Goal: Task Accomplishment & Management: Use online tool/utility

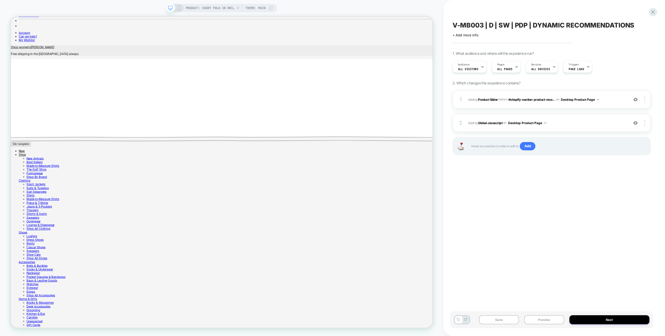
scroll to position [307, 0]
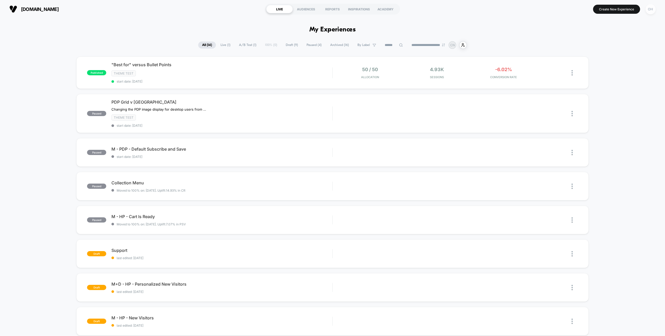
click at [653, 9] on div "OH" at bounding box center [651, 9] width 10 height 10
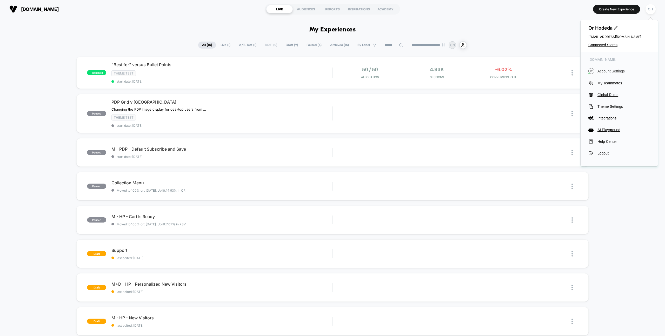
click at [604, 70] on span "Account Settings" at bounding box center [623, 71] width 53 height 4
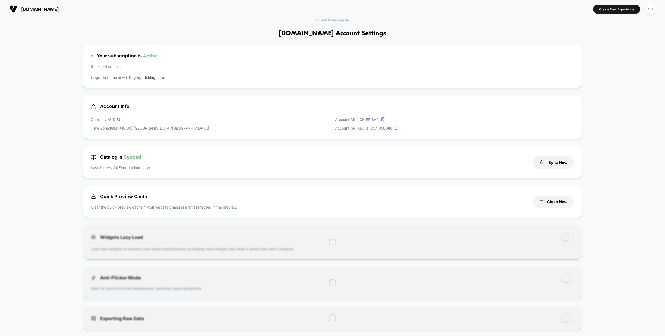
scroll to position [70, 0]
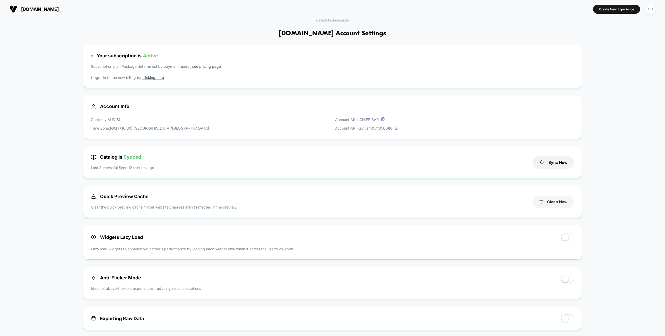
click at [561, 205] on button "Clean Now" at bounding box center [554, 202] width 42 height 13
click at [625, 13] on button "Create New Experience" at bounding box center [616, 9] width 47 height 9
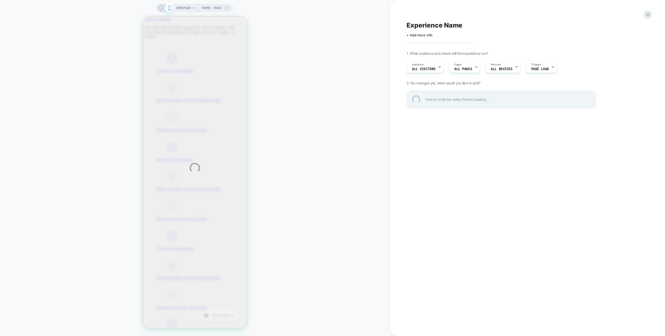
click at [294, 135] on div "HOMEPAGE Theme: MAIN Experience Name Click to edit experience details + Add mor…" at bounding box center [332, 168] width 665 height 336
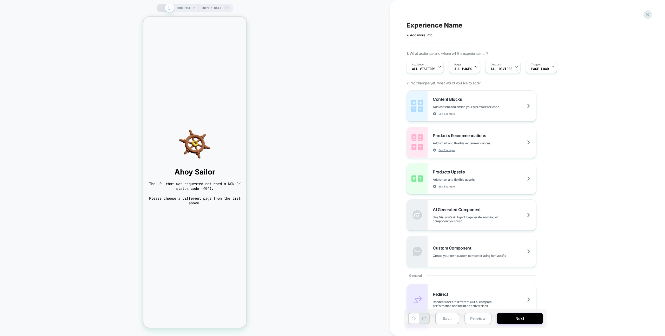
scroll to position [0, 0]
click at [319, 245] on div "HOMEPAGE Theme: MAIN" at bounding box center [195, 168] width 390 height 326
click at [645, 12] on icon at bounding box center [647, 14] width 7 height 7
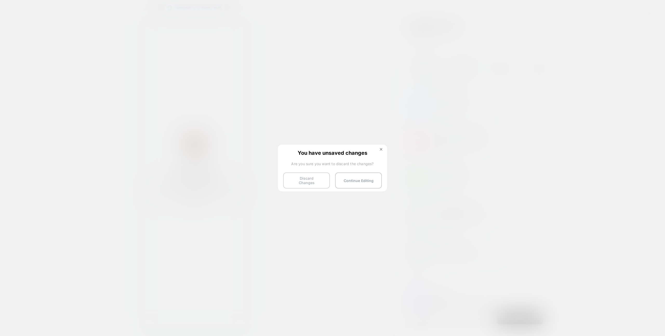
click at [313, 179] on button "Discard Changes" at bounding box center [306, 180] width 47 height 16
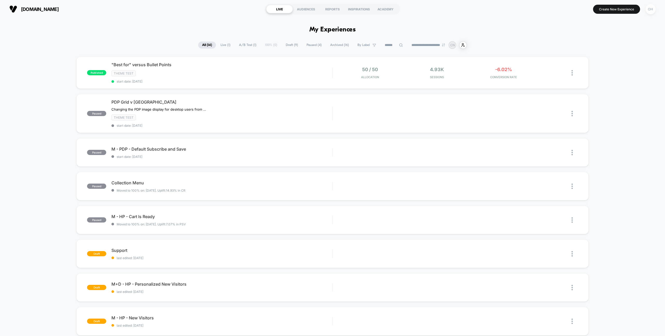
click at [652, 11] on div "OH" at bounding box center [651, 9] width 10 height 10
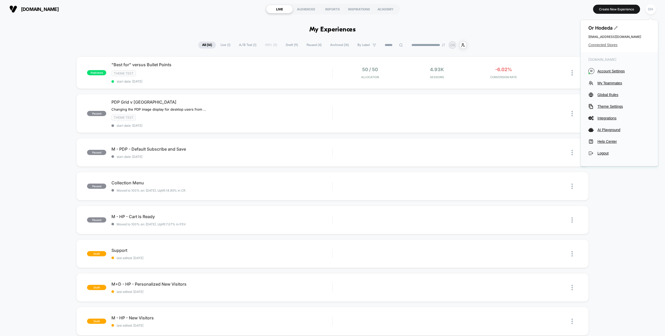
click at [605, 44] on span "Connected Stores" at bounding box center [619, 45] width 62 height 4
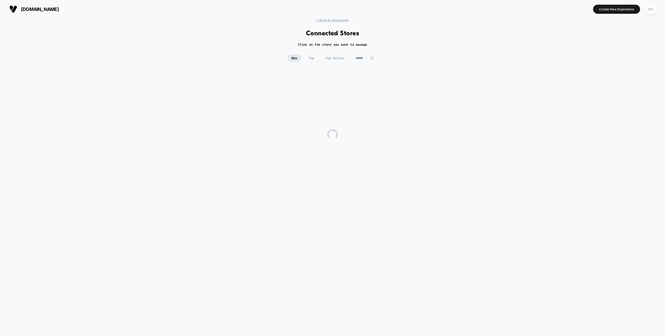
click at [361, 56] on input at bounding box center [365, 58] width 26 height 7
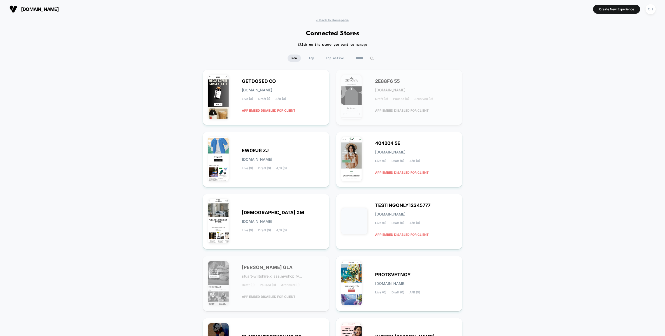
click at [359, 60] on input at bounding box center [365, 58] width 26 height 7
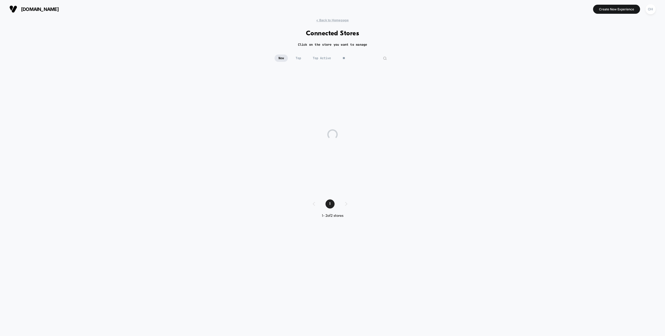
type input "*"
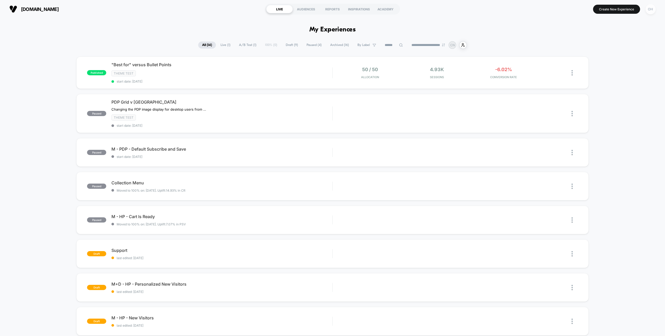
click at [648, 10] on div "OH" at bounding box center [651, 9] width 10 height 10
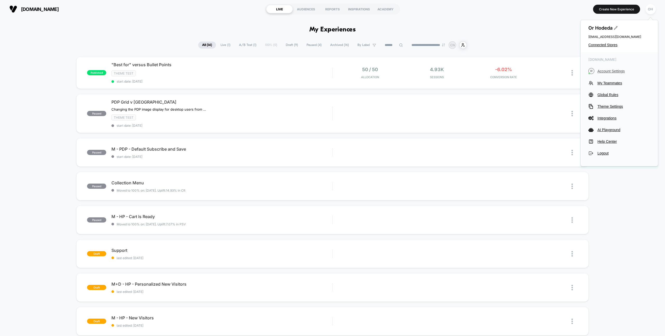
click at [604, 70] on span "Account Settings" at bounding box center [623, 71] width 53 height 4
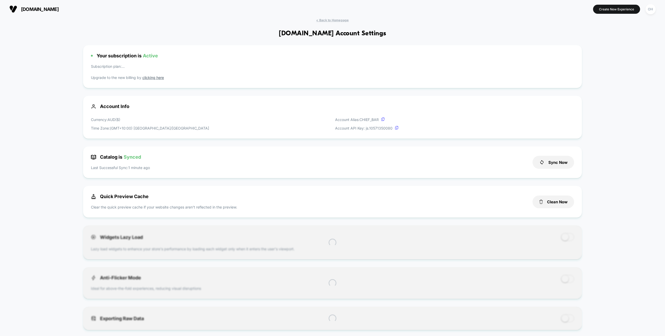
scroll to position [70, 0]
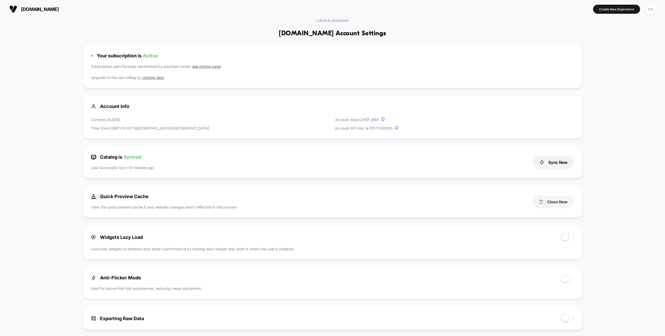
click at [559, 203] on button "Clean Now" at bounding box center [554, 202] width 42 height 13
click at [613, 9] on button "Create New Experience" at bounding box center [616, 9] width 47 height 9
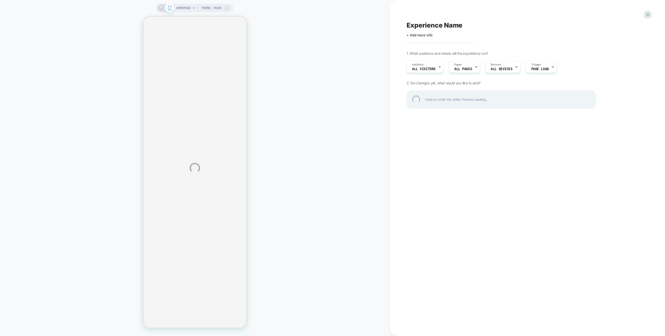
click at [354, 100] on div "HOMEPAGE Theme: MAIN Experience Name Click to edit experience details + Add mor…" at bounding box center [332, 168] width 665 height 336
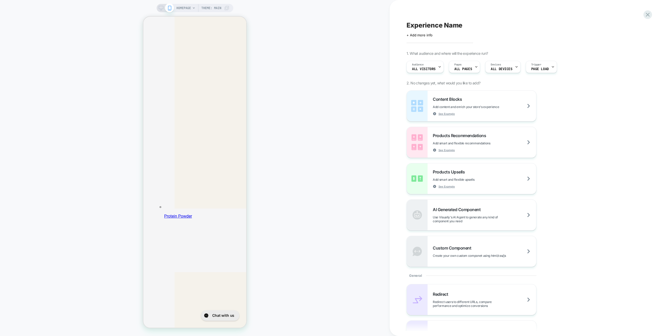
click at [188, 9] on span "HOMEPAGE" at bounding box center [183, 8] width 15 height 8
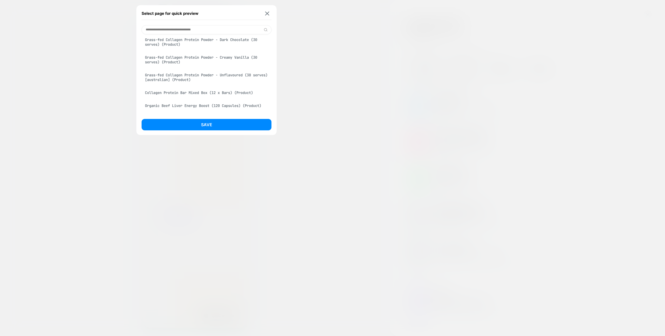
scroll to position [165, 0]
click at [218, 94] on div "Collagen Protein Bar Mixed Box (12 x Bars) (Product)" at bounding box center [207, 93] width 130 height 10
click at [223, 123] on button "Save" at bounding box center [207, 124] width 130 height 11
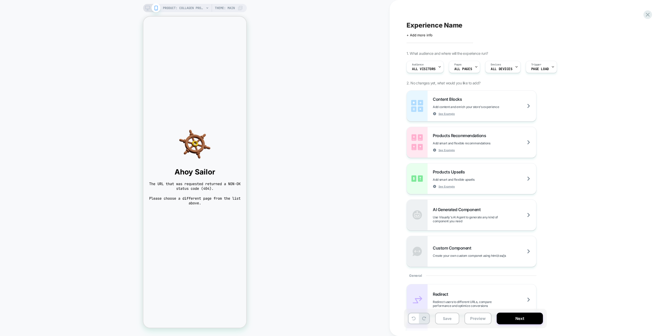
scroll to position [0, 0]
click at [192, 7] on span "PRODUCT: Collagen Protein Bar Mixed Box (12 x Bars)" at bounding box center [184, 8] width 42 height 8
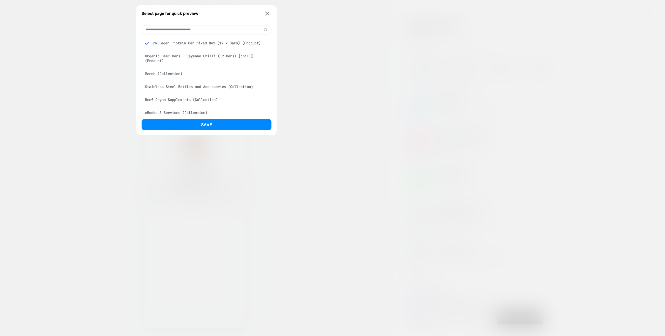
click at [218, 55] on div "Organic Beef Bars - Cayenne Chilli (12 bars) [chill] (Product)" at bounding box center [207, 58] width 130 height 15
click at [230, 130] on button "Save" at bounding box center [207, 124] width 130 height 11
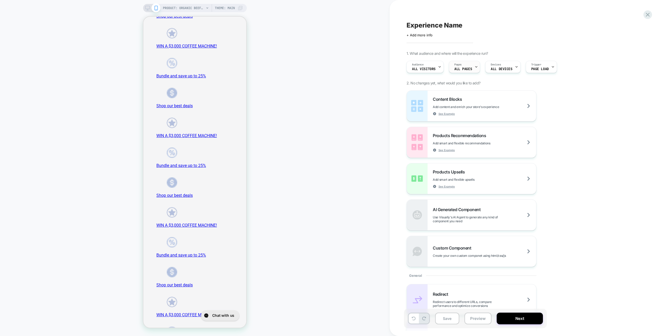
click at [96, 158] on span "ALL PAGES" at bounding box center [51, 162] width 88 height 9
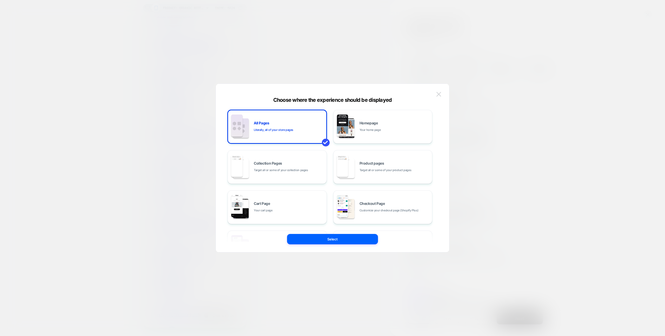
click at [441, 95] on img at bounding box center [438, 94] width 5 height 4
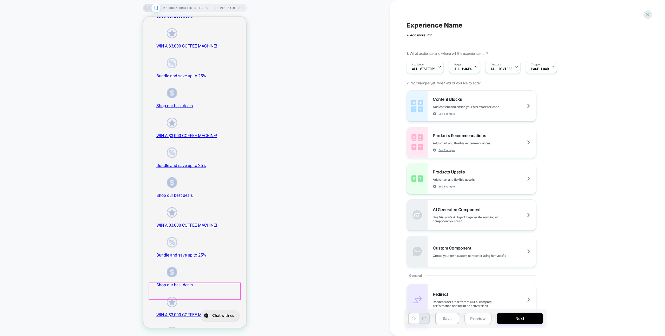
drag, startPoint x: 153, startPoint y: 262, endPoint x: 161, endPoint y: 262, distance: 8.6
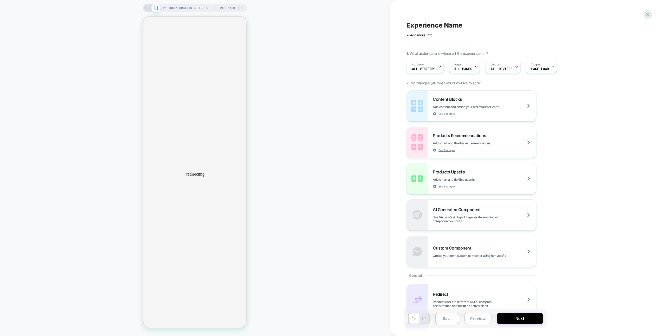
scroll to position [0, 0]
drag, startPoint x: 179, startPoint y: 261, endPoint x: 175, endPoint y: 260, distance: 4.2
click at [175, 260] on div "redirecting..." at bounding box center [196, 174] width 103 height 311
click at [281, 259] on div "PRODUCT: Organic Beef Bars - Cayenne Chilli (12 bars) [chill] PRODUCT: Organic …" at bounding box center [195, 168] width 390 height 326
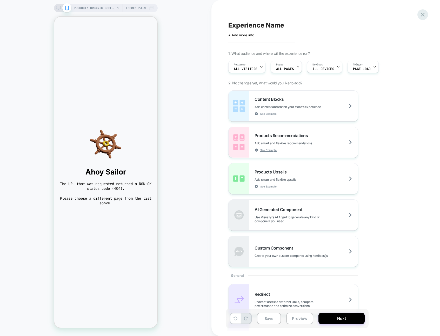
click at [421, 15] on icon at bounding box center [422, 14] width 7 height 7
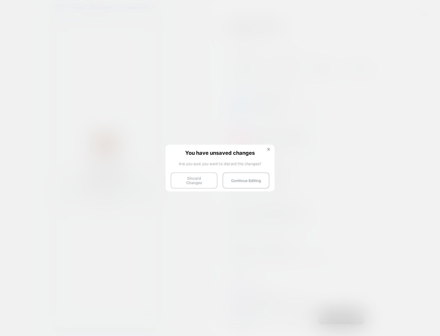
click at [204, 177] on button "Discard Changes" at bounding box center [194, 180] width 47 height 16
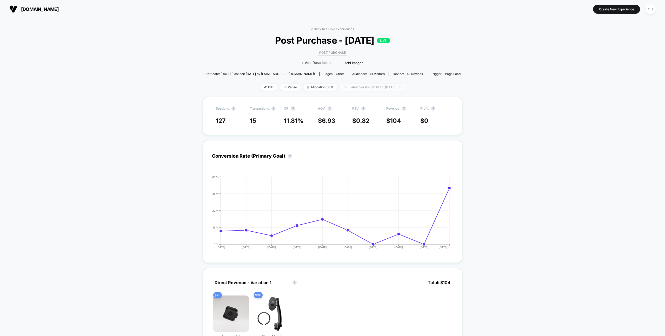
scroll to position [0, 0]
click at [357, 89] on span "Latest Version: [DATE] - [DATE]" at bounding box center [372, 86] width 65 height 7
select select "*"
select select "****"
click at [348, 153] on button "Custom Range" at bounding box center [342, 152] width 27 height 5
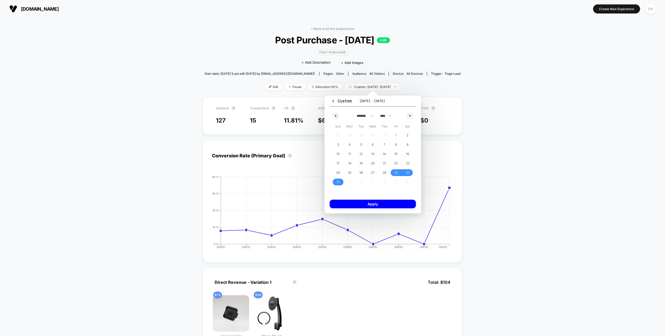
click at [413, 117] on div "******* ******** ***** ***** *** **** **** ****** ********* ******* ******** **…" at bounding box center [373, 115] width 86 height 16
click at [337, 114] on button "button" at bounding box center [336, 116] width 6 height 6
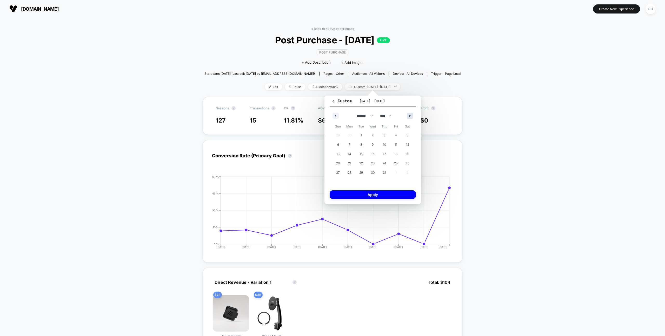
click at [411, 115] on icon "button" at bounding box center [410, 116] width 3 height 2
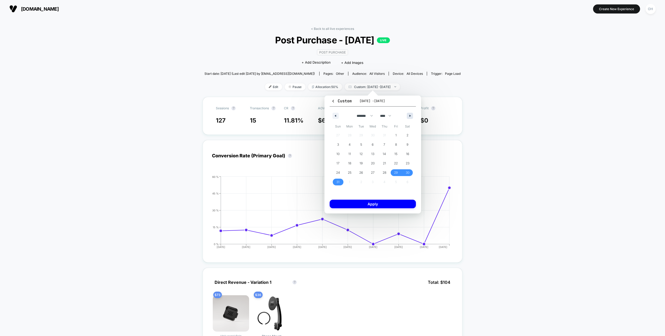
click at [413, 115] on button "button" at bounding box center [410, 116] width 6 height 6
select select "*"
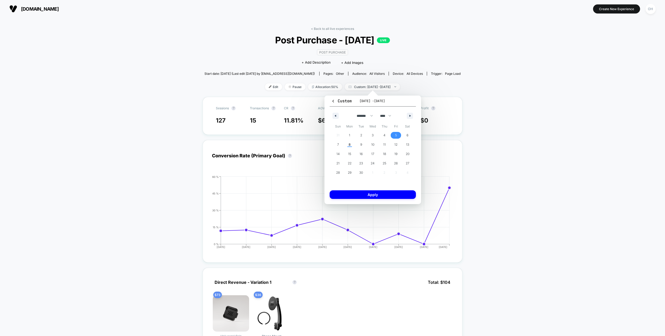
click at [398, 137] on span "5" at bounding box center [396, 135] width 12 height 7
click at [351, 146] on span "8" at bounding box center [350, 144] width 2 height 9
click at [369, 194] on button "Apply" at bounding box center [373, 194] width 86 height 9
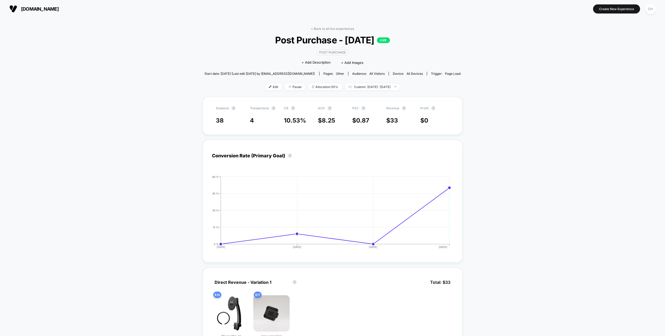
click at [388, 89] on span "Custom: Sep 5, 2025 - Sep 8, 2025" at bounding box center [372, 86] width 55 height 7
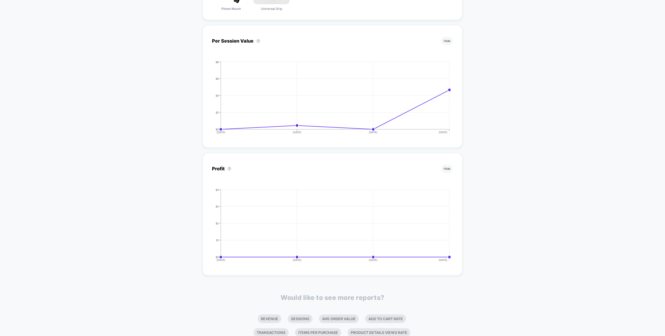
scroll to position [388, 0]
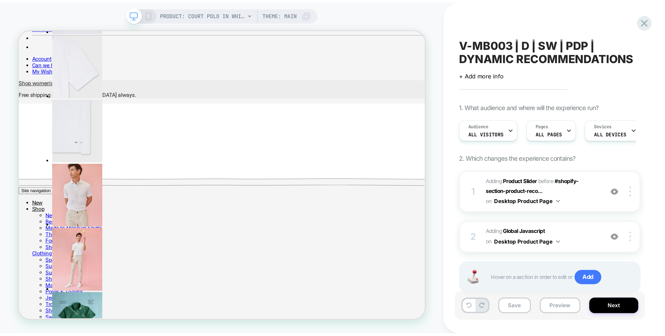
scroll to position [307, 0]
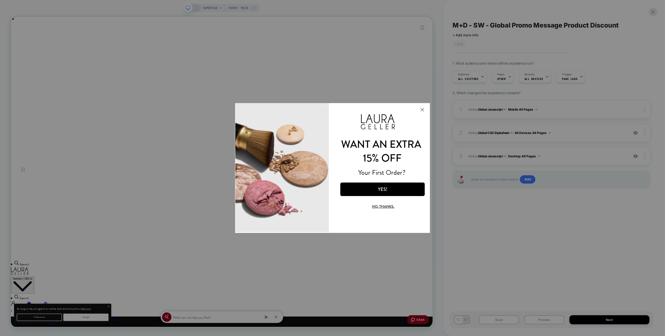
click at [421, 113] on button "Close Modal" at bounding box center [422, 109] width 14 height 12
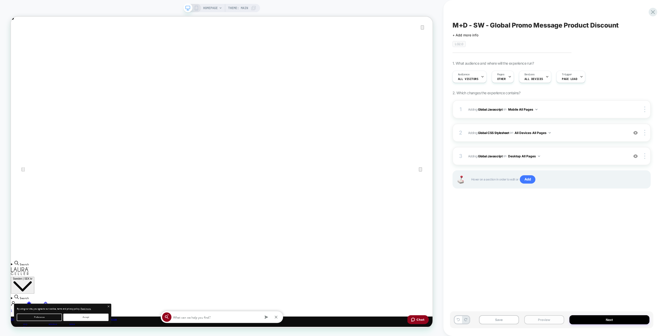
click at [0, 0] on button "Preview" at bounding box center [0, 0] width 0 height 0
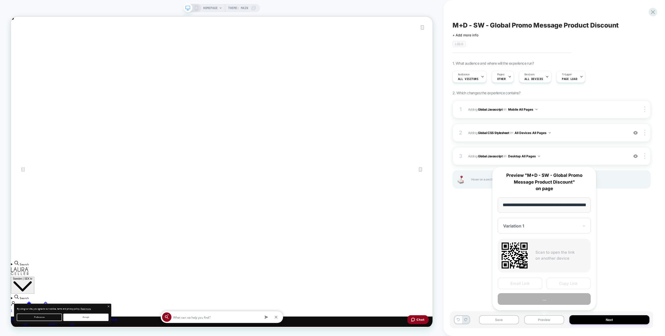
click at [0, 0] on button "..." at bounding box center [0, 0] width 0 height 0
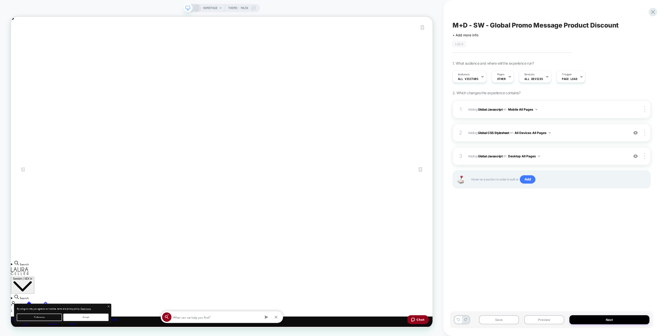
scroll to position [0, 1125]
click at [0, 0] on span "Adding Global Javascript on Desktop All Pages" at bounding box center [0, 0] width 0 height 0
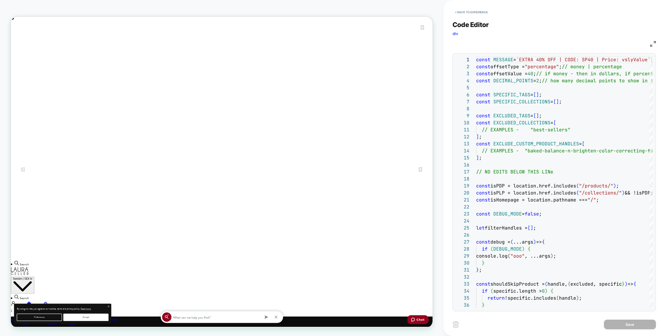
scroll to position [0, 562]
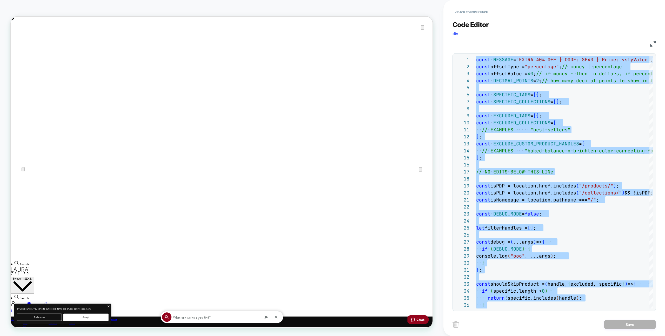
scroll to position [0, 0]
type textarea "**********"
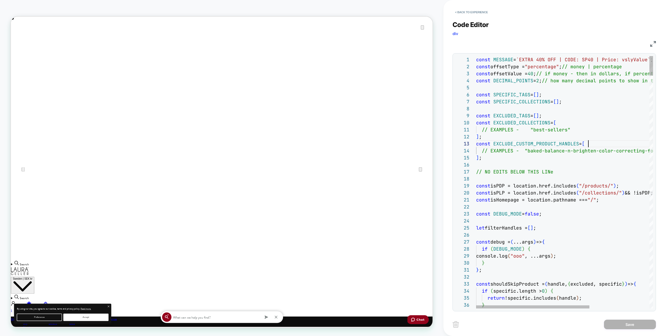
click at [0, 0] on div "const EXCLUDE_CUSTOM_PRODUCT_HANDLES = [" at bounding box center [0, 0] width 0 height 0
click at [481, 14] on button "< Back to experience" at bounding box center [472, 12] width 38 height 8
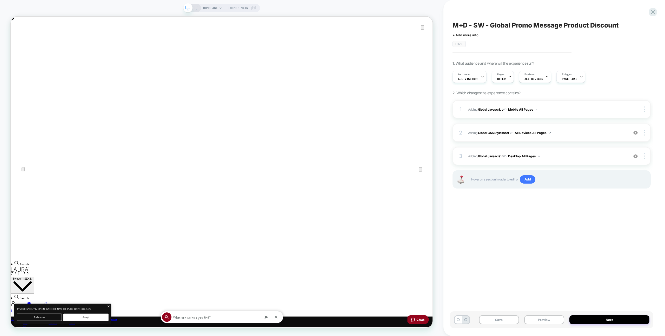
click at [194, 8] on icon at bounding box center [196, 8] width 5 height 5
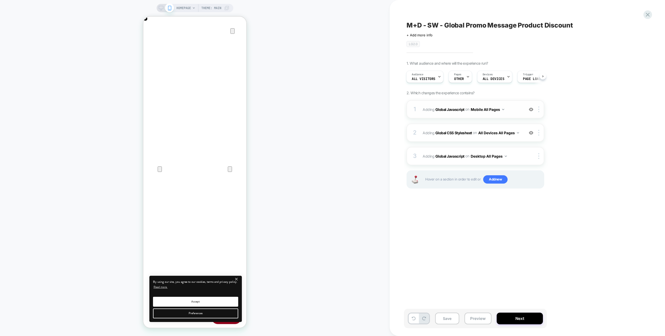
click at [0, 0] on div "1 Adding Global Javascript on Mobile All Pages Add Before Add After Copy to Des…" at bounding box center [0, 0] width 0 height 0
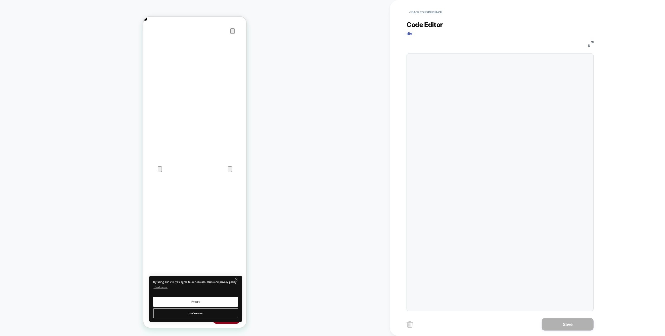
scroll to position [70, 0]
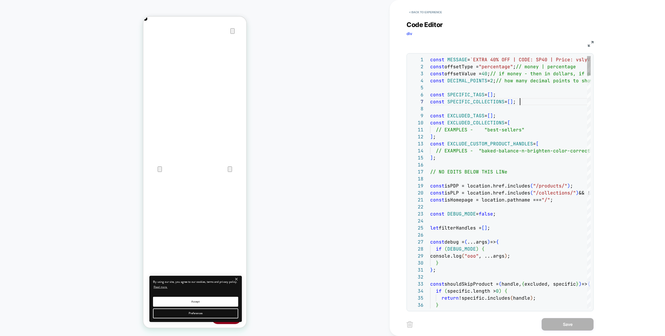
click at [0, 0] on div "const SPECIFIC_COLLECTIONS = [ ] ;" at bounding box center [0, 0] width 0 height 0
type textarea "**********"
type textarea "*"
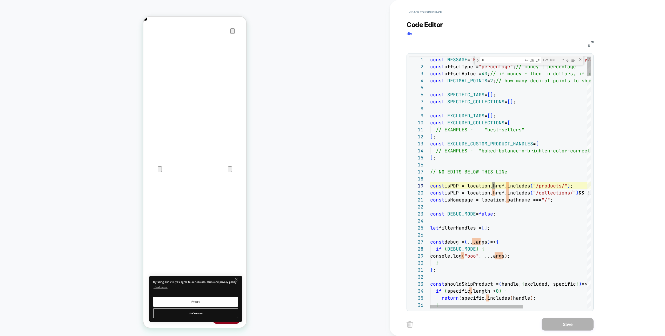
type textarea "**********"
type textarea "**"
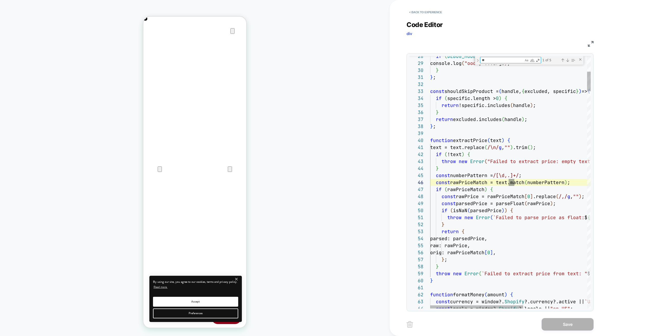
type textarea "**********"
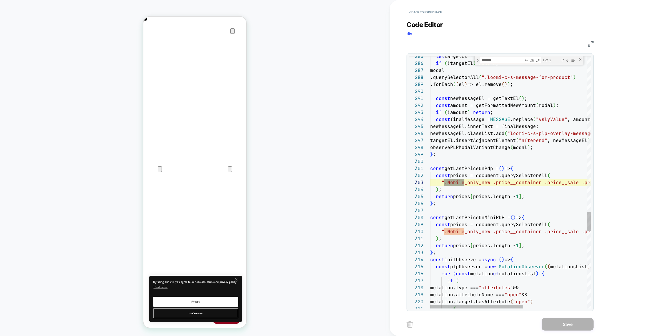
scroll to position [0, 0]
type textarea "*******"
click at [478, 190] on div ") ;" at bounding box center [565, 189] width 270 height 7
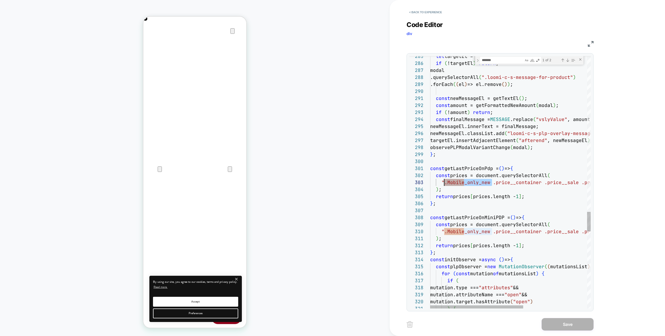
scroll to position [0, 103]
drag, startPoint x: 491, startPoint y: 183, endPoint x: 444, endPoint y: 185, distance: 46.3
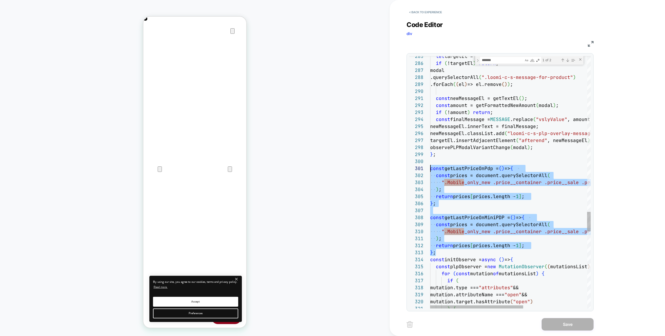
scroll to position [0, 0]
drag, startPoint x: 438, startPoint y: 254, endPoint x: 421, endPoint y: 169, distance: 87.1
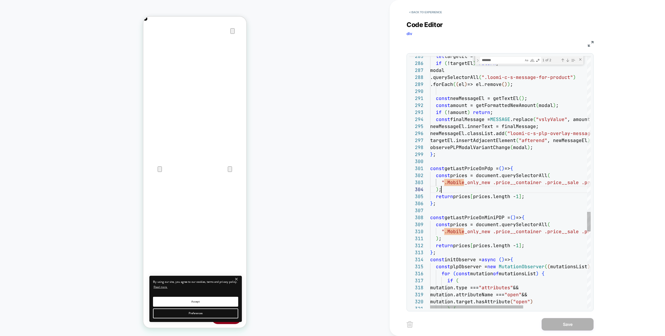
drag, startPoint x: 452, startPoint y: 188, endPoint x: 446, endPoint y: 185, distance: 7.1
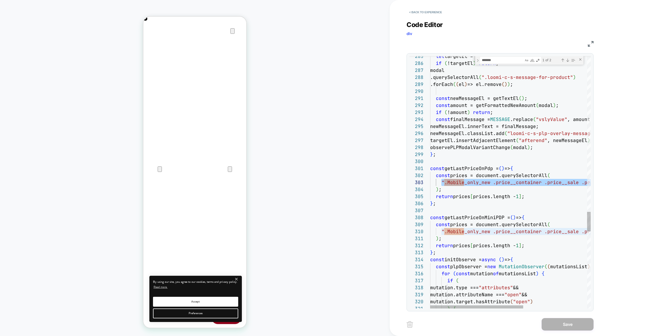
type textarea "**********"
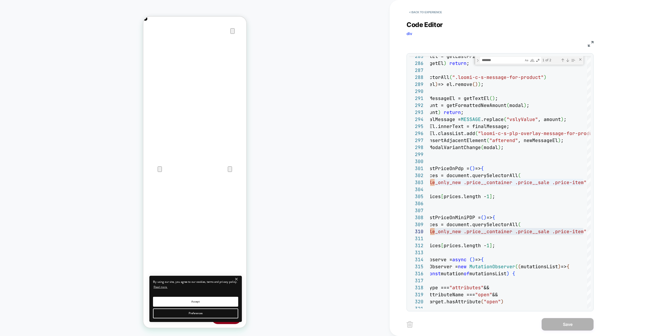
scroll to position [0, 103]
click at [421, 11] on button "< Back to experience" at bounding box center [426, 12] width 38 height 8
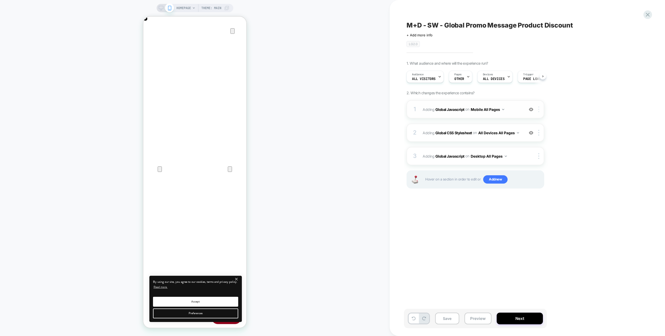
scroll to position [0, 0]
drag, startPoint x: 531, startPoint y: 110, endPoint x: 527, endPoint y: 109, distance: 4.7
click at [531, 110] on img at bounding box center [531, 109] width 4 height 4
click at [160, 8] on icon at bounding box center [161, 8] width 5 height 5
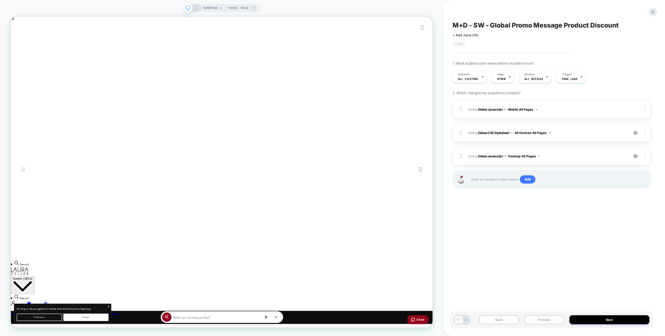
scroll to position [0, 562]
click at [594, 157] on span "Adding Global Javascript on Desktop All Pages" at bounding box center [547, 156] width 158 height 6
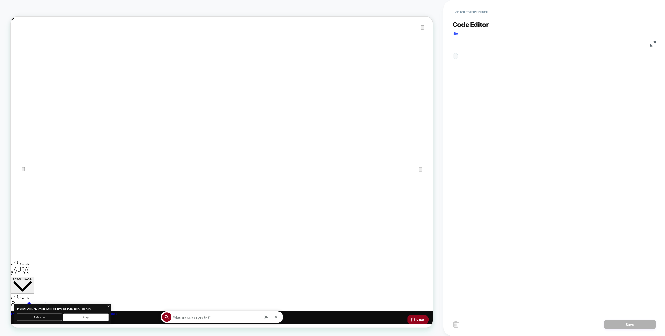
scroll to position [70, 0]
click at [0, 0] on div "const MESSAGE = `EXTRA 40% OFF | CODE: SP40 | Pric e: vslyValue`; // do not rem…" at bounding box center [0, 0] width 0 height 0
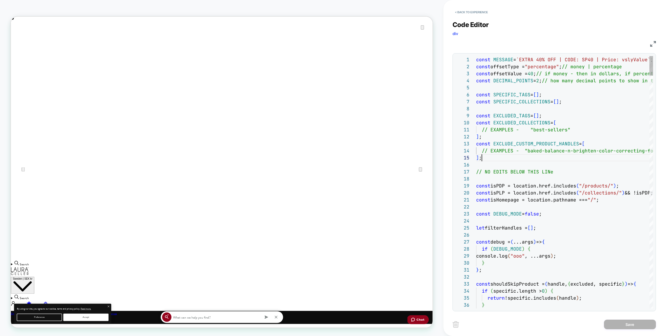
scroll to position [28, 6]
type textarea "**********"
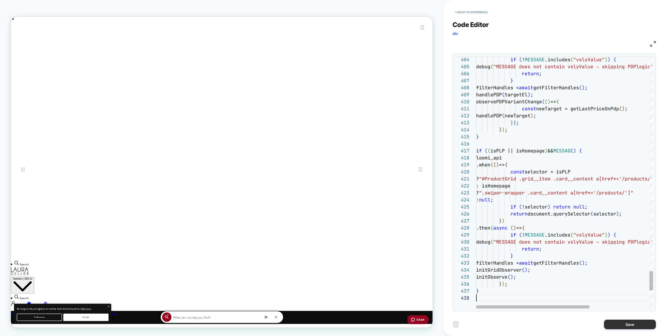
scroll to position [49, 0]
click at [616, 325] on button "Save" at bounding box center [630, 325] width 52 height 10
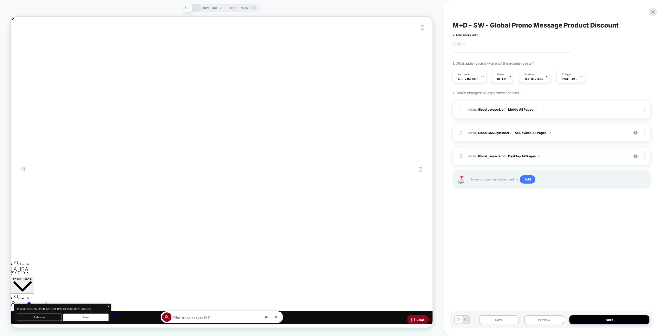
drag, startPoint x: 644, startPoint y: 155, endPoint x: 639, endPoint y: 159, distance: 6.5
click at [643, 155] on div at bounding box center [645, 156] width 10 height 6
click at [557, 324] on button "Preview" at bounding box center [544, 319] width 40 height 9
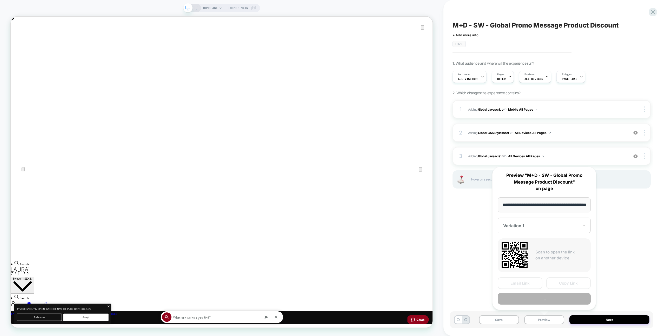
scroll to position [0, 18]
click at [555, 301] on button "Preview" at bounding box center [544, 299] width 93 height 12
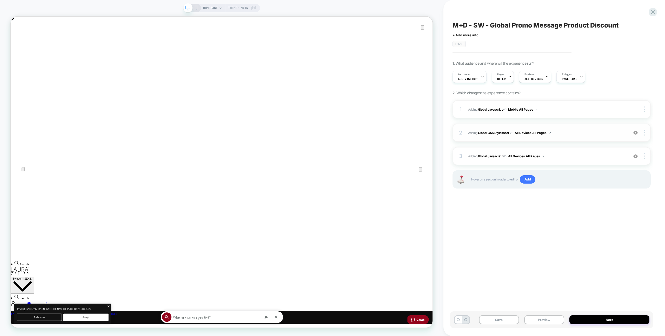
scroll to position [0, 0]
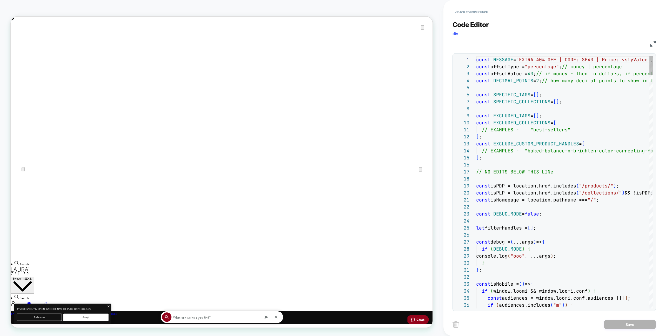
drag, startPoint x: 607, startPoint y: 150, endPoint x: 611, endPoint y: 147, distance: 5.1
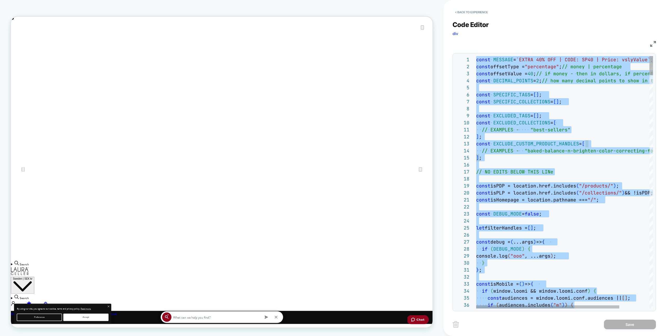
scroll to position [63, 0]
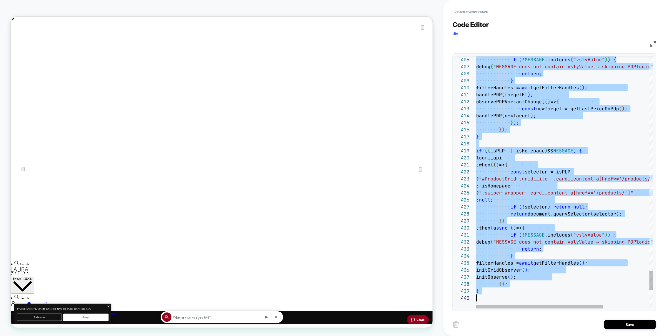
scroll to position [0, 0]
type textarea "**********"
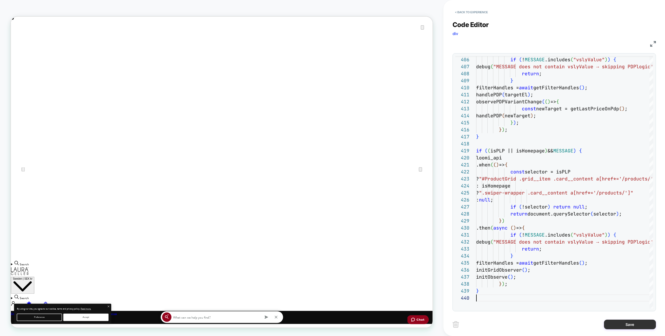
drag, startPoint x: 633, startPoint y: 326, endPoint x: 623, endPoint y: 325, distance: 9.9
click at [633, 326] on button "Save" at bounding box center [630, 325] width 52 height 10
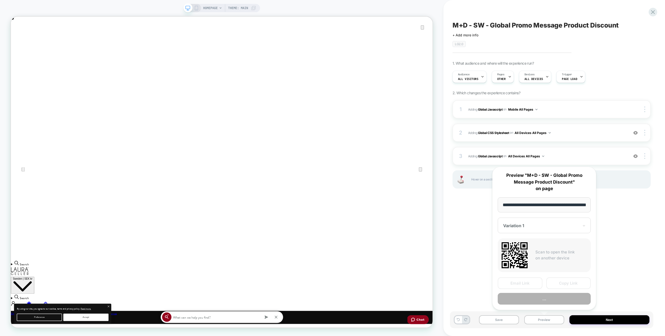
drag, startPoint x: 541, startPoint y: 320, endPoint x: 546, endPoint y: 296, distance: 25.3
click at [546, 296] on button "..." at bounding box center [544, 299] width 93 height 12
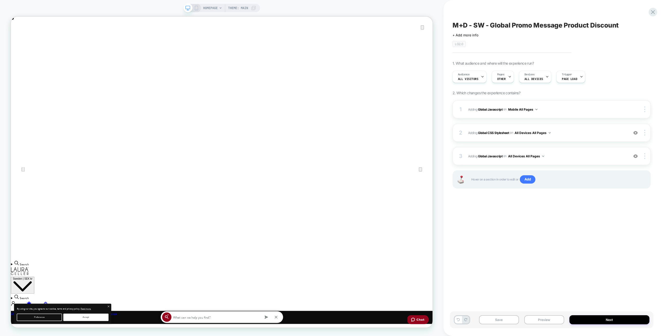
scroll to position [0, 0]
click at [572, 145] on div "1 Adding Global Javascript on Mobile All Pages Copy to Desktop Target All Devic…" at bounding box center [552, 150] width 198 height 101
click at [574, 153] on span "Adding Global Javascript on All Devices All Pages" at bounding box center [547, 156] width 158 height 6
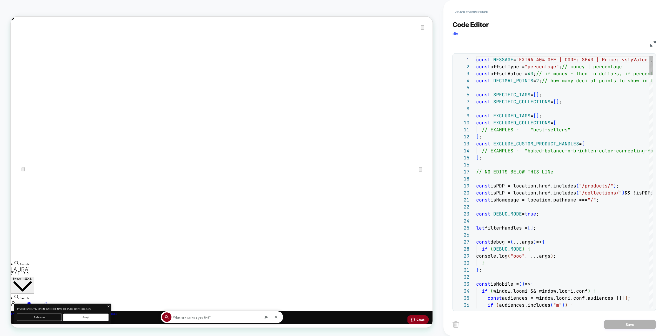
drag, startPoint x: 574, startPoint y: 153, endPoint x: 599, endPoint y: 170, distance: 30.7
click at [0, 0] on div "const MESSAGE = `EXTRA 40% OFF | CODE: SP40 | Price: vslyValue` ; // do not rem…" at bounding box center [0, 0] width 0 height 0
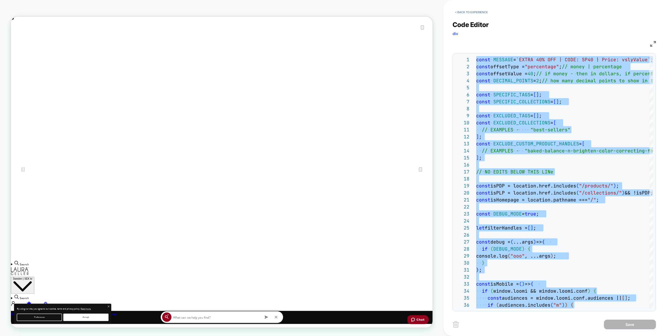
type textarea "**********"
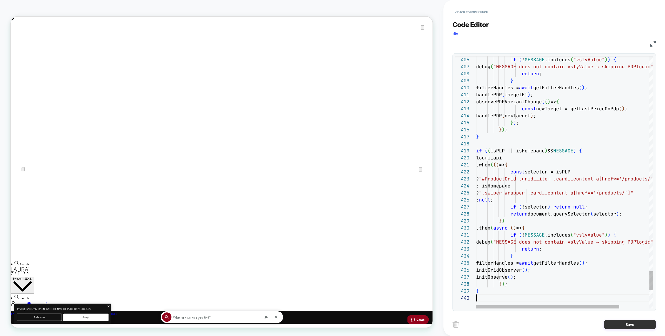
click at [620, 329] on button "Save" at bounding box center [630, 325] width 52 height 10
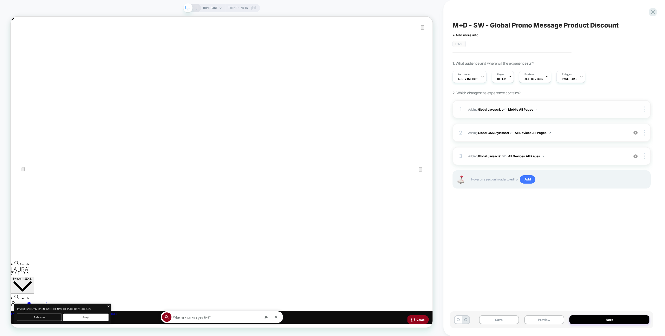
click at [646, 109] on div at bounding box center [645, 110] width 10 height 6
click at [644, 107] on img at bounding box center [644, 110] width 1 height 6
drag, startPoint x: 615, startPoint y: 124, endPoint x: 497, endPoint y: 316, distance: 225.1
click at [0, 0] on div "Delete" at bounding box center [0, 0] width 0 height 0
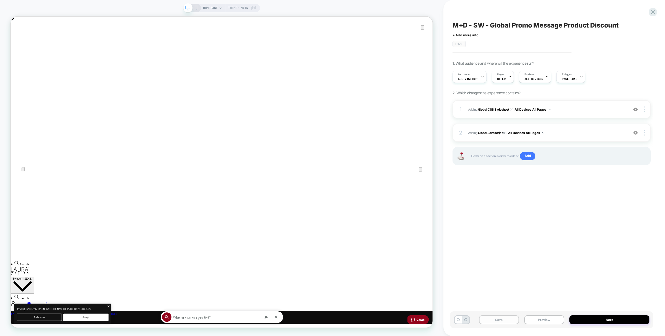
click at [0, 0] on button "Save" at bounding box center [0, 0] width 0 height 0
click at [655, 6] on div "M+D - SW - Global Promo Message Product Discount Click to edit experience detai…" at bounding box center [554, 168] width 203 height 336
click at [654, 9] on icon at bounding box center [652, 12] width 7 height 7
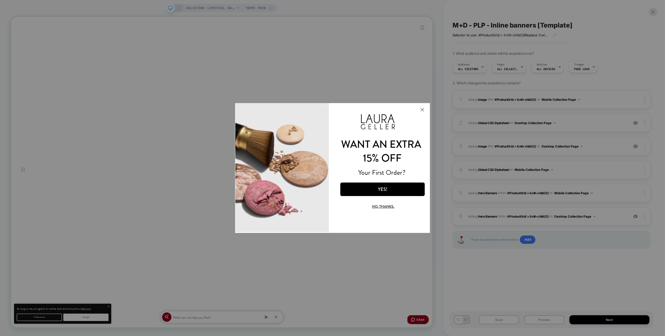
click at [423, 109] on button "Close Modal" at bounding box center [422, 109] width 14 height 12
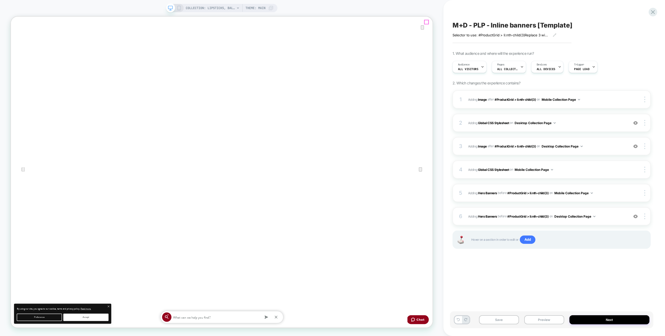
click at [19, 40] on icon "Close" at bounding box center [16, 43] width 6 height 6
drag, startPoint x: 528, startPoint y: 324, endPoint x: 531, endPoint y: 316, distance: 8.2
click at [0, 0] on button "Preview" at bounding box center [0, 0] width 0 height 0
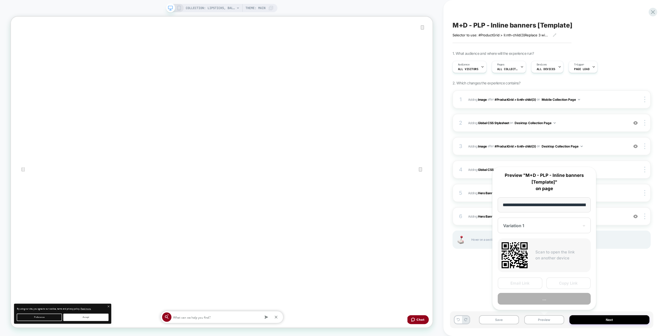
scroll to position [0, 86]
click at [0, 0] on div "**********" at bounding box center [0, 0] width 0 height 0
click at [0, 0] on button "Preview" at bounding box center [0, 0] width 0 height 0
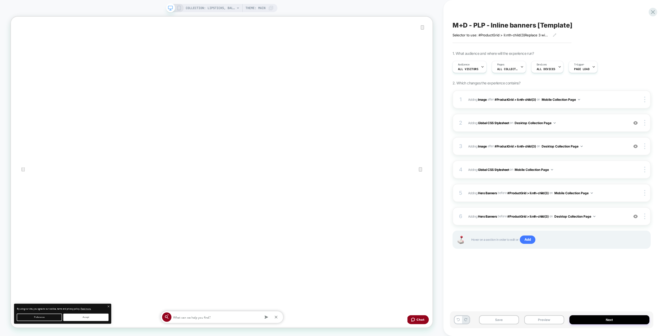
click at [0, 0] on div "M+D - PLP - Inline banners [Template] Selector to use: #ProductGrid > li:nth-ch…" at bounding box center [0, 0] width 0 height 0
click at [570, 122] on span "Adding Global CSS Stylesheet on Desktop Collection Page" at bounding box center [547, 123] width 158 height 6
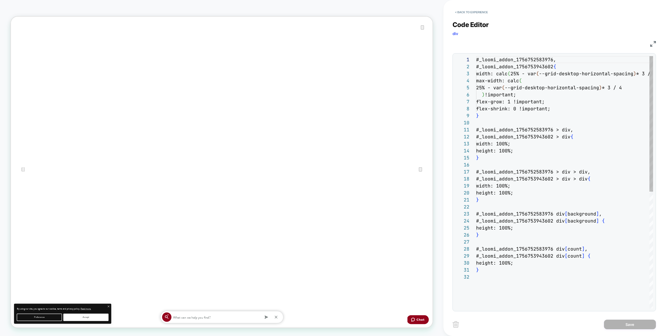
scroll to position [70, 0]
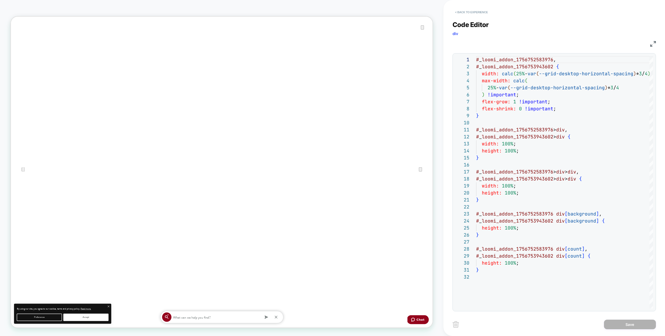
click at [0, 0] on button "< Back to experience" at bounding box center [0, 0] width 0 height 0
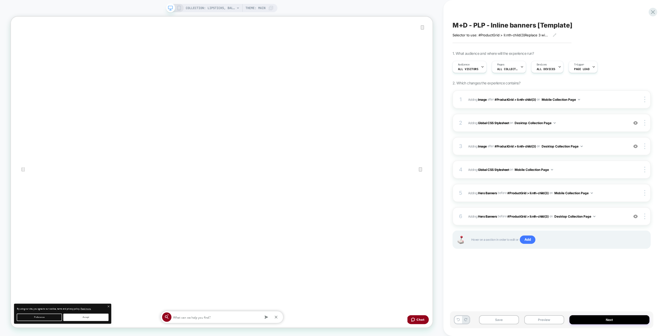
click at [449, 9] on div "M+D - PLP - Inline banners [Template] Selector to use: #ProductGrid > li:nth-ch…" at bounding box center [554, 168] width 222 height 336
click at [446, 240] on div "M+D - PLP - Inline banners [Template] Selector to use: #ProductGrid > li:nth-ch…" at bounding box center [554, 168] width 222 height 336
click at [442, 194] on div "COLLECTION: Lipsticks, Balms, Glosses & More (Category) COLLECTION: Lipsticks, …" at bounding box center [221, 168] width 443 height 326
click at [639, 214] on div at bounding box center [636, 217] width 10 height 6
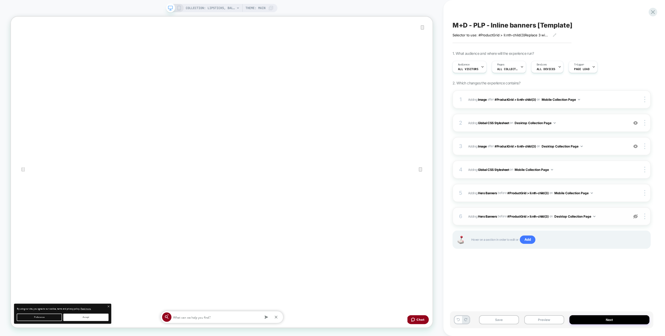
click at [0, 0] on img at bounding box center [0, 0] width 0 height 0
click at [645, 217] on img at bounding box center [644, 217] width 1 height 6
click at [633, 215] on div at bounding box center [636, 217] width 10 height 6
drag, startPoint x: 633, startPoint y: 216, endPoint x: 642, endPoint y: 217, distance: 9.4
click at [633, 216] on div at bounding box center [636, 217] width 10 height 6
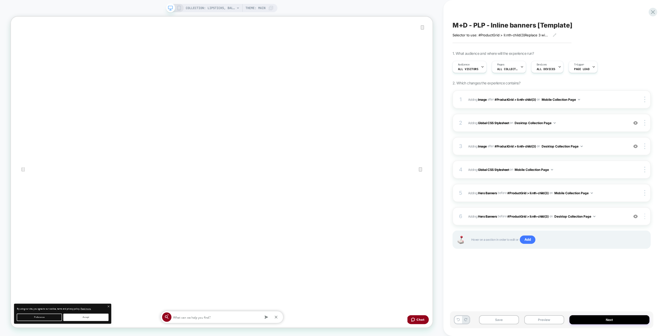
click at [647, 217] on div at bounding box center [645, 217] width 10 height 6
click at [0, 0] on div "Copy Widget Id" at bounding box center [0, 0] width 0 height 0
click at [0, 0] on div at bounding box center [0, 0] width 0 height 0
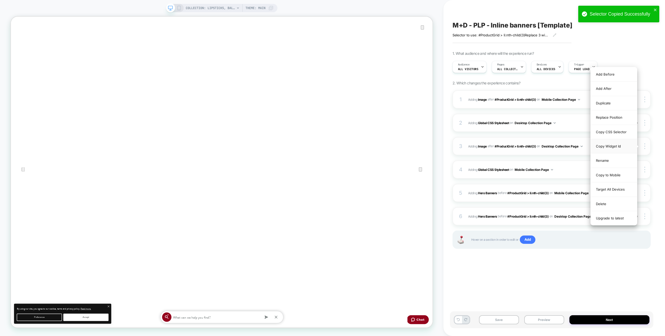
click at [628, 144] on div "Copy Widget Id" at bounding box center [614, 146] width 46 height 14
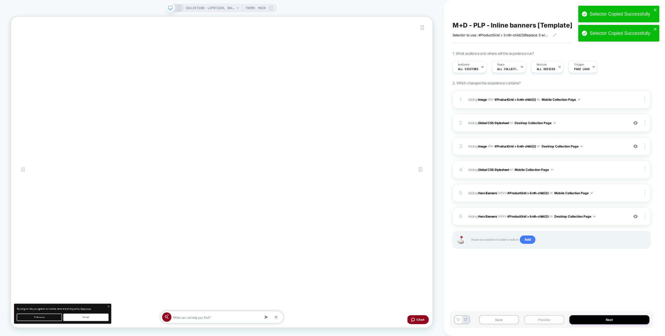
click at [552, 317] on button "Preview" at bounding box center [544, 319] width 40 height 9
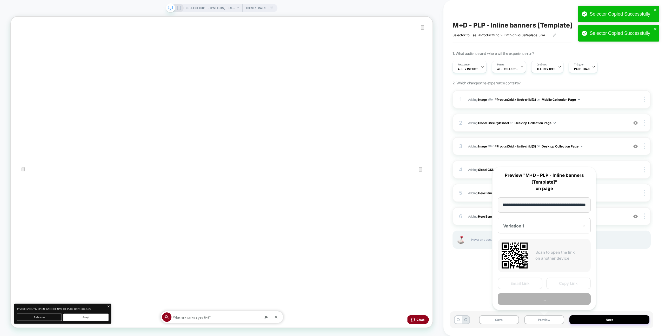
scroll to position [0, 0]
click at [551, 302] on button "..." at bounding box center [544, 299] width 93 height 12
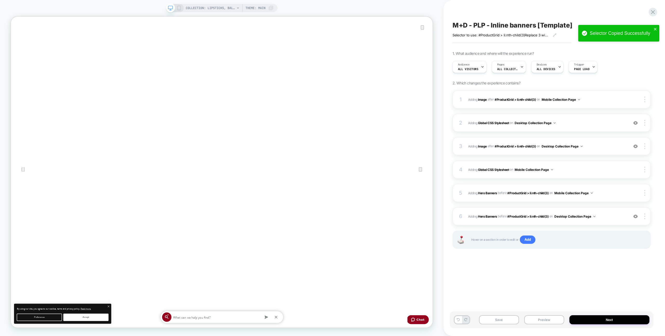
click at [635, 124] on img at bounding box center [635, 123] width 4 height 4
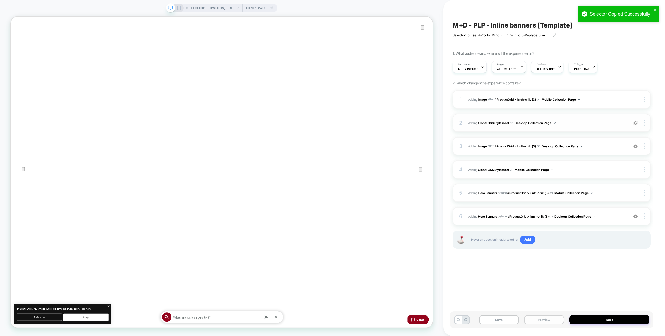
drag, startPoint x: 538, startPoint y: 322, endPoint x: 538, endPoint y: 319, distance: 2.6
click at [538, 322] on button "Preview" at bounding box center [544, 319] width 40 height 9
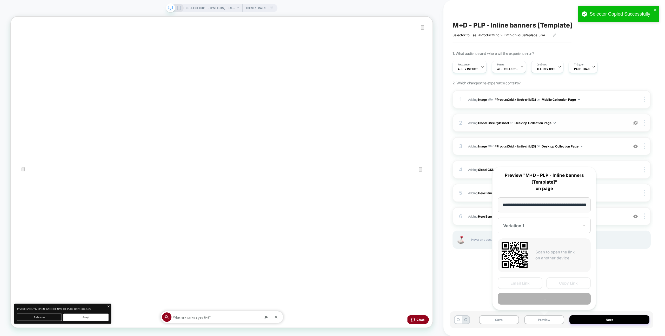
click at [541, 303] on button "..." at bounding box center [544, 299] width 93 height 12
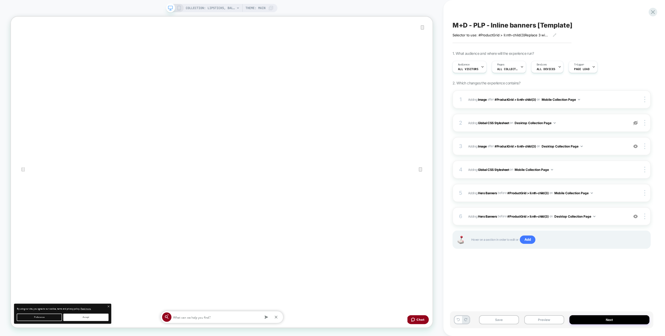
drag, startPoint x: 628, startPoint y: 119, endPoint x: 631, endPoint y: 121, distance: 3.9
click at [0, 0] on div "2 Adding Global CSS Stylesheet on Desktop Collection Page Copy to Mobile Target…" at bounding box center [0, 0] width 0 height 0
click at [631, 121] on div at bounding box center [636, 123] width 10 height 6
click at [624, 122] on span "Adding Global CSS Stylesheet on Desktop Collection Page" at bounding box center [547, 123] width 158 height 6
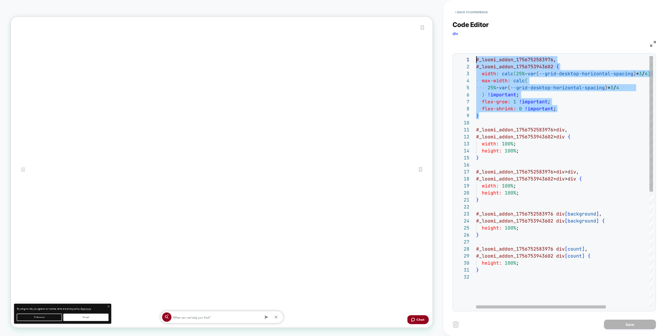
drag, startPoint x: 533, startPoint y: 117, endPoint x: 409, endPoint y: 23, distance: 156.0
click at [476, 56] on div "# _ loomi_addon_1756752583976 , # _ loomi_addon_1756753943602 { width: calc ( 2…" at bounding box center [594, 291] width 236 height 470
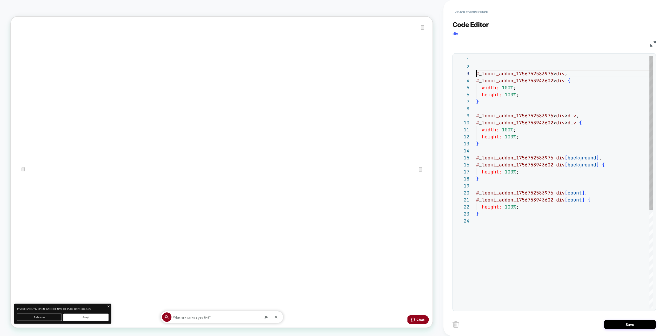
scroll to position [14, 0]
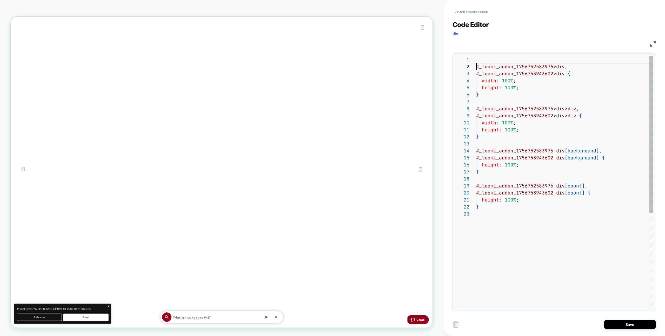
type textarea "**********"
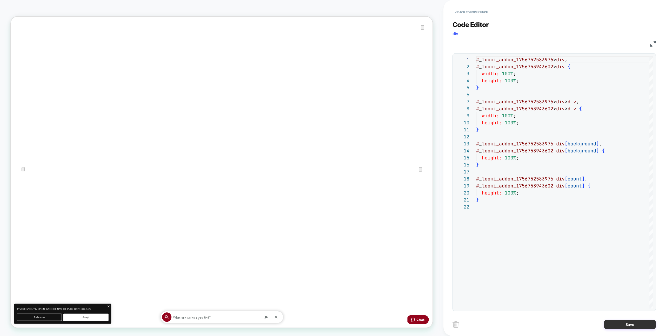
click at [619, 327] on button "Save" at bounding box center [630, 325] width 52 height 10
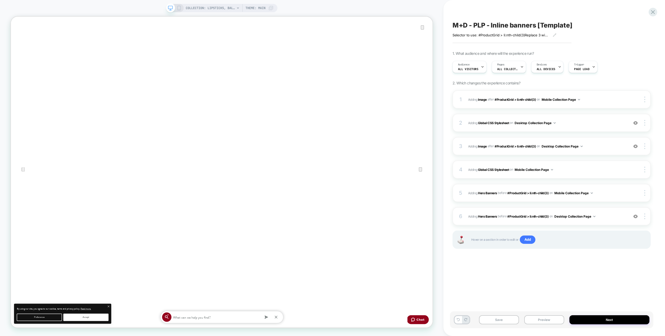
click at [540, 320] on button "Preview" at bounding box center [544, 319] width 40 height 9
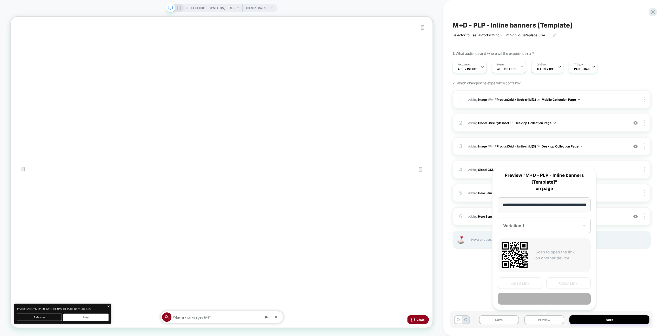
scroll to position [0, 86]
click at [542, 298] on button "Preview" at bounding box center [544, 299] width 93 height 12
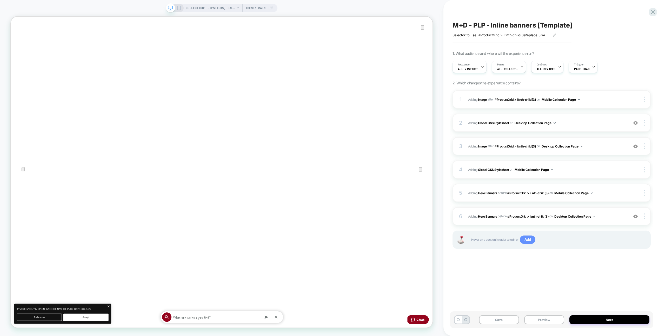
click at [527, 239] on span "Add" at bounding box center [528, 240] width 16 height 8
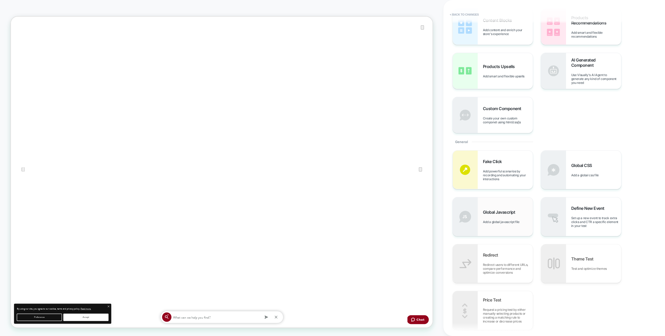
scroll to position [43, 0]
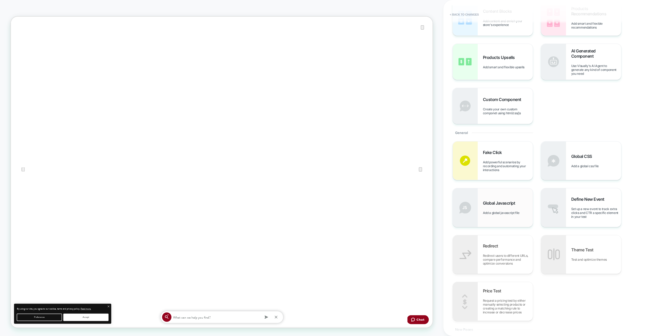
click at [502, 218] on div "Global Javascript Add a global javascript file" at bounding box center [493, 207] width 80 height 38
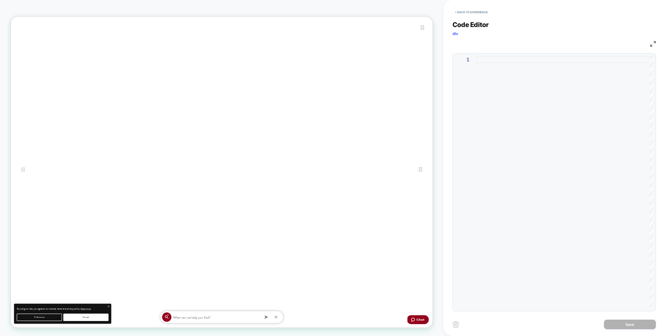
click at [525, 134] on div at bounding box center [564, 182] width 177 height 252
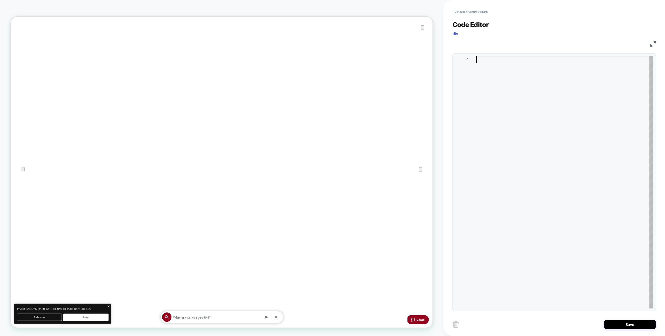
scroll to position [56, 0]
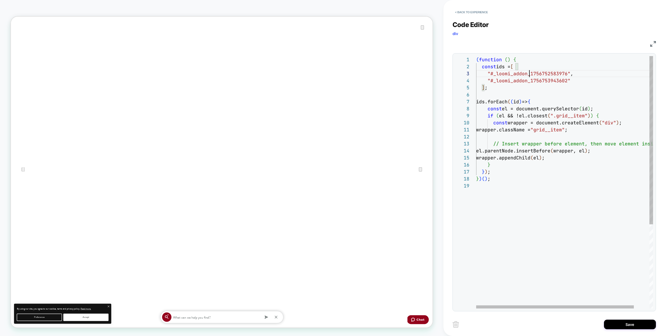
click at [529, 70] on div "( function ( ) { const ids = [ "#_loomi_addon_1756752583976" , "#_loomi_addon_1…" at bounding box center [573, 245] width 194 height 379
click at [528, 68] on div "( function ( ) { const ids = [ "#_loomi_addon_1756752583976" , "#_loomi_addon_1…" at bounding box center [573, 245] width 194 height 379
click at [509, 135] on div "( function ( ) { const ids = [ "#_loomi_addon_1756752583976" , "#_loomi_addon_1…" at bounding box center [573, 245] width 194 height 379
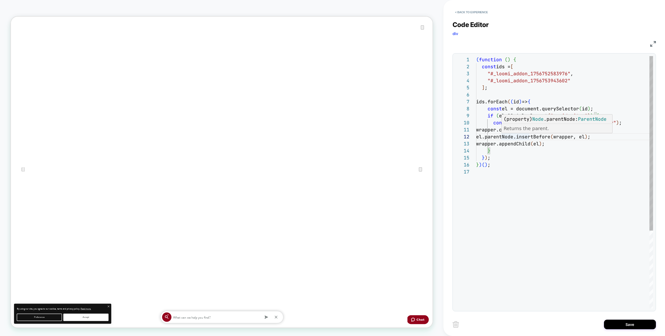
click at [0, 0] on p "Returns the parent." at bounding box center [0, 0] width 0 height 0
click at [541, 102] on div "( function ( ) { const ids = [ "#_loomi_addon_1756752583976" , "#_loomi_addon_1…" at bounding box center [564, 238] width 177 height 365
click at [500, 159] on div "( function ( ) { const ids = [ "#_loomi_addon_1756752583976" , "#_loomi_addon_1…" at bounding box center [564, 238] width 177 height 365
click at [523, 103] on div "( function ( ) { const ids = [ "#_loomi_addon_1756752583976" , "#_loomi_addon_1…" at bounding box center [564, 238] width 177 height 365
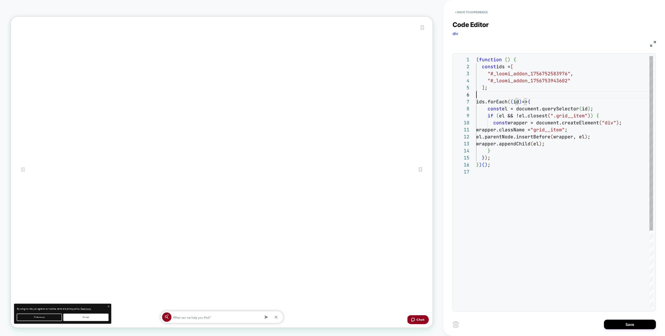
click at [528, 94] on div "( function ( ) { const ids = [ "#_loomi_addon_1756752583976" , "#_loomi_addon_1…" at bounding box center [564, 238] width 177 height 365
click at [524, 58] on div "( function ( ) { const ids = [ "#_loomi_addon_1756752583976" , "#_loomi_addon_1…" at bounding box center [564, 238] width 177 height 365
click at [520, 91] on div "( function ( ) { const ids = [ "#_loomi_addon_1756752583976" , "#_loomi_addon_1…" at bounding box center [564, 238] width 177 height 365
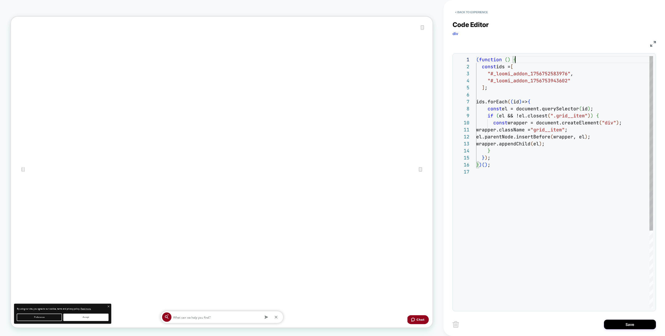
scroll to position [35, 0]
click at [520, 90] on div "( function ( ) { const ids = [ "#_loomi_addon_1756752583976" , "#_loomi_addon_1…" at bounding box center [564, 238] width 177 height 365
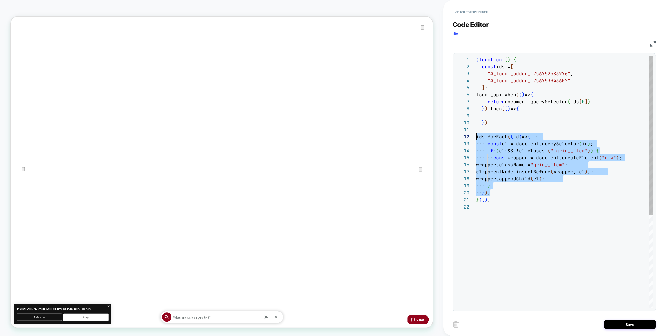
scroll to position [0, 0]
drag, startPoint x: 508, startPoint y: 191, endPoint x: 490, endPoint y: 127, distance: 66.3
click at [476, 131] on div "( function ( ) { const ids = [ "#_loomi_addon_1756752583976" , "#_loomi_addon_1…" at bounding box center [564, 256] width 177 height 400
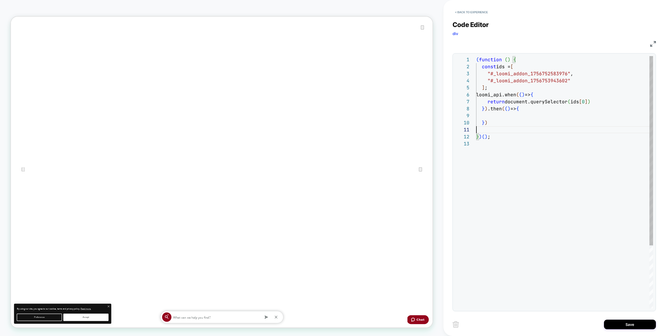
click at [501, 114] on div at bounding box center [564, 115] width 177 height 7
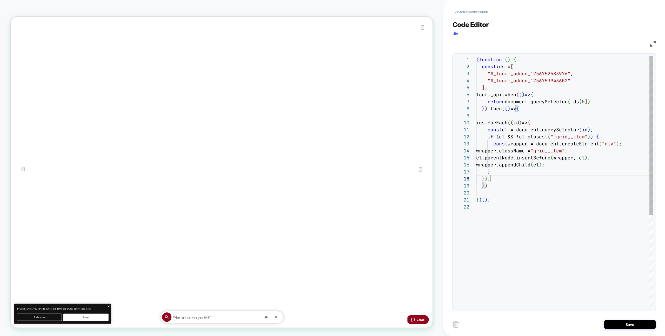
scroll to position [49, 14]
click at [496, 193] on div "( function ( ) { const ids = [ "#_loomi_addon_1756752583976" , "#_loomi_addon_1…" at bounding box center [564, 256] width 177 height 400
type textarea "**********"
click at [626, 324] on button "Save" at bounding box center [630, 325] width 52 height 10
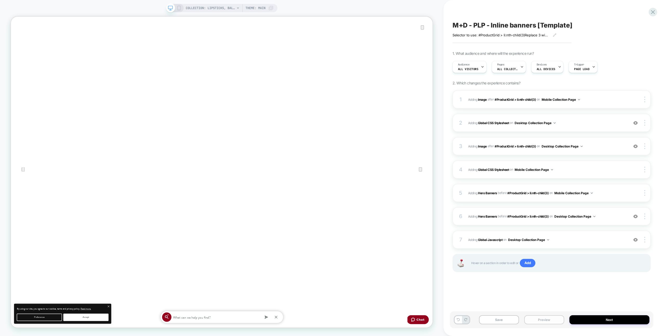
click at [553, 317] on button "Preview" at bounding box center [544, 319] width 40 height 9
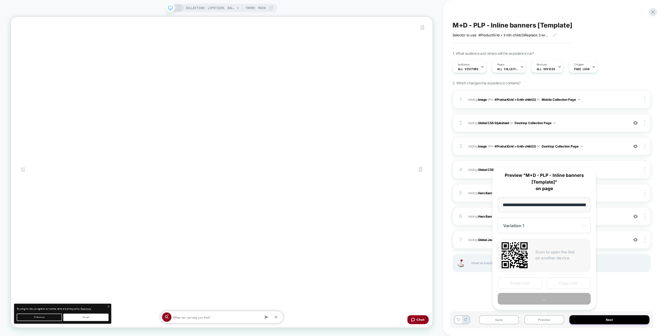
scroll to position [0, 86]
drag, startPoint x: 617, startPoint y: 296, endPoint x: 608, endPoint y: 296, distance: 8.3
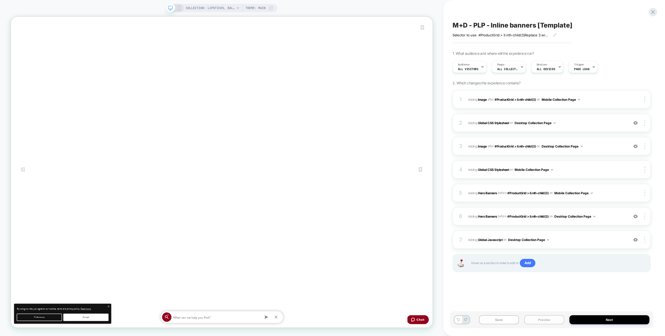
click at [551, 316] on button "Preview" at bounding box center [544, 319] width 40 height 9
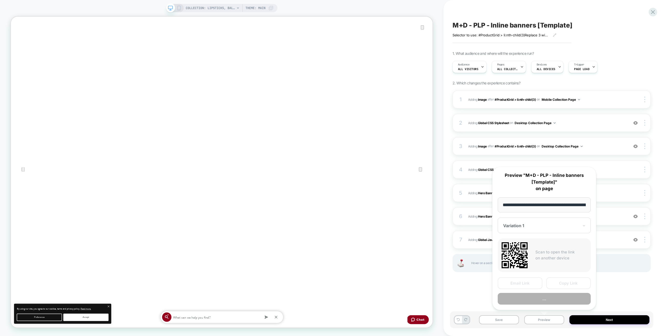
scroll to position [0, 86]
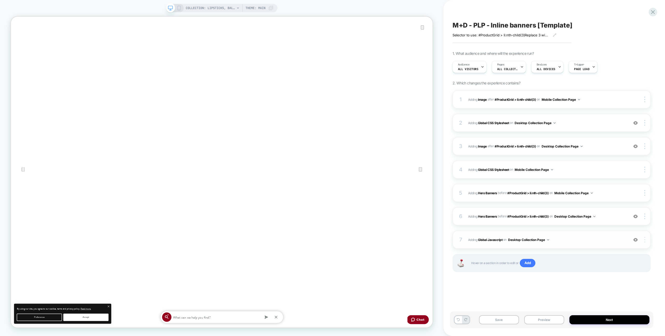
click at [648, 240] on div at bounding box center [645, 240] width 10 height 6
click at [613, 255] on div "Target All Devices" at bounding box center [614, 254] width 46 height 14
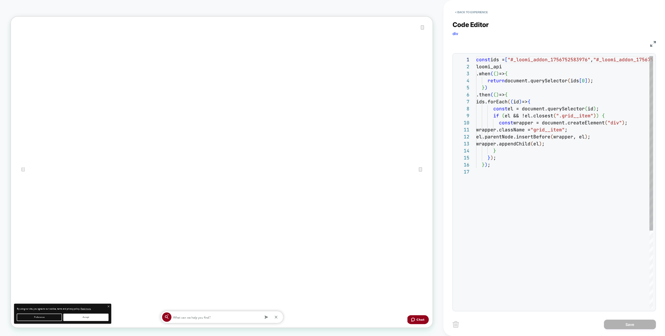
scroll to position [70, 0]
click at [485, 12] on button "< Back to experience" at bounding box center [472, 12] width 38 height 8
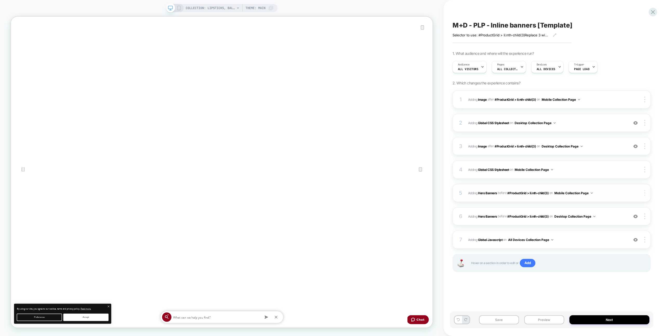
click at [643, 193] on div at bounding box center [645, 193] width 10 height 6
click at [608, 168] on div "Copy Widget Id" at bounding box center [614, 164] width 46 height 14
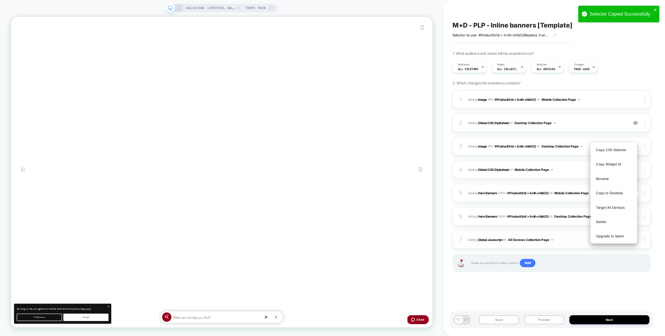
click at [571, 236] on div "7 Adding Global Javascript on All Devices Collection Page Add Before Add After …" at bounding box center [552, 240] width 198 height 18
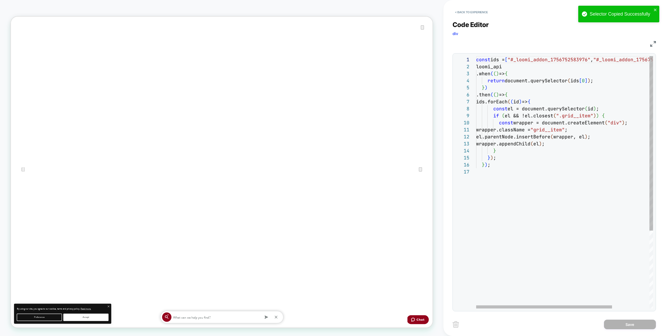
click at [513, 59] on div "const ids = [ "#_loomi_addon_1756752583976" , "#_loomi_addon_1756753943602" ] ;…" at bounding box center [588, 238] width 225 height 365
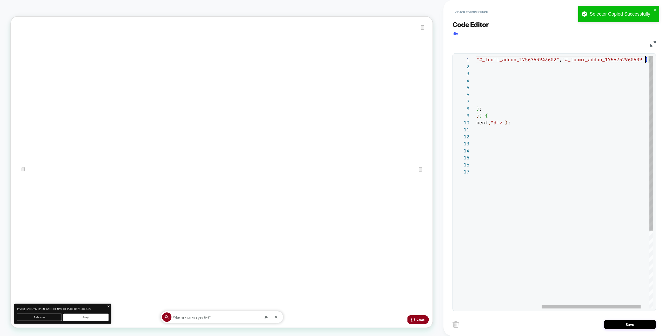
scroll to position [0, 286]
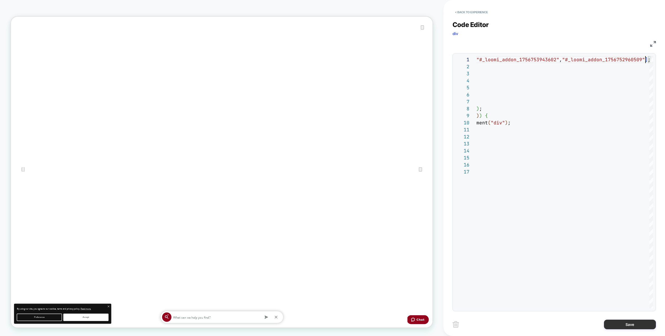
type textarea "**********"
click at [0, 0] on button "Save" at bounding box center [0, 0] width 0 height 0
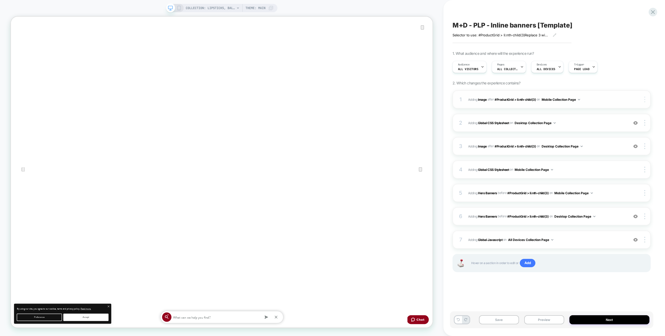
click at [644, 98] on img at bounding box center [644, 100] width 1 height 6
click at [622, 72] on div "Copy Widget Id" at bounding box center [614, 71] width 46 height 14
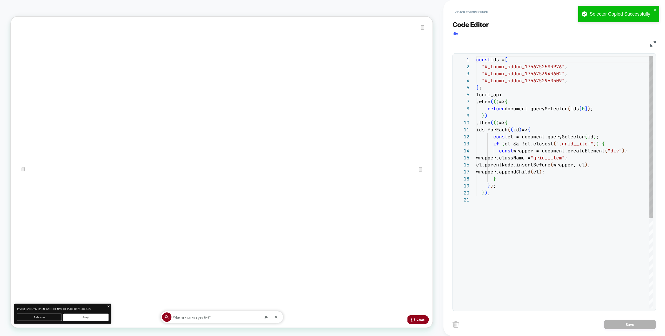
scroll to position [70, 0]
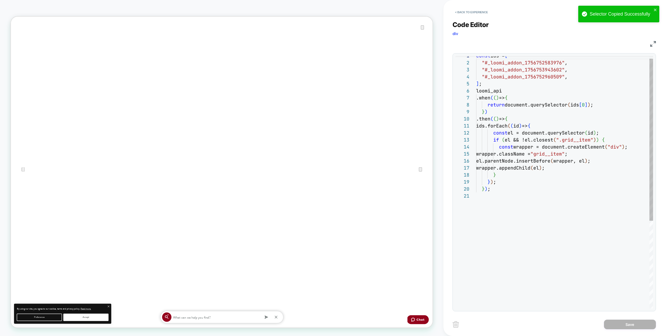
click at [574, 80] on div "const ids = [ "#_loomi_addon_1756752583976" , "#_loomi_addon_1756753943602" , "…" at bounding box center [564, 248] width 177 height 393
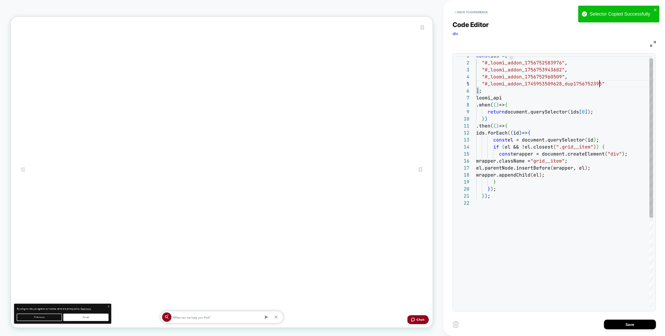
scroll to position [28, 123]
type textarea "**********"
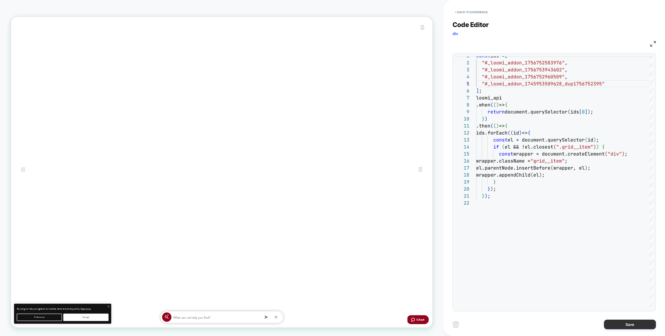
click at [625, 327] on button "Save" at bounding box center [630, 325] width 52 height 10
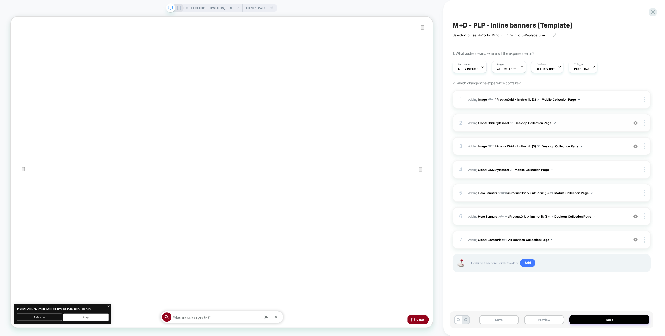
click at [573, 117] on div "2 Adding Global CSS Stylesheet on Desktop Collection Page Add Before Add After …" at bounding box center [552, 123] width 198 height 18
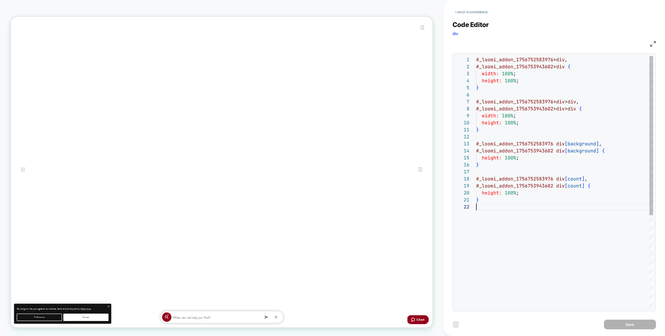
scroll to position [0, 0]
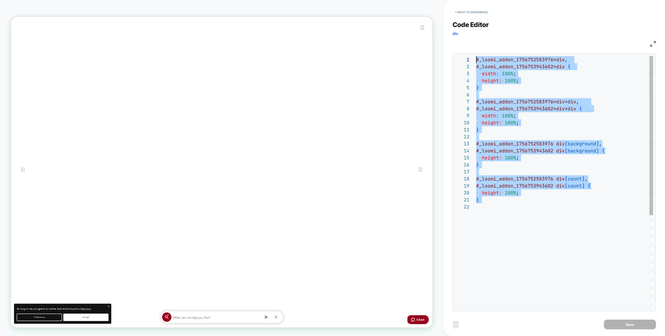
drag, startPoint x: 534, startPoint y: 225, endPoint x: 448, endPoint y: 23, distance: 220.1
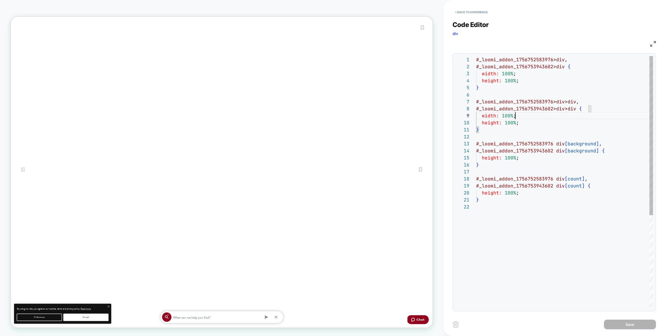
scroll to position [56, 39]
type textarea "**********"
click at [588, 128] on div "}" at bounding box center [564, 129] width 177 height 7
drag, startPoint x: 596, startPoint y: 142, endPoint x: 478, endPoint y: 124, distance: 119.3
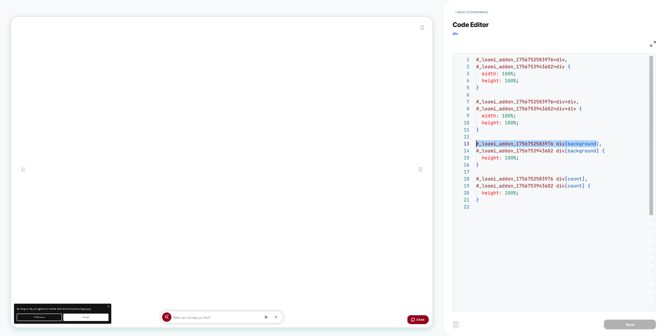
click at [463, 17] on div "**********" at bounding box center [554, 162] width 203 height 297
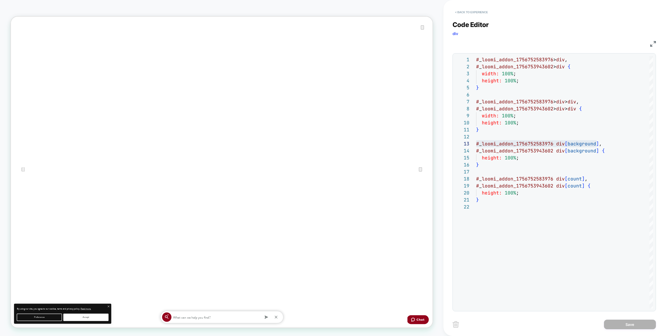
click at [463, 16] on button "< Back to experience" at bounding box center [472, 12] width 38 height 8
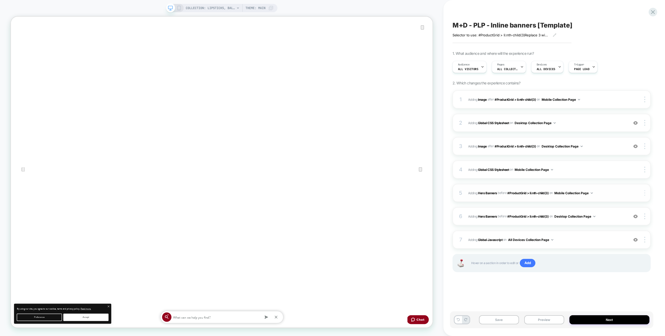
click at [646, 196] on div at bounding box center [645, 193] width 10 height 6
click at [180, 9] on icon at bounding box center [179, 8] width 5 height 5
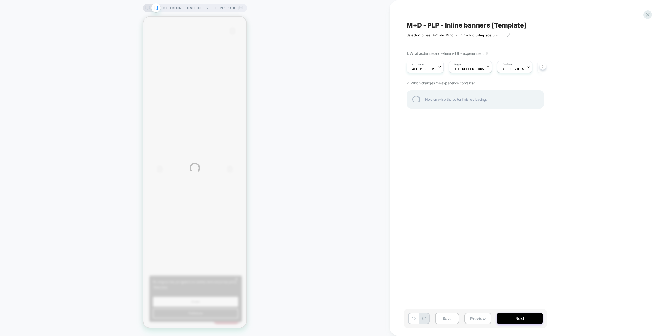
click at [315, 39] on div "COLLECTION: Lipsticks, Balms, Glosses & More (Category) COLLECTION: Lipsticks, …" at bounding box center [332, 168] width 665 height 336
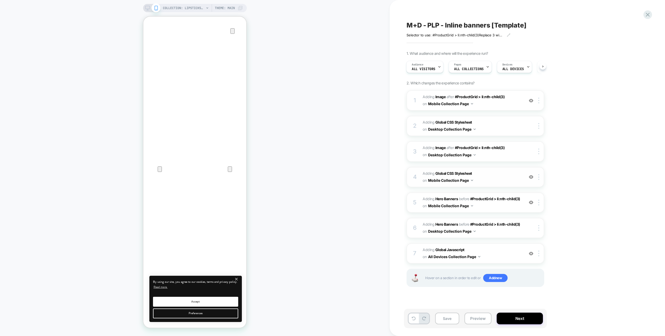
click at [494, 178] on span "Adding Global CSS Stylesheet on Mobile Collection Page" at bounding box center [472, 177] width 99 height 14
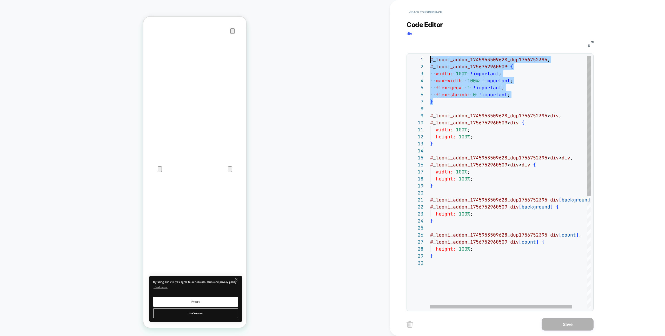
drag, startPoint x: 471, startPoint y: 102, endPoint x: 375, endPoint y: 37, distance: 115.9
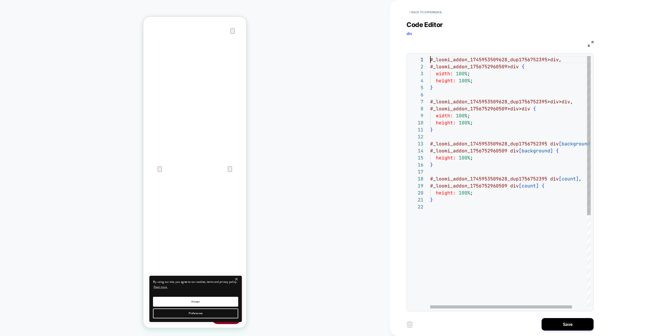
type textarea "**********"
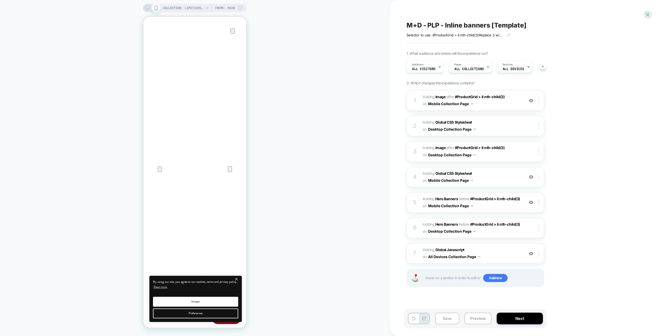
scroll to position [0, 0]
drag, startPoint x: 147, startPoint y: 8, endPoint x: 174, endPoint y: 11, distance: 27.0
click at [147, 8] on icon at bounding box center [147, 8] width 5 height 5
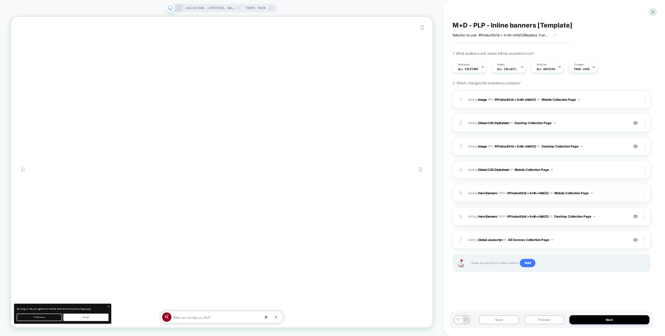
click at [646, 191] on div at bounding box center [645, 193] width 10 height 6
click at [625, 168] on div "Copy Widget Id" at bounding box center [614, 164] width 46 height 14
click at [645, 98] on img at bounding box center [644, 100] width 1 height 6
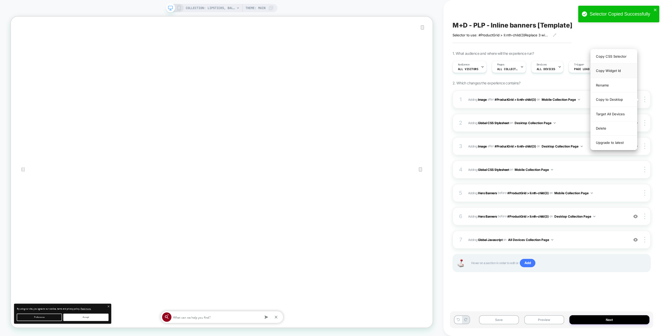
click at [629, 77] on div "Copy Widget Id" at bounding box center [614, 71] width 46 height 14
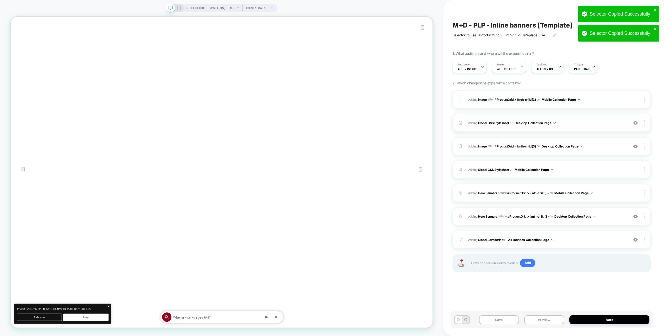
click at [18, 201] on div "2 Adding Global CSS Stylesheet on Desktop Collection Page Add Before Add After …" at bounding box center [16, 203] width 4 height 5
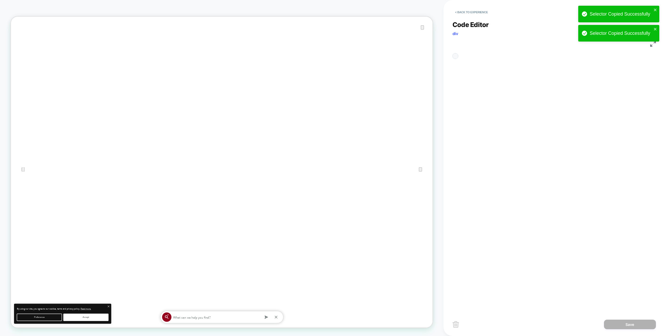
scroll to position [70, 0]
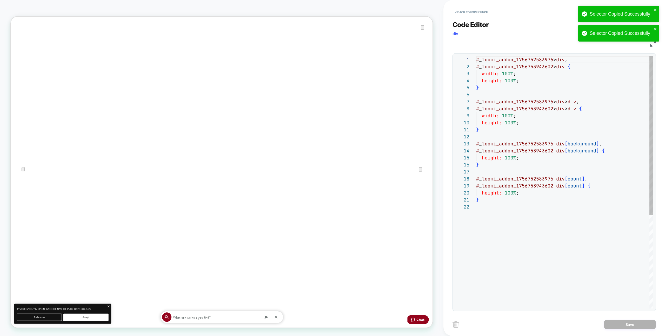
click at [571, 67] on div "# _ loomi_addon_1756752583976 > div , # _ loomi_addon_1756753943602 > div { wid…" at bounding box center [564, 256] width 177 height 400
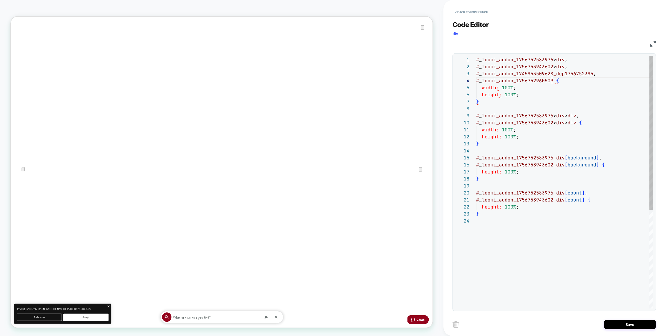
scroll to position [21, 76]
drag, startPoint x: 569, startPoint y: 68, endPoint x: 567, endPoint y: 71, distance: 3.5
click at [556, 67] on div "# _ loomi_addon_1756752583976 > div , # _ loomi_addon_1756753943602 > div , wid…" at bounding box center [564, 263] width 177 height 414
click at [590, 75] on div "# _ loomi_addon_1756752583976 > div , # _ loomi_addon_1756753943602 > div , wid…" at bounding box center [564, 263] width 177 height 414
click at [552, 81] on div "# _ loomi_addon_1756752583976 > div , # _ loomi_addon_1756753943602 > div , wid…" at bounding box center [564, 263] width 177 height 414
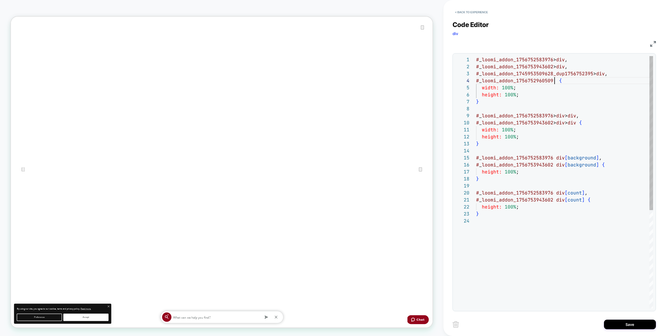
scroll to position [21, 92]
click at [567, 81] on div "# _ loomi_addon_1756752583976 > div , # _ loomi_addon_1756753943602 > div , wid…" at bounding box center [564, 263] width 177 height 414
drag, startPoint x: 570, startPoint y: 81, endPoint x: 568, endPoint y: 68, distance: 13.1
click at [568, 68] on div "# _ loomi_addon_1756752583976 > div , # _ loomi_addon_1756753943602 > div , wid…" at bounding box center [564, 263] width 177 height 414
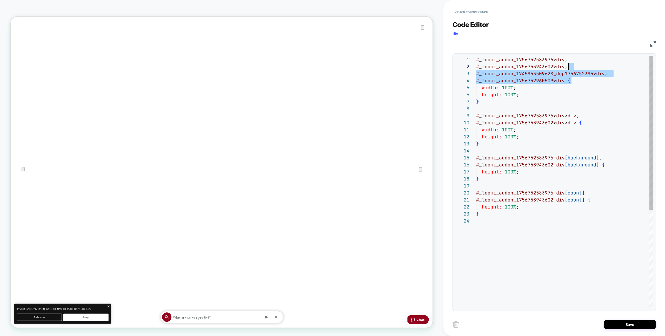
click at [585, 125] on div "# _ loomi_addon_1756752583976 > div , # _ loomi_addon_1756753943602 > div , wid…" at bounding box center [564, 263] width 177 height 414
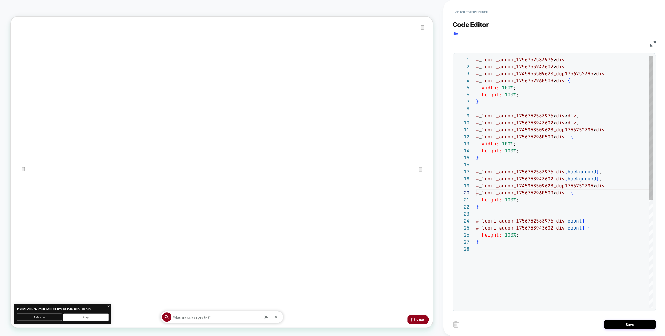
click at [583, 228] on div "# _ loomi_addon_1756752583976 > div , # _ loomi_addon_1756753943602 > div , wid…" at bounding box center [564, 277] width 177 height 442
click at [607, 130] on div "# _ loomi_addon_1756752583976 > div , # _ loomi_addon_1756753943602 > div , wid…" at bounding box center [564, 284] width 177 height 456
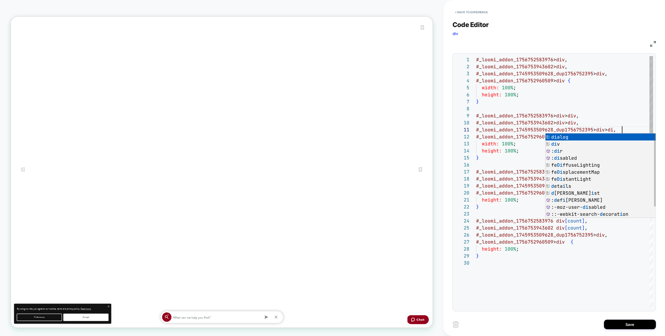
scroll to position [0, 149]
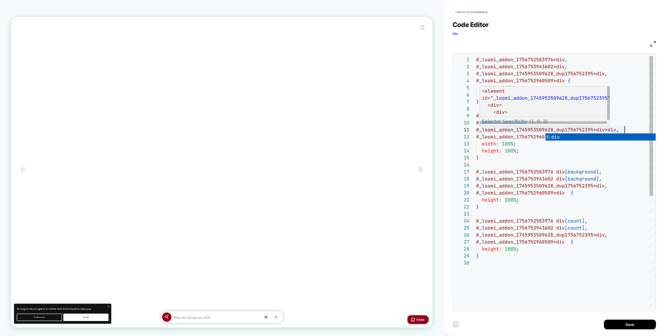
click at [587, 132] on div "# _ loomi_addon_1756752583976 > div , # _ loomi_addon_1756753943602 > div , wid…" at bounding box center [564, 284] width 177 height 456
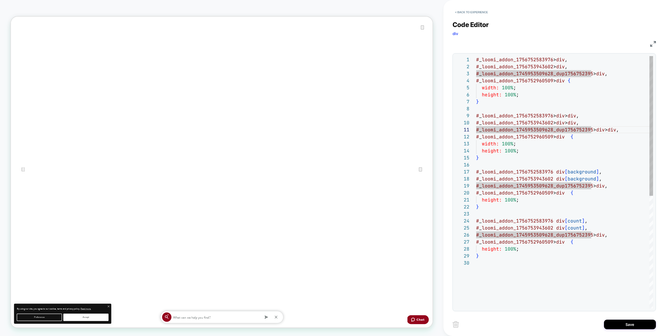
drag, startPoint x: 566, startPoint y: 136, endPoint x: 569, endPoint y: 136, distance: 2.9
click at [0, 0] on span "div" at bounding box center [0, 0] width 0 height 0
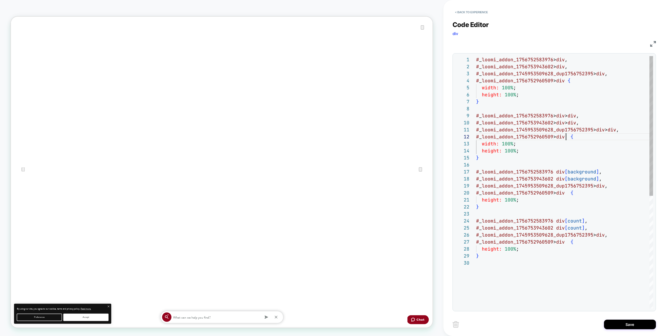
click at [569, 136] on div "# _ loomi_addon_1756752583976 > div , # _ loomi_addon_1756753943602 > div , wid…" at bounding box center [564, 284] width 177 height 456
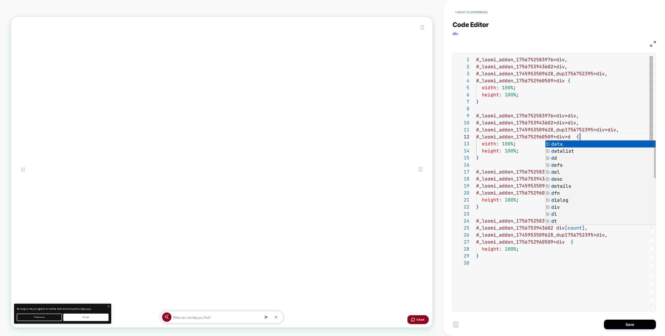
scroll to position [7, 109]
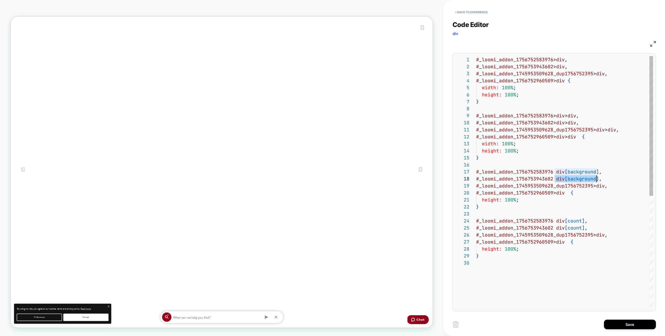
drag, startPoint x: 555, startPoint y: 180, endPoint x: 597, endPoint y: 182, distance: 42.1
click at [596, 181] on div "# _ loomi_addon_1756752583976 > div , # _ loomi_addon_1756753943602 > div , wid…" at bounding box center [564, 284] width 177 height 456
drag, startPoint x: 609, startPoint y: 188, endPoint x: 595, endPoint y: 189, distance: 13.9
click at [595, 189] on div "# _ loomi_addon_1756752583976 > div , # _ loomi_addon_1756753943602 > div , wid…" at bounding box center [564, 284] width 177 height 456
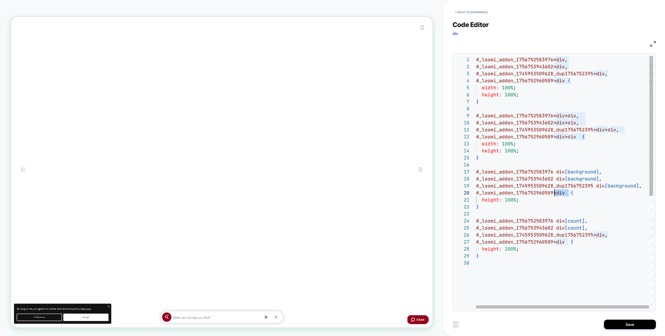
drag, startPoint x: 570, startPoint y: 194, endPoint x: 632, endPoint y: 294, distance: 117.9
drag, startPoint x: 607, startPoint y: 237, endPoint x: 582, endPoint y: 233, distance: 24.5
click at [595, 237] on div "# _ loomi_addon_1756752583976 > div , # _ loomi_addon_1756753943602 > div , wid…" at bounding box center [564, 284] width 177 height 456
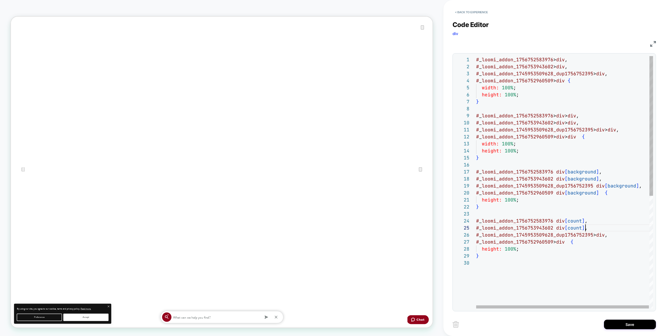
click at [584, 228] on div "# _ loomi_addon_1756752583976 > div , # _ loomi_addon_1756753943602 > div , wid…" at bounding box center [564, 284] width 177 height 456
drag, startPoint x: 583, startPoint y: 228, endPoint x: 559, endPoint y: 238, distance: 25.8
click at [554, 229] on div "# _ loomi_addon_1756752583976 > div , # _ loomi_addon_1756753943602 > div , wid…" at bounding box center [564, 284] width 177 height 456
drag, startPoint x: 556, startPoint y: 243, endPoint x: 593, endPoint y: 240, distance: 36.2
click at [569, 243] on div "# _ loomi_addon_1756752583976 > div , # _ loomi_addon_1756753943602 > div , wid…" at bounding box center [564, 284] width 177 height 456
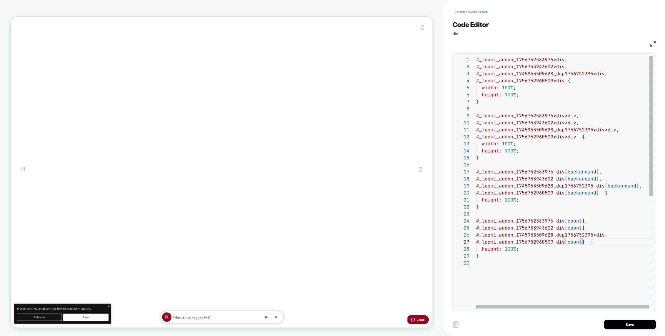
click at [0, 0] on span "div" at bounding box center [0, 0] width 0 height 0
drag, startPoint x: 608, startPoint y: 236, endPoint x: 596, endPoint y: 237, distance: 12.3
click at [595, 236] on div "# _ loomi_addon_1756752583976 > div , # _ loomi_addon_1756753943602 > div , wid…" at bounding box center [564, 284] width 177 height 456
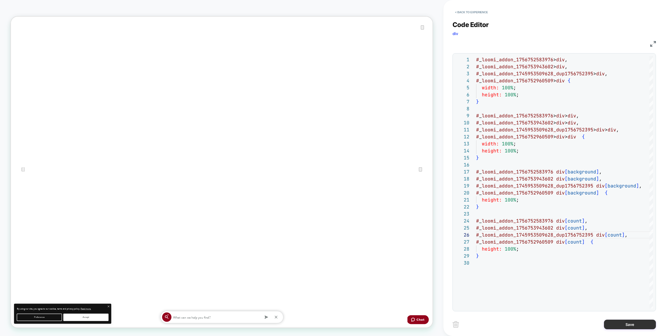
type textarea "**********"
drag, startPoint x: 617, startPoint y: 320, endPoint x: 563, endPoint y: 315, distance: 53.6
click at [0, 0] on button "Save" at bounding box center [0, 0] width 0 height 0
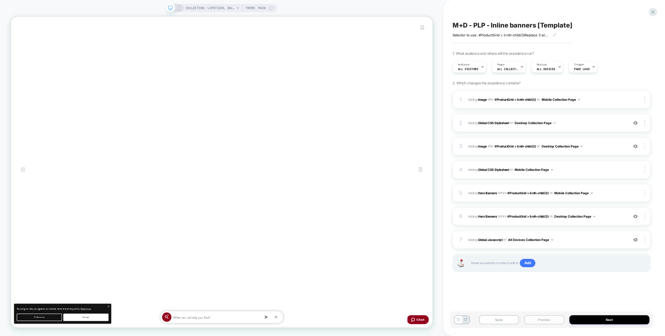
click at [544, 319] on button "Preview" at bounding box center [544, 319] width 40 height 9
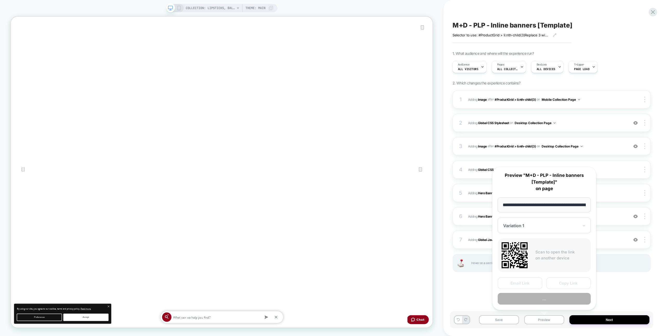
scroll to position [0, 86]
click at [552, 303] on button "Preview" at bounding box center [544, 299] width 93 height 12
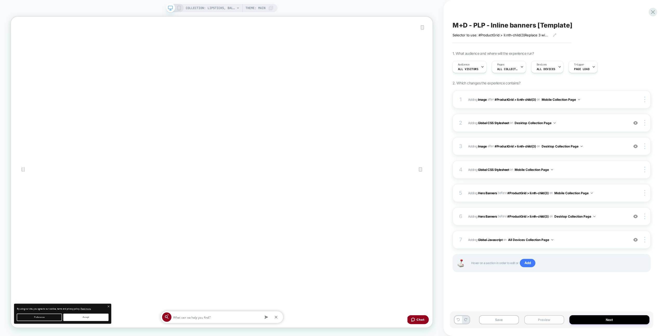
drag, startPoint x: 534, startPoint y: 322, endPoint x: 531, endPoint y: 315, distance: 7.0
click at [534, 322] on button "Preview" at bounding box center [544, 319] width 40 height 9
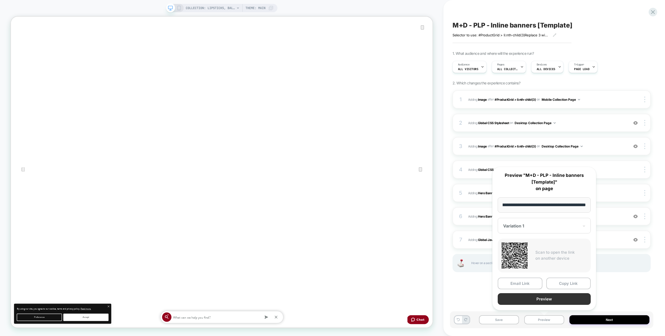
click at [525, 297] on button "Preview" at bounding box center [544, 299] width 93 height 12
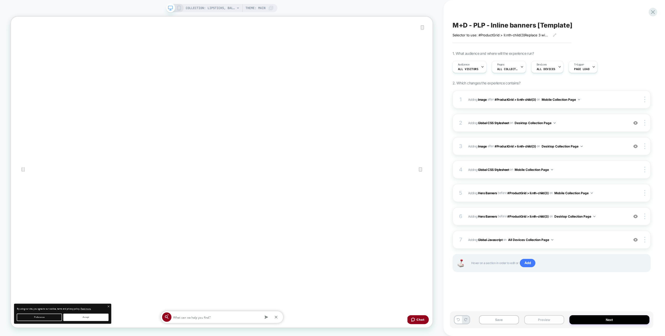
drag, startPoint x: 547, startPoint y: 318, endPoint x: 552, endPoint y: 315, distance: 6.5
click at [547, 318] on button "Preview" at bounding box center [544, 319] width 40 height 9
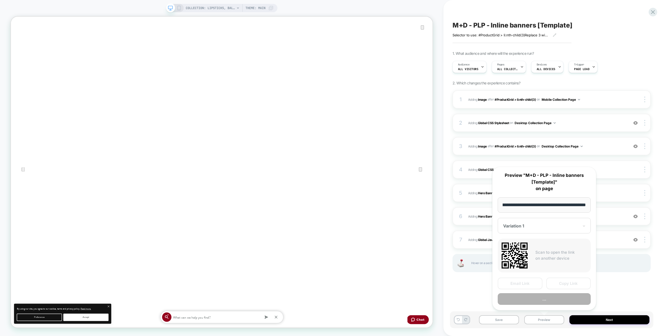
click at [579, 285] on button "Copy Link" at bounding box center [568, 284] width 45 height 12
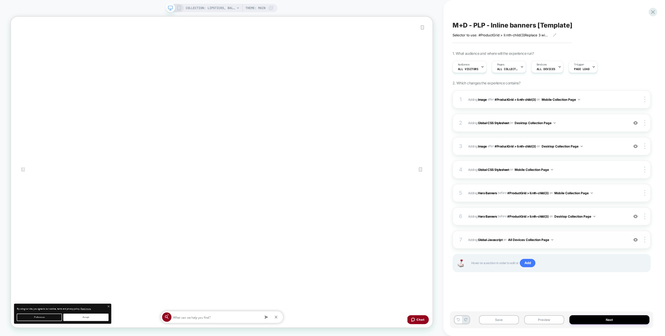
click at [574, 241] on span "Adding Global Javascript on All Devices Collection Page" at bounding box center [547, 240] width 158 height 6
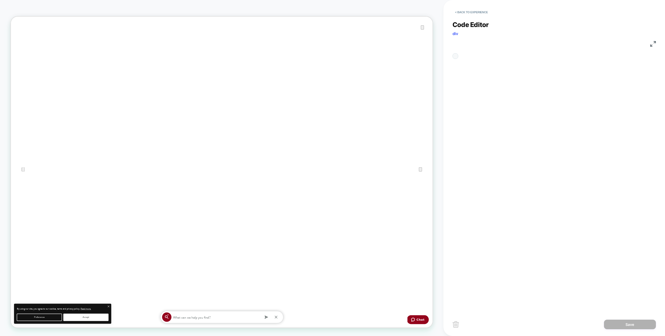
scroll to position [70, 0]
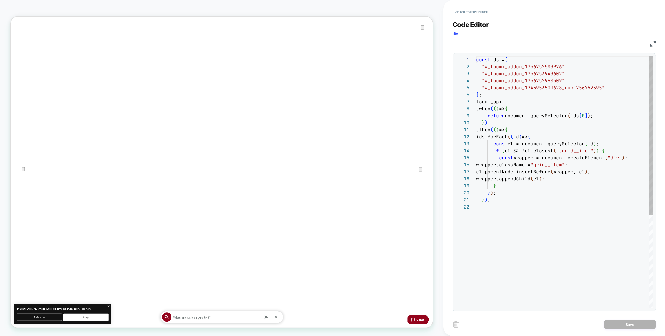
click at [582, 197] on div "const ids = [ "#_loomi_addon_1756752583976" , "#_loomi_addon_1756753943602" , "…" at bounding box center [564, 256] width 177 height 400
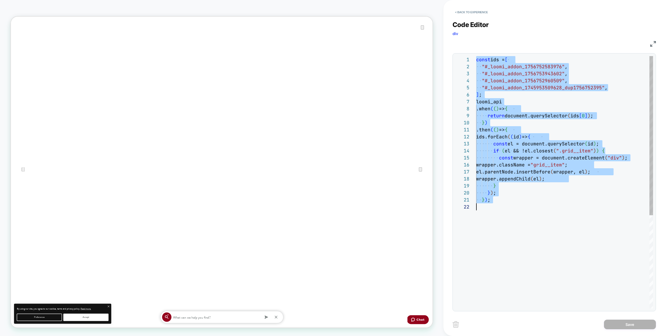
scroll to position [0, 0]
click at [548, 98] on div "const ids = [ "#_loomi_addon_1756752583976" , "#_loomi_addon_1756753943602" , "…" at bounding box center [564, 256] width 177 height 400
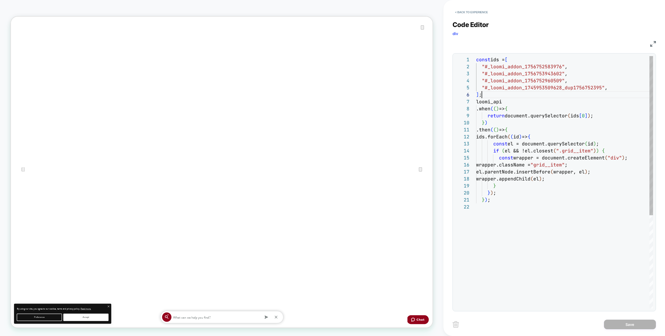
scroll to position [35, 6]
click at [537, 111] on div ".when ( ( ) => {" at bounding box center [564, 108] width 177 height 7
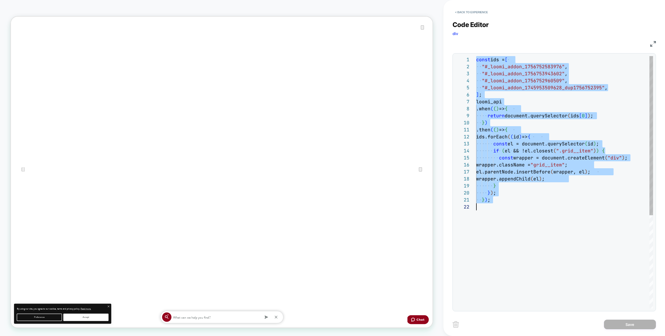
click at [528, 121] on div "const ids = [ "#_loomi_addon_1756752583976" , "#_loomi_addon_1756753943602" , "…" at bounding box center [564, 256] width 177 height 400
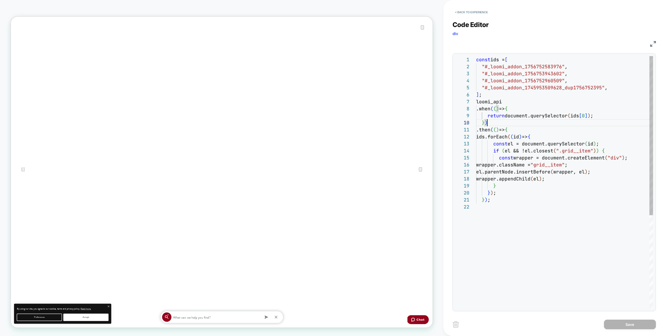
drag, startPoint x: 526, startPoint y: 124, endPoint x: 529, endPoint y: 128, distance: 5.3
click at [526, 124] on div "const ids = [ "#_loomi_addon_1756752583976" , "#_loomi_addon_1756753943602" , "…" at bounding box center [564, 256] width 177 height 400
click at [532, 132] on div "const ids = [ "#_loomi_addon_1756752583976" , "#_loomi_addon_1756753943602" , "…" at bounding box center [564, 256] width 177 height 400
click at [527, 117] on div "const ids = [ "#_loomi_addon_1756752583976" , "#_loomi_addon_1756753943602" , "…" at bounding box center [564, 256] width 177 height 400
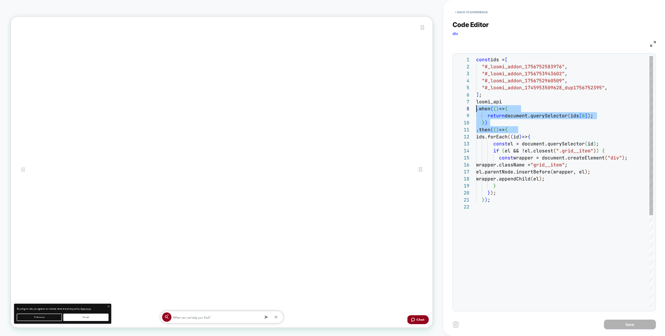
scroll to position [42, 0]
drag, startPoint x: 526, startPoint y: 131, endPoint x: 471, endPoint y: 104, distance: 60.6
click at [476, 104] on div "const ids = [ "#_loomi_addon_1756752583976" , "#_loomi_addon_1756753943602" , "…" at bounding box center [564, 256] width 177 height 400
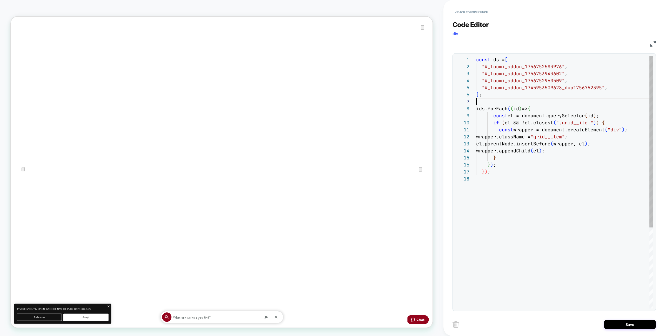
click at [497, 172] on div "const ids = [ "#_loomi_addon_1756752583976" , "#_loomi_addon_1756753943602" , "…" at bounding box center [564, 242] width 177 height 372
click at [519, 100] on div "const ids = [ "#_loomi_addon_1756752583976" , "#_loomi_addon_1756753943602" , "…" at bounding box center [564, 238] width 177 height 365
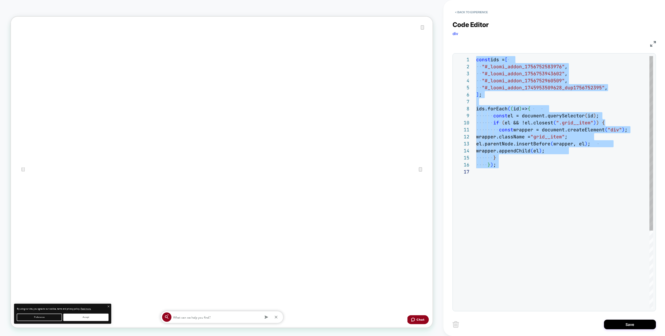
click at [502, 152] on div "const ids = [ "#_loomi_addon_1756752583976" , "#_loomi_addon_1756753943602" , "…" at bounding box center [564, 238] width 177 height 365
drag, startPoint x: 520, startPoint y: 158, endPoint x: 523, endPoint y: 160, distance: 3.5
click at [520, 158] on div "const ids = [ "#_loomi_addon_1756752583976" , "#_loomi_addon_1756753943602" , "…" at bounding box center [564, 238] width 177 height 365
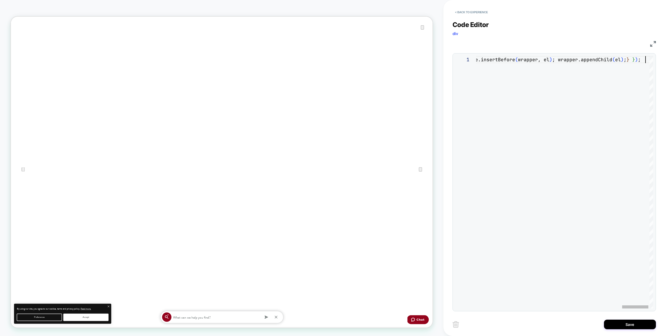
scroll to position [0, 1144]
click at [536, 104] on div "const ids = [ "#_loomi_addon_1756752583976" , "#_loomi_addon_1756753943602" , "…" at bounding box center [81, 182] width 1160 height 252
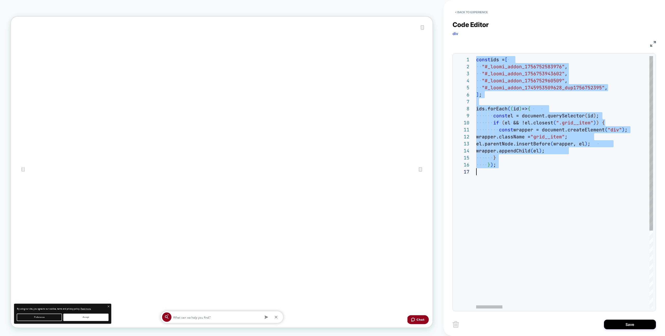
scroll to position [42, 14]
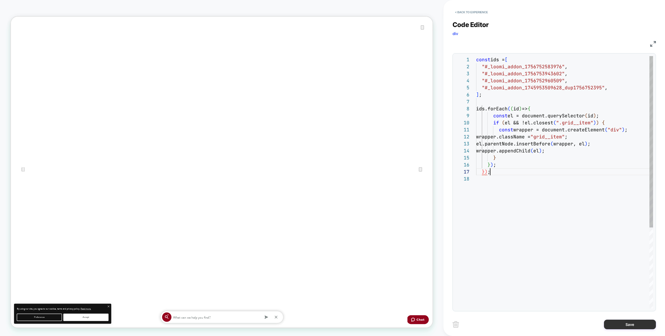
type textarea "**********"
click at [625, 329] on button "Save" at bounding box center [630, 325] width 52 height 10
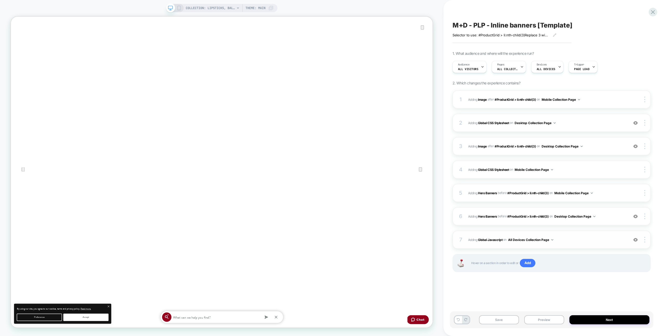
click at [580, 248] on div "7 Adding Global Javascript on All Devices Collection Page Add Before Add After …" at bounding box center [552, 240] width 198 height 18
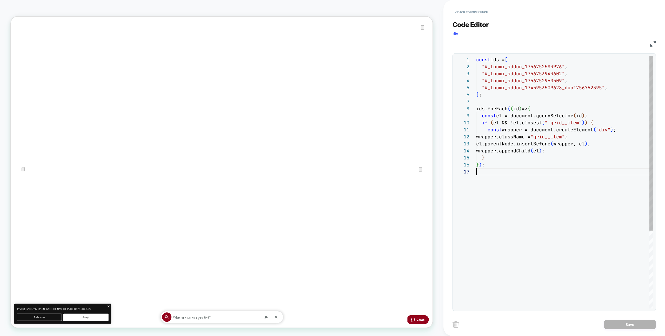
click at [608, 220] on div "const ids = [ "#_loomi_addon_1756752583976" , "#_loomi_addon_1756753943602" , "…" at bounding box center [564, 238] width 177 height 365
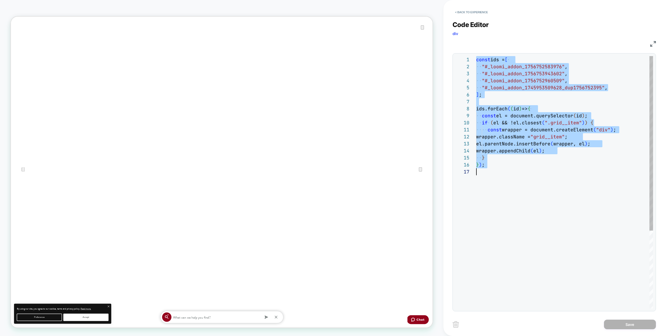
scroll to position [0, 0]
type textarea "**********"
drag, startPoint x: 524, startPoint y: 59, endPoint x: 492, endPoint y: 26, distance: 45.7
click at [524, 59] on div "const ids = [ "#_loomi_addon_1756752583976" , "#_loomi_addon_1756753943602" , "…" at bounding box center [564, 238] width 177 height 365
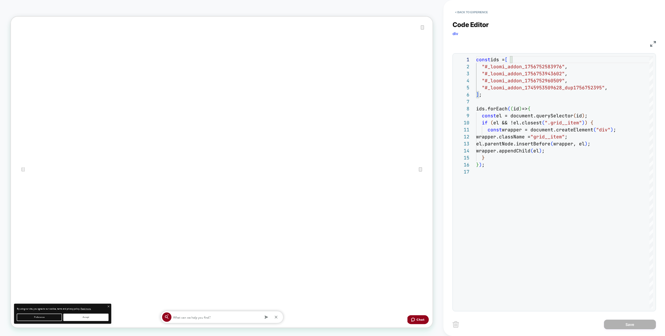
click at [457, 6] on div "< Back to experience" at bounding box center [564, 8] width 222 height 16
click at [461, 10] on button "< Back to experience" at bounding box center [472, 12] width 38 height 8
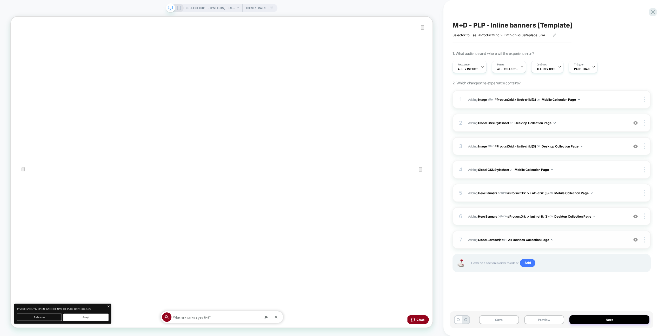
click at [578, 241] on span "Adding Global Javascript on All Devices Collection Page" at bounding box center [547, 240] width 158 height 6
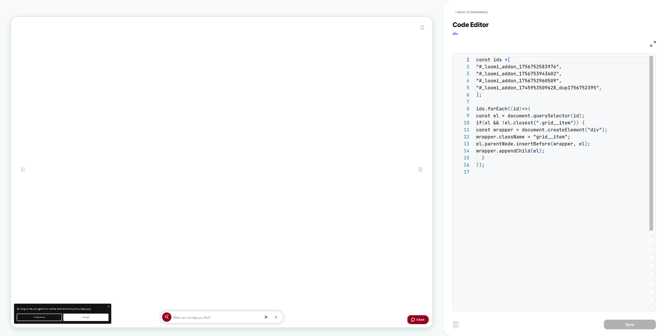
scroll to position [70, 0]
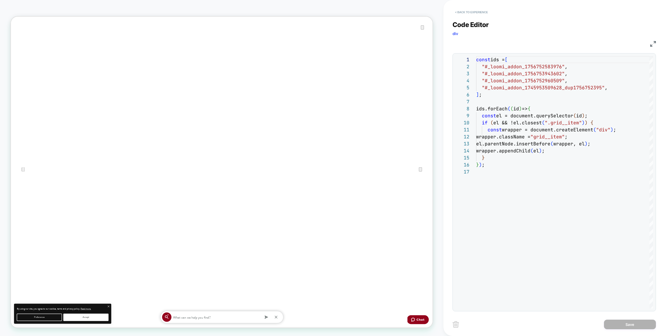
click at [474, 12] on button "< Back to experience" at bounding box center [472, 12] width 38 height 8
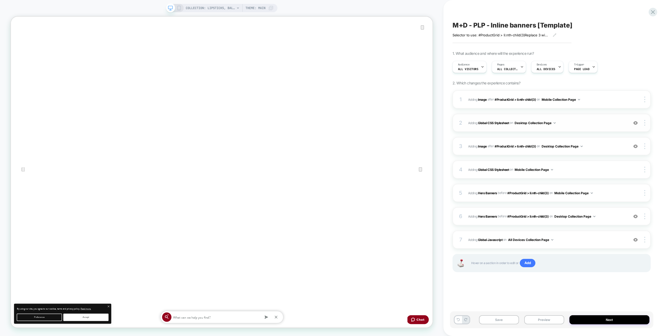
click at [573, 127] on div "2 Adding Global CSS Stylesheet on Desktop Collection Page Add Before Add After …" at bounding box center [552, 123] width 198 height 18
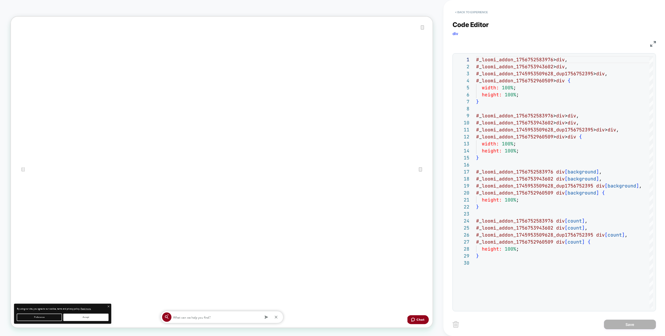
click at [467, 15] on button "< Back to experience" at bounding box center [472, 12] width 38 height 8
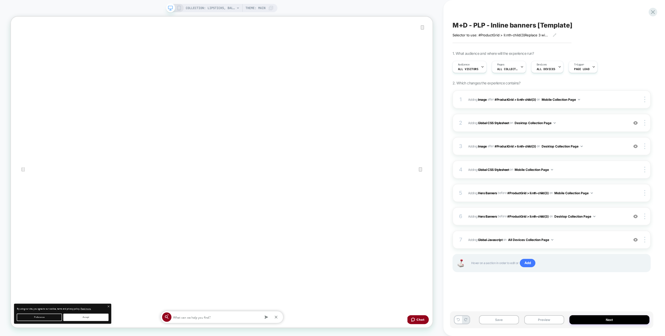
click at [180, 8] on rect at bounding box center [178, 8] width 3 height 4
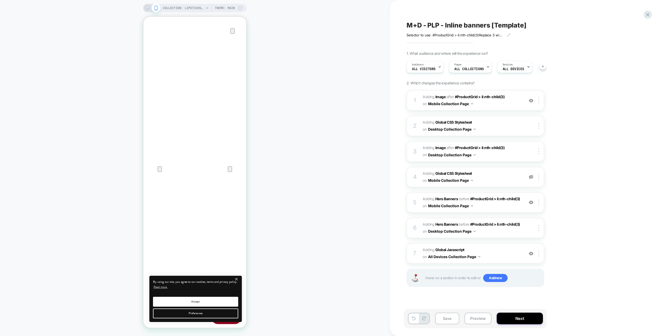
scroll to position [0, 0]
click at [49, 157] on img at bounding box center [37, 152] width 24 height 9
click at [528, 176] on div at bounding box center [531, 177] width 9 height 6
drag, startPoint x: 529, startPoint y: 176, endPoint x: 513, endPoint y: 175, distance: 15.4
click at [529, 176] on img at bounding box center [531, 177] width 4 height 4
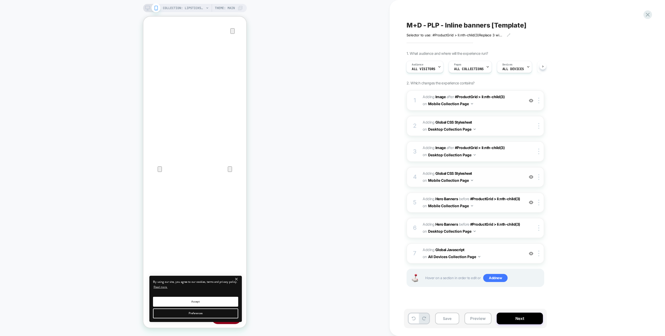
click at [0, 0] on span "Adding Global CSS Stylesheet on Mobile Collection Page" at bounding box center [0, 0] width 0 height 0
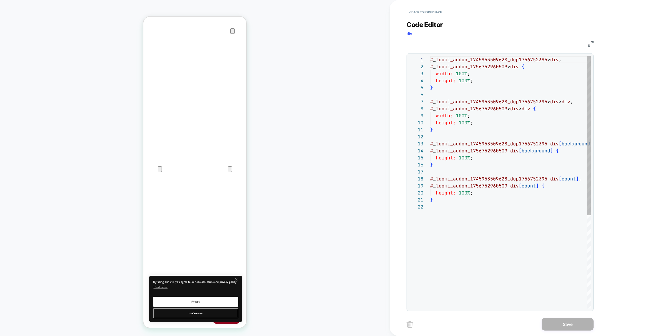
scroll to position [70, 0]
click at [504, 168] on div "# _ loomi_addon_1745953509628_dup1756752395 > div , # _ loomi_addon_17567529605…" at bounding box center [518, 256] width 177 height 400
type textarea "**********"
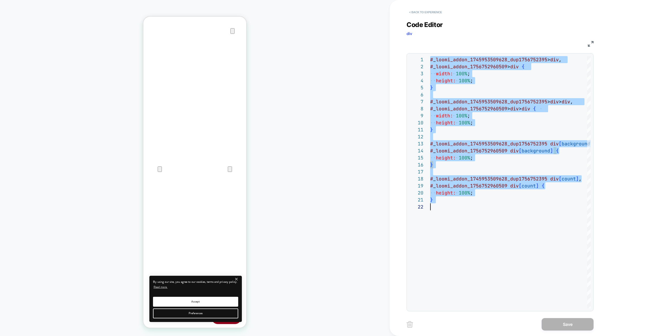
scroll to position [0, 0]
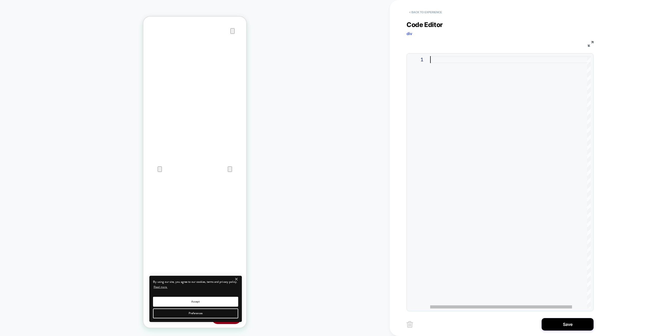
click at [435, 10] on button "< Back to experience" at bounding box center [426, 12] width 38 height 8
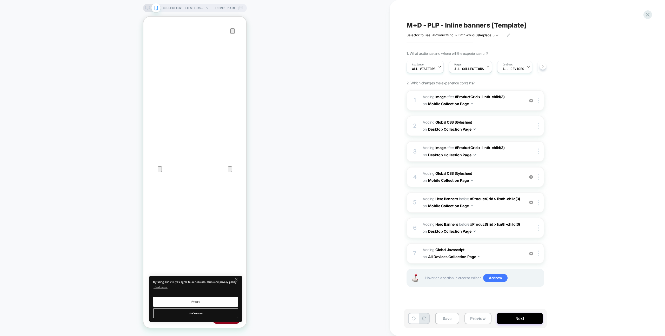
scroll to position [0, 0]
drag, startPoint x: 533, startPoint y: 250, endPoint x: 522, endPoint y: 262, distance: 17.1
click at [533, 250] on div "Delete" at bounding box center [539, 247] width 46 height 14
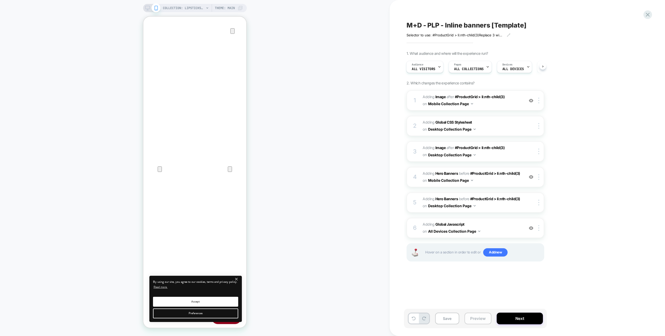
click at [483, 318] on button "Preview" at bounding box center [477, 319] width 27 height 12
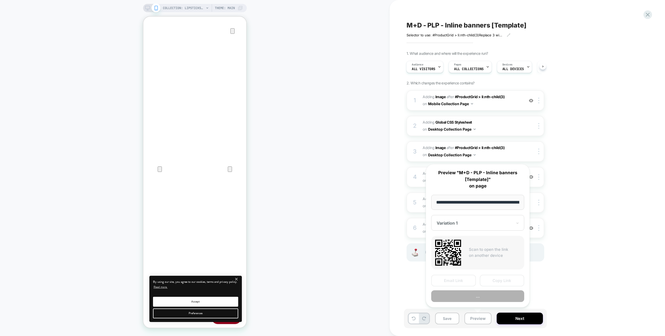
scroll to position [0, 86]
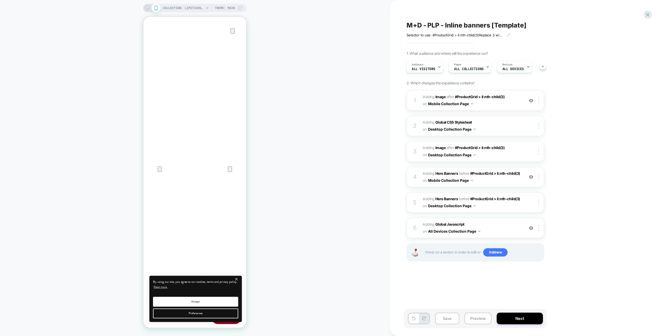
click at [145, 8] on icon at bounding box center [147, 8] width 5 height 5
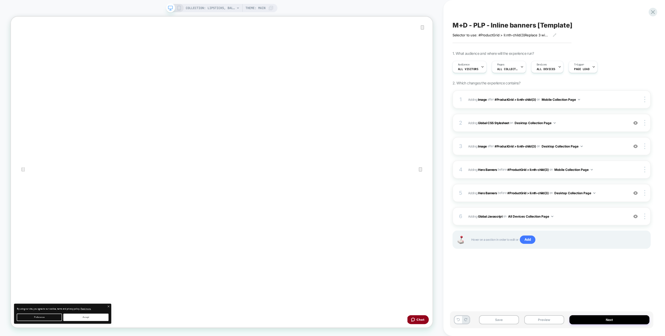
drag, startPoint x: 576, startPoint y: 266, endPoint x: 563, endPoint y: 228, distance: 40.0
click at [0, 0] on div "M+D - PLP - Inline banners [Template] Selector to use: #ProductGrid > li:nth-ch…" at bounding box center [0, 0] width 0 height 0
click at [0, 0] on div "2 Adding Global CSS Stylesheet on Desktop Collection Page Add Before Add After …" at bounding box center [0, 0] width 0 height 0
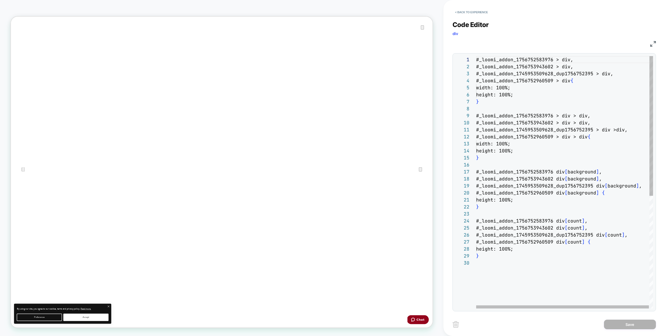
scroll to position [70, 0]
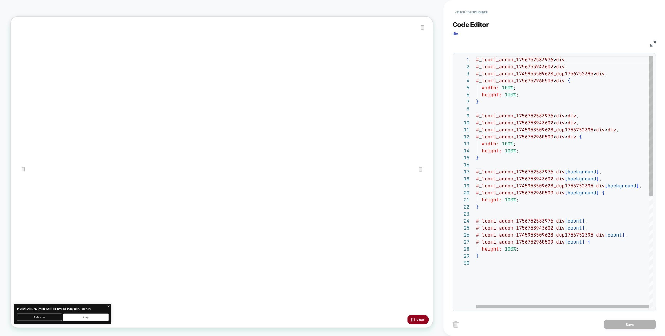
click at [466, 6] on div "< Back to experience" at bounding box center [564, 8] width 222 height 16
click at [465, 9] on button "< Back to experience" at bounding box center [472, 12] width 38 height 8
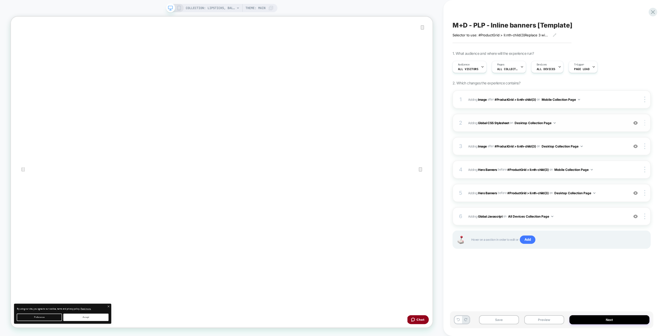
click at [644, 123] on img at bounding box center [644, 123] width 1 height 6
click at [620, 136] on div "Target All Devices" at bounding box center [614, 137] width 46 height 14
click at [558, 322] on button "Preview" at bounding box center [544, 319] width 40 height 9
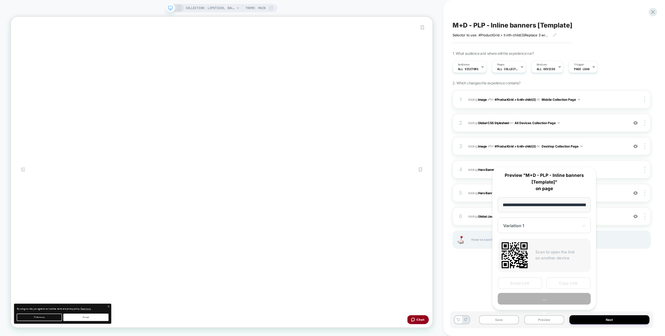
scroll to position [0, 86]
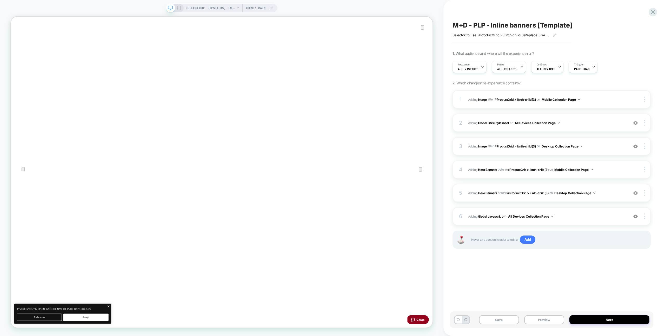
click at [554, 317] on button "Preview" at bounding box center [544, 319] width 40 height 9
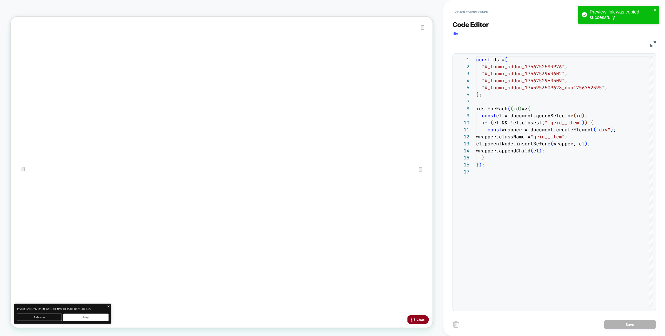
click at [470, 21] on span "Code Editor" at bounding box center [471, 25] width 36 height 8
click at [469, 15] on button "< Back to experience" at bounding box center [472, 12] width 38 height 8
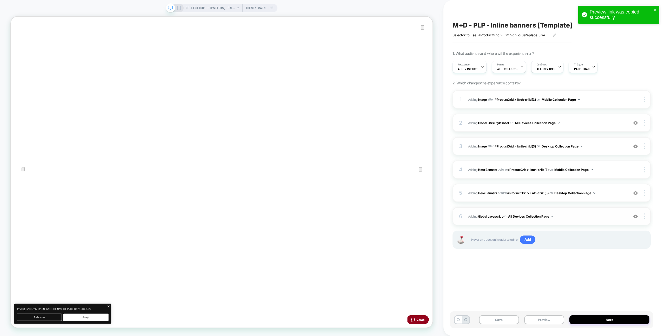
click at [603, 215] on span "Adding Global Javascript on All Devices Collection Page" at bounding box center [547, 216] width 158 height 6
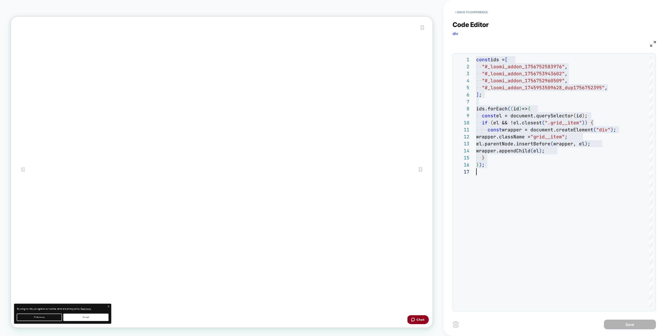
click at [515, 162] on div "} ) ;" at bounding box center [564, 164] width 177 height 7
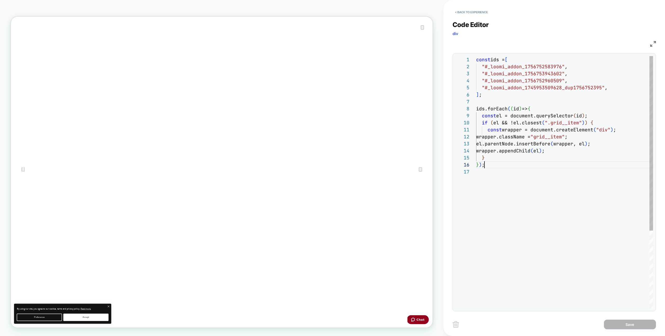
scroll to position [35, 8]
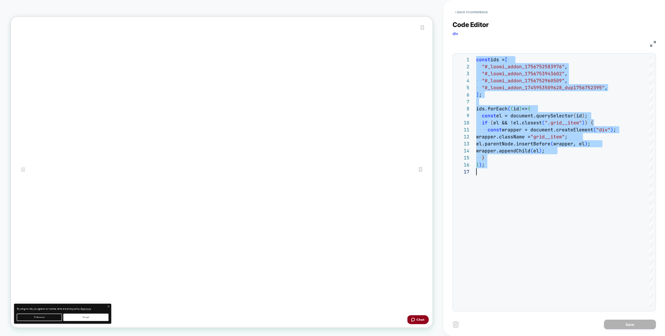
scroll to position [0, 0]
type textarea "**********"
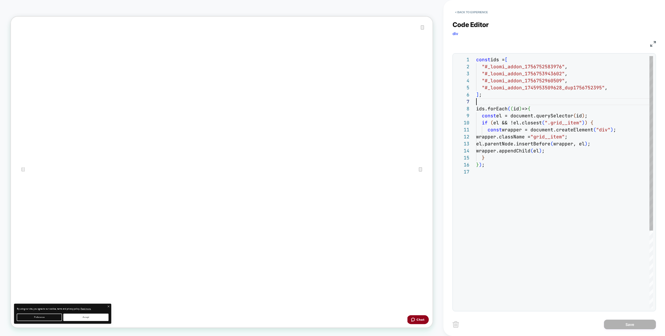
click at [464, 9] on button "< Back to experience" at bounding box center [472, 12] width 38 height 8
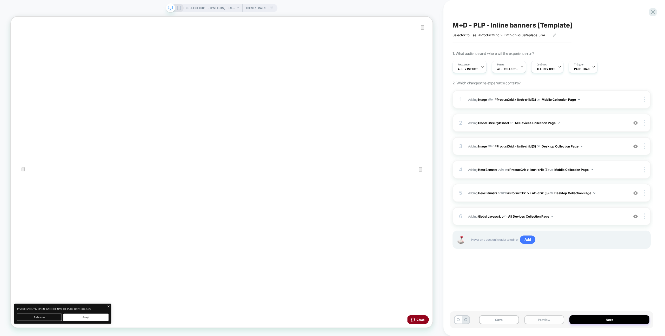
drag, startPoint x: 549, startPoint y: 323, endPoint x: 550, endPoint y: 319, distance: 4.4
click at [549, 323] on button "Preview" at bounding box center [544, 319] width 40 height 9
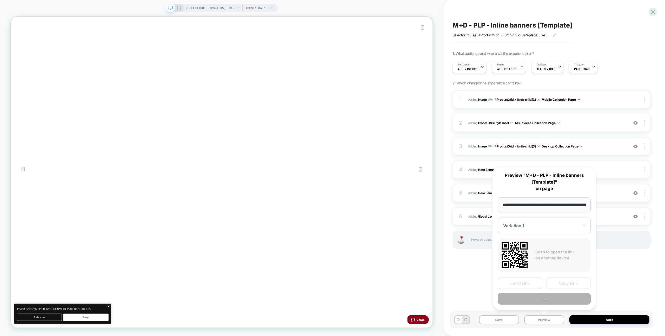
scroll to position [0, 86]
click at [0, 0] on button "Copy Link" at bounding box center [0, 0] width 0 height 0
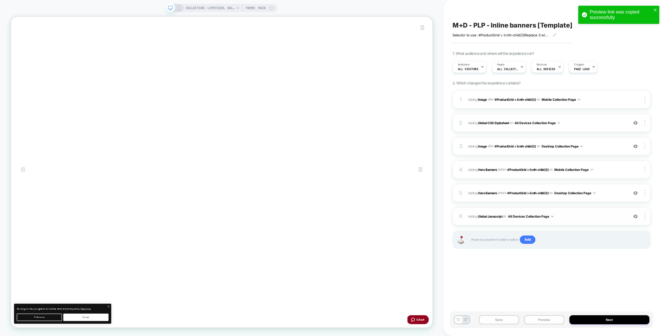
click at [0, 0] on span "Adding Global Javascript on All Devices Collection Page" at bounding box center [0, 0] width 0 height 0
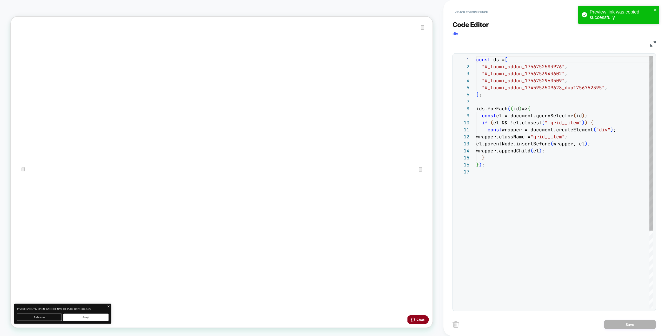
scroll to position [70, 0]
click at [530, 163] on div "const ids = [ "#_loomi_addon_1756752583976" , "#_loomi_addon_1756753943602" , "…" at bounding box center [564, 238] width 177 height 365
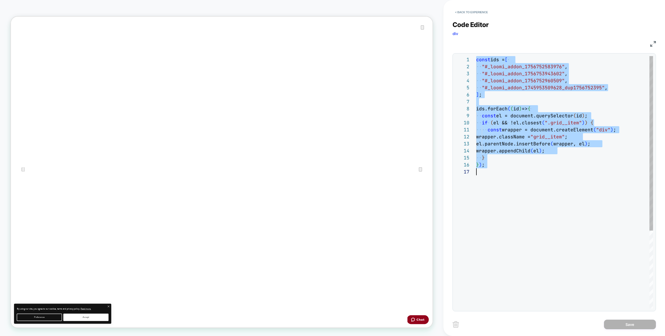
scroll to position [28, 0]
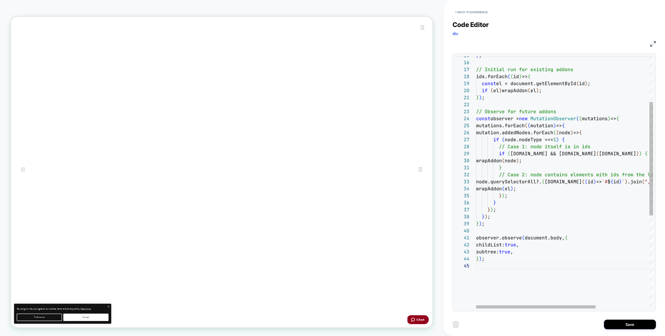
click at [513, 193] on div "} ; // Initial run for existing addons ids.forEach ( ( id ) => { const el = doc…" at bounding box center [604, 234] width 256 height 561
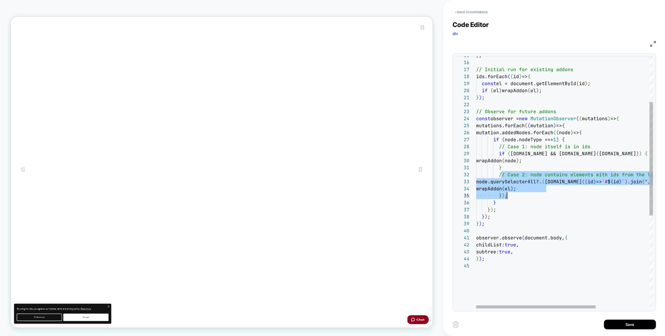
drag, startPoint x: 500, startPoint y: 174, endPoint x: 513, endPoint y: 198, distance: 27.0
click at [513, 198] on div "} ; // Initial run for existing addons ids.forEach ( ( id ) => { const el = doc…" at bounding box center [604, 234] width 256 height 561
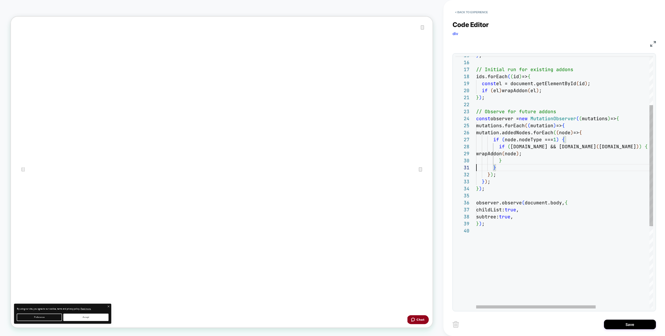
scroll to position [7, 0]
click at [504, 108] on div at bounding box center [604, 104] width 256 height 7
click at [504, 111] on div "} ; // Initial run for existing addons ids.forEach ( ( id ) => { const el = doc…" at bounding box center [604, 217] width 256 height 526
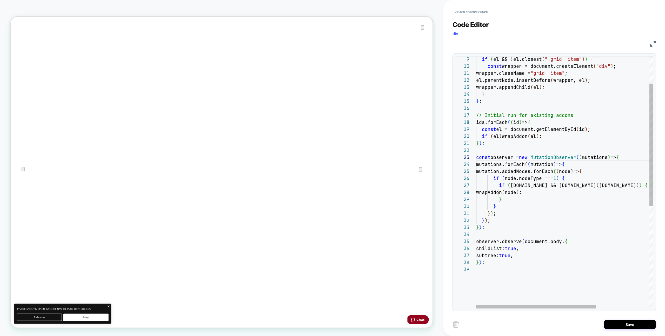
click at [502, 115] on div "} ; // Initial run for existing addons ids.forEach ( ( id ) => { const el = doc…" at bounding box center [604, 258] width 256 height 519
type textarea "**********"
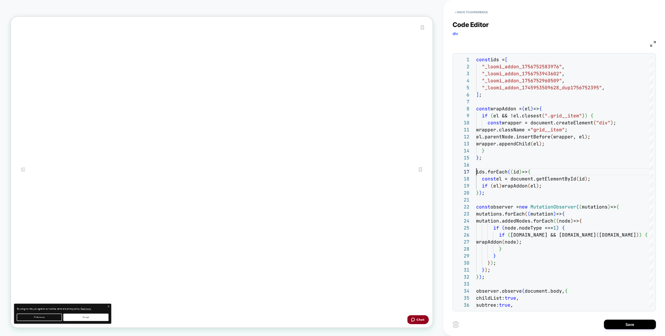
drag, startPoint x: 626, startPoint y: 327, endPoint x: 568, endPoint y: 316, distance: 58.5
click at [626, 327] on button "Save" at bounding box center [630, 325] width 52 height 10
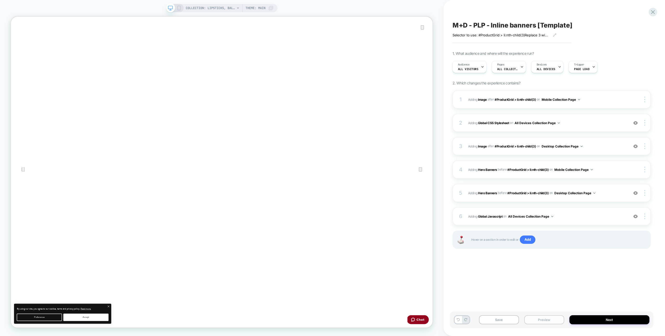
click at [549, 318] on button "Preview" at bounding box center [544, 319] width 40 height 9
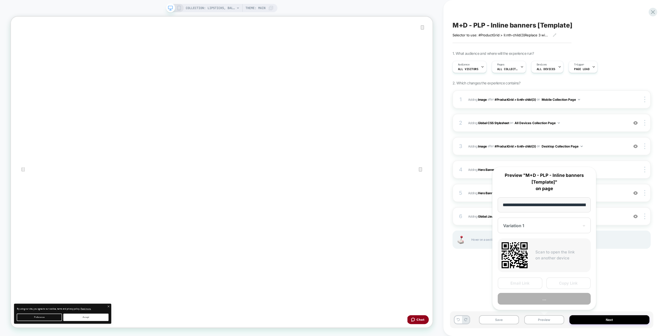
scroll to position [0, 86]
drag, startPoint x: 563, startPoint y: 285, endPoint x: 529, endPoint y: 271, distance: 37.4
click at [563, 285] on button "Copy Link" at bounding box center [568, 284] width 45 height 12
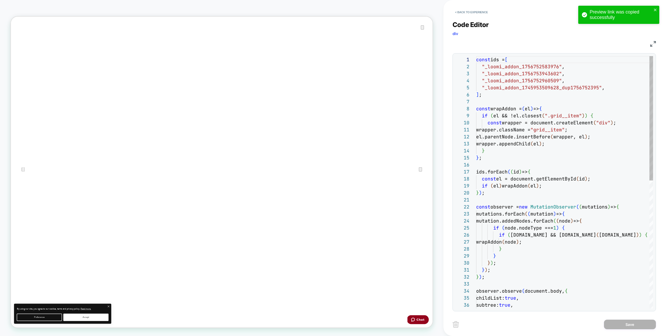
scroll to position [70, 0]
click at [0, 0] on div "const ids = [ "_loomi_addon_1756752583976" , "_loomi_addon_1756753943602" , "_l…" at bounding box center [0, 0] width 0 height 0
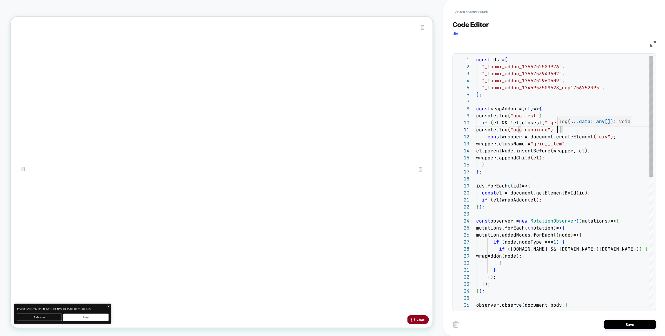
scroll to position [0, 81]
type textarea "**********"
drag, startPoint x: 643, startPoint y: 328, endPoint x: 640, endPoint y: 328, distance: 2.9
click at [643, 328] on button "Save" at bounding box center [630, 325] width 52 height 10
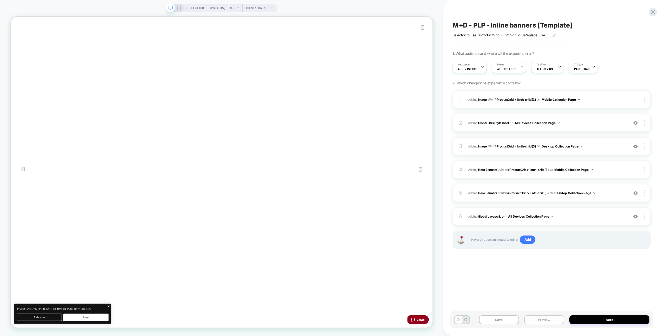
drag, startPoint x: 539, startPoint y: 320, endPoint x: 540, endPoint y: 315, distance: 4.4
click at [539, 320] on button "Preview" at bounding box center [544, 319] width 40 height 9
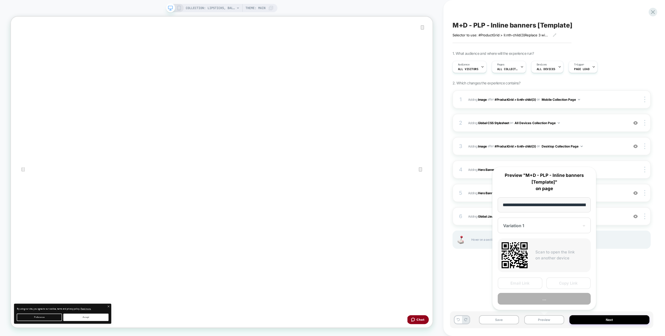
scroll to position [0, 86]
click at [552, 281] on button "Copy Link" at bounding box center [568, 284] width 45 height 12
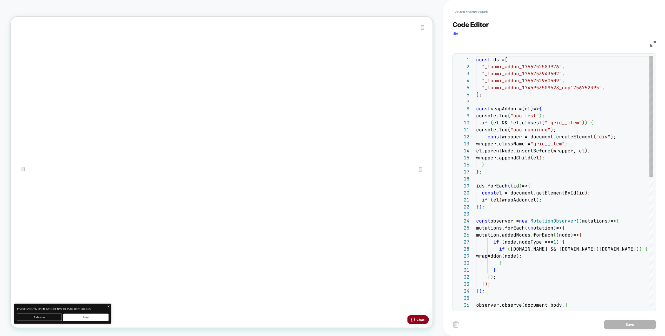
scroll to position [70, 0]
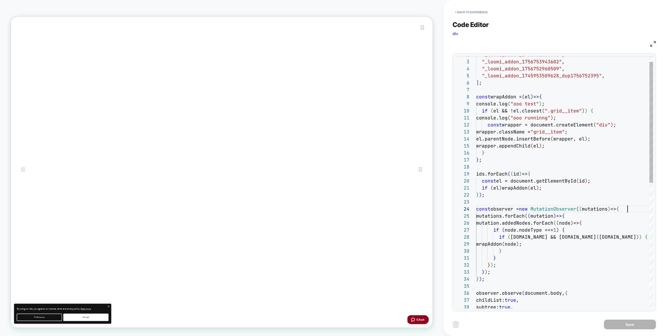
click at [637, 208] on div "] ; const wrapAddon = ( el ) => { console.log ( "ooo test" ) ; if ( el && !el.c…" at bounding box center [564, 307] width 177 height 526
click at [633, 203] on div "] ; const wrapAddon = ( el ) => { console.log ( "ooo test" ) ; if ( el && !el.c…" at bounding box center [564, 307] width 177 height 526
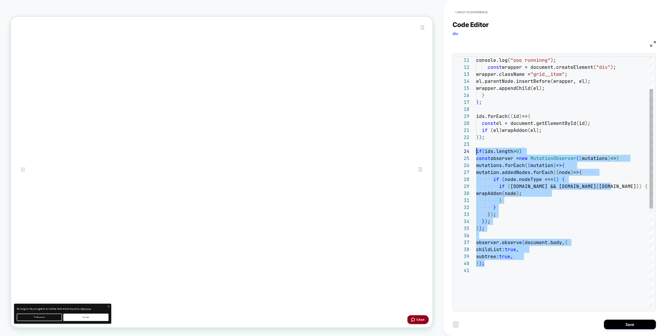
scroll to position [28, 0]
drag, startPoint x: 498, startPoint y: 263, endPoint x: 454, endPoint y: 156, distance: 115.8
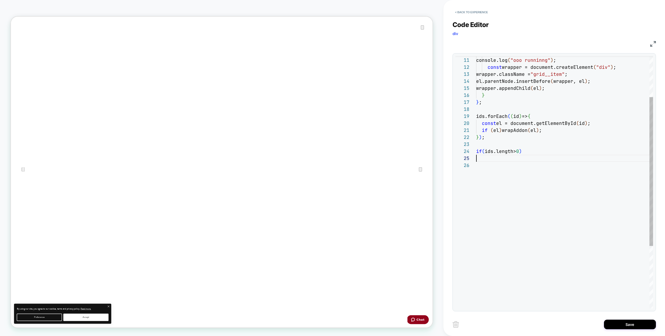
click at [562, 152] on div "if ( el && !el.closest ( ".grid__item" ) ) { console.log ( "ooo runninng" ) ; c…" at bounding box center [564, 200] width 177 height 428
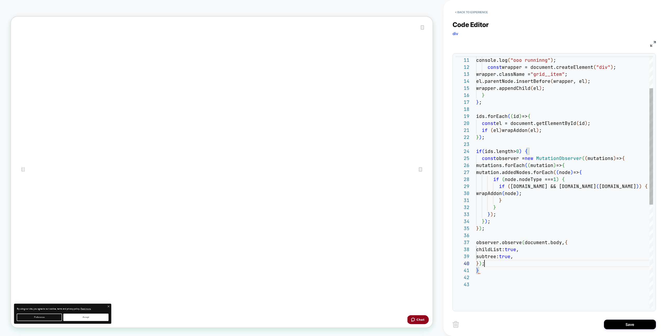
scroll to position [63, 8]
type textarea "**********"
drag, startPoint x: 610, startPoint y: 329, endPoint x: 561, endPoint y: 321, distance: 49.2
click at [610, 329] on div "Save" at bounding box center [554, 324] width 203 height 13
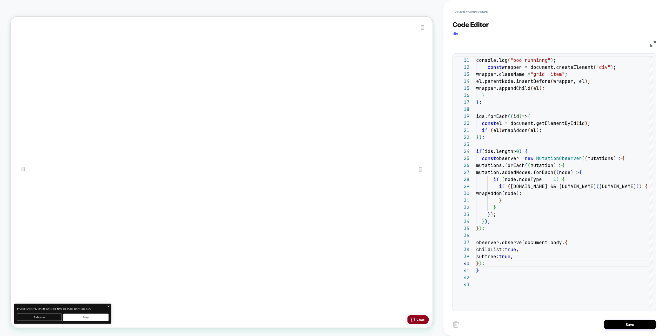
click at [604, 318] on div "Save" at bounding box center [554, 324] width 203 height 13
drag, startPoint x: 614, startPoint y: 324, endPoint x: 519, endPoint y: 315, distance: 95.7
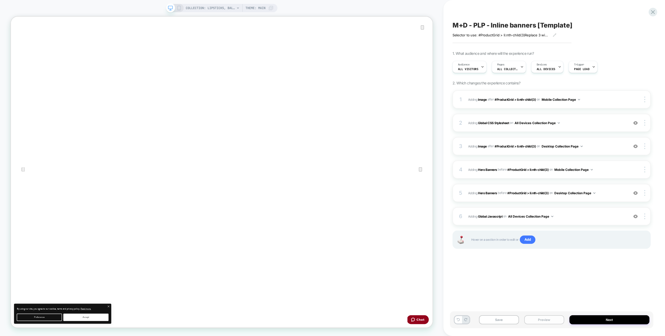
click at [0, 0] on button "Preview" at bounding box center [0, 0] width 0 height 0
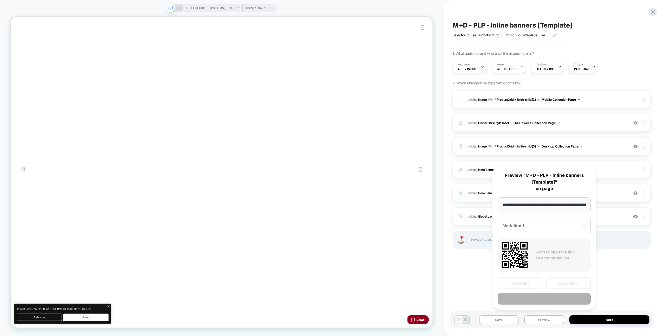
scroll to position [0, 86]
click at [554, 285] on button "Copy Link" at bounding box center [568, 284] width 45 height 12
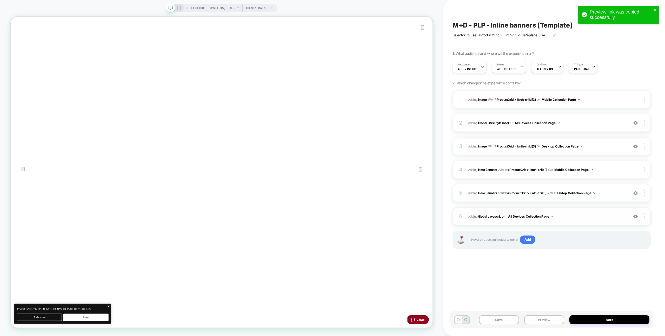
click at [581, 210] on div "6 Adding Global Javascript on All Devices Collection Page Add Before Add After …" at bounding box center [552, 216] width 198 height 18
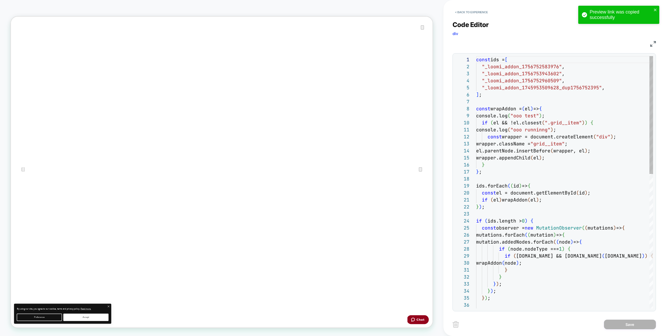
scroll to position [70, 0]
click at [561, 117] on div "const ids = [ "_loomi_addon_1756752583976" , "_loomi_addon_1756753943602" , "_l…" at bounding box center [564, 326] width 177 height 540
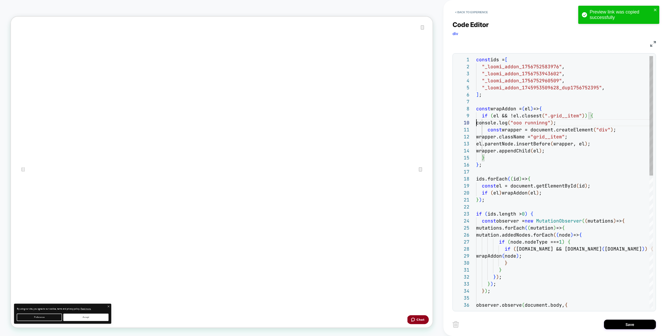
scroll to position [63, 0]
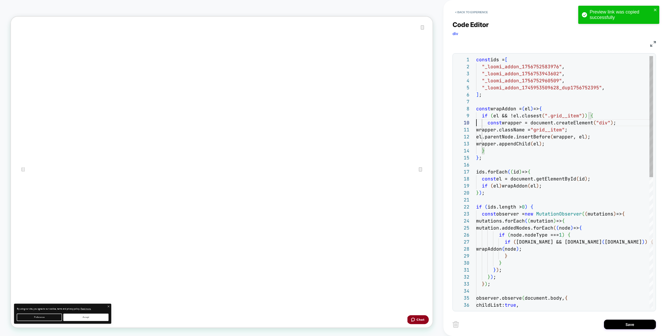
type textarea "**********"
drag, startPoint x: 593, startPoint y: 279, endPoint x: 618, endPoint y: 323, distance: 50.6
click at [593, 279] on div "const ids = [ "_loomi_addon_1756752583976" , "_loomi_addon_1756753943602" , "_l…" at bounding box center [564, 319] width 177 height 526
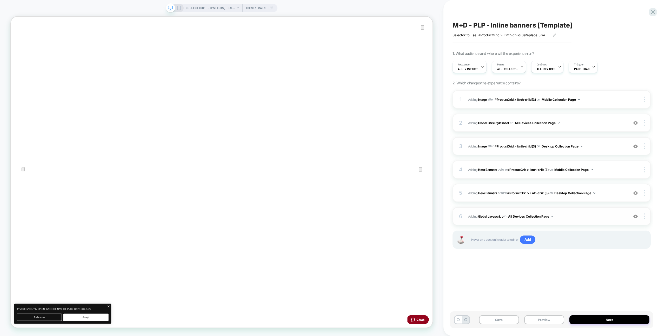
click at [569, 212] on div "6 Adding Global Javascript on All Devices Collection Page Add Before Add After …" at bounding box center [552, 216] width 198 height 18
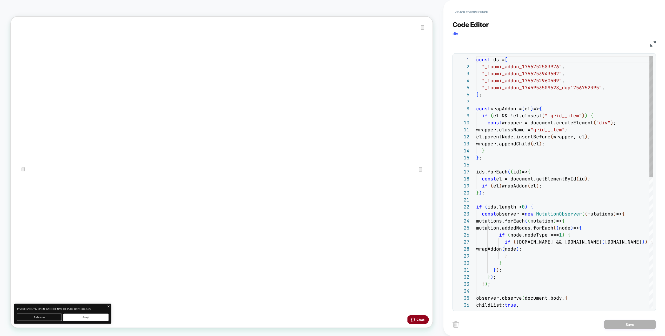
scroll to position [70, 0]
click at [461, 12] on button "< Back to experience" at bounding box center [472, 12] width 38 height 8
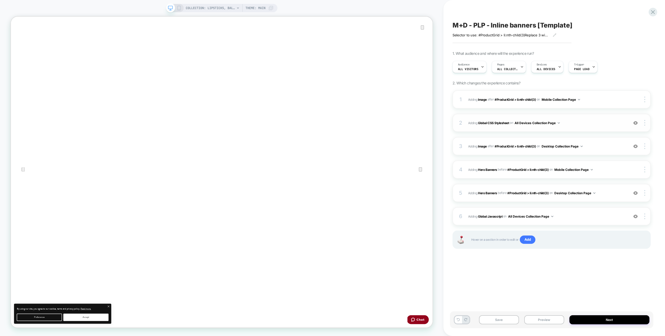
click at [585, 123] on span "Adding Global CSS Stylesheet on All Devices Collection Page" at bounding box center [547, 123] width 158 height 6
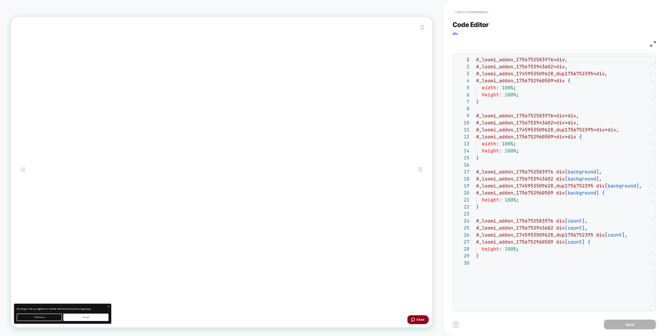
click at [480, 9] on button "< Back to experience" at bounding box center [472, 12] width 38 height 8
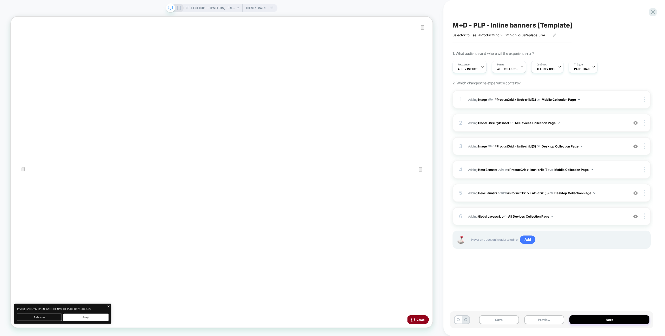
click at [585, 133] on div "1 #_loomi_addon_1745953509628_dup1756752395 Adding Image AFTER #ProductGrid > l…" at bounding box center [552, 175] width 198 height 171
click at [585, 128] on div "2 Adding Global CSS Stylesheet on All Devices Collection Page Add Before Add Af…" at bounding box center [552, 123] width 198 height 18
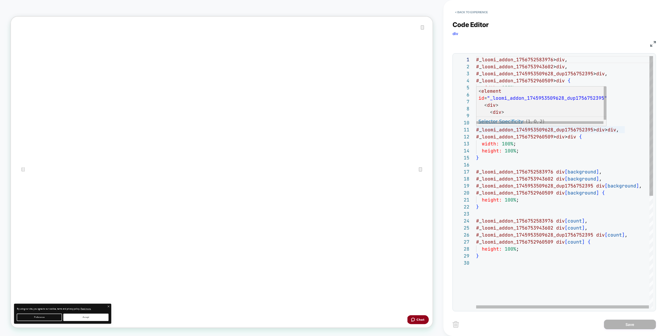
drag, startPoint x: 583, startPoint y: 123, endPoint x: 583, endPoint y: 113, distance: 9.9
click at [582, 113] on div "< element id = "_loomi_addon_1745953509628_dup1756752395" > < div > < div >" at bounding box center [541, 102] width 126 height 28
click at [613, 109] on div at bounding box center [564, 108] width 177 height 7
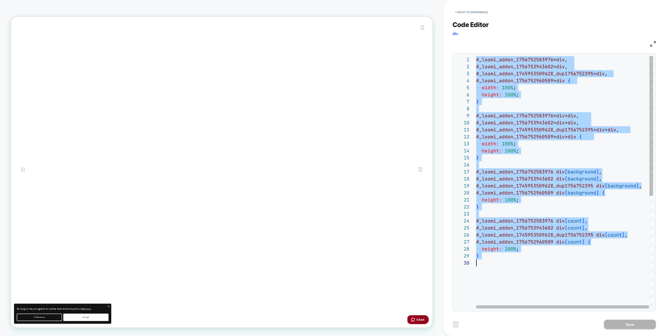
scroll to position [0, 0]
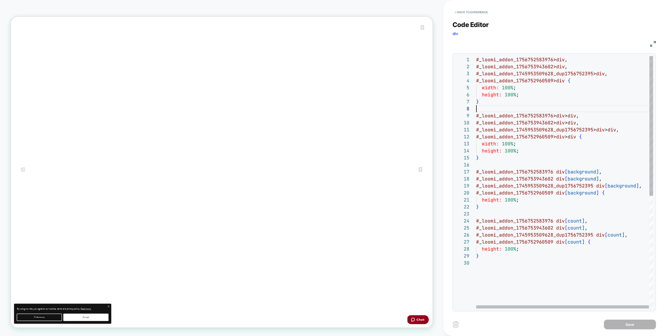
click at [613, 109] on div "# _ loomi_addon_1756752583976 > div , # _ loomi_addon_1756753943602 > div , # _…" at bounding box center [564, 284] width 177 height 456
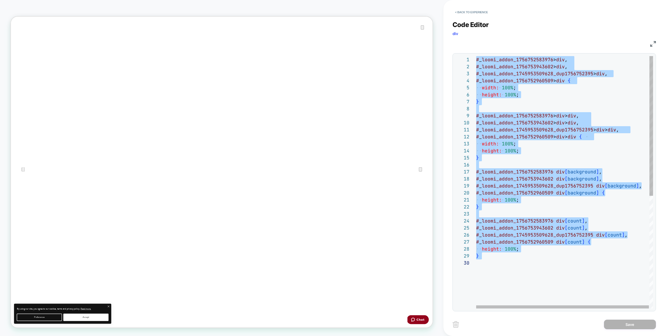
click at [613, 109] on div "# _ loomi_addon_1756752583976 > div , # _ loomi_addon_1756753943602 > div , # _…" at bounding box center [564, 284] width 177 height 456
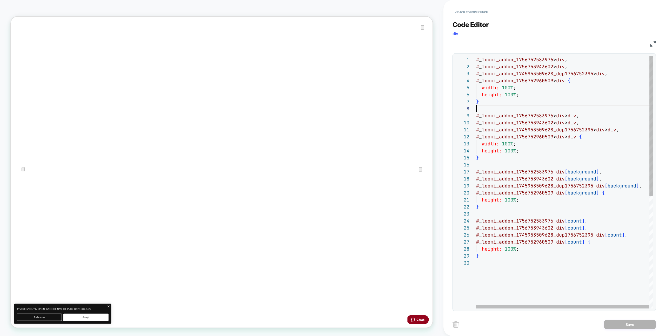
click at [613, 109] on div "# _ loomi_addon_1756752583976 > div , # _ loomi_addon_1756753943602 > div , # _…" at bounding box center [564, 284] width 177 height 456
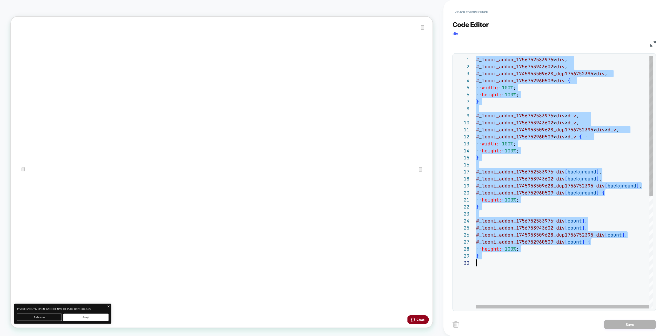
type textarea "**********"
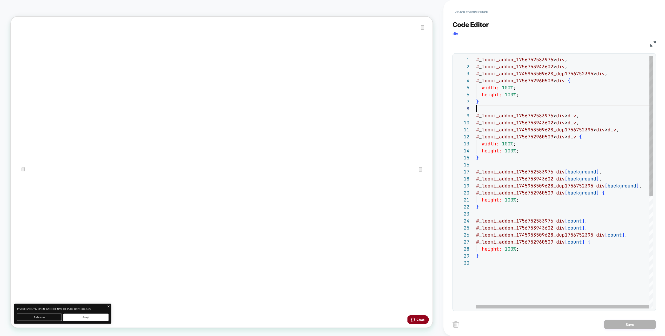
click at [613, 109] on div "# _ loomi_addon_1756752583976 > div , # _ loomi_addon_1756753943602 > div , # _…" at bounding box center [564, 284] width 177 height 456
click at [481, 15] on button "< Back to experience" at bounding box center [472, 12] width 38 height 8
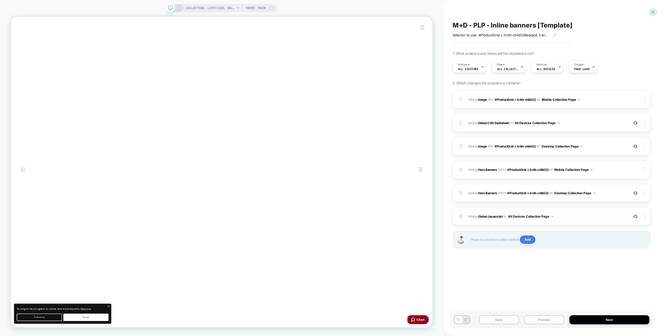
click at [578, 214] on span "Adding Global Javascript on All Devices Collection Page" at bounding box center [547, 216] width 158 height 6
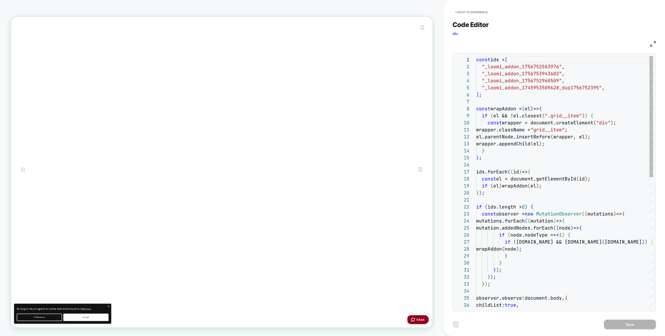
click at [586, 202] on div "const ids = [ "_loomi_addon_1756752583976" , "_loomi_addon_1756753943602" , "_l…" at bounding box center [564, 319] width 177 height 526
type textarea "**********"
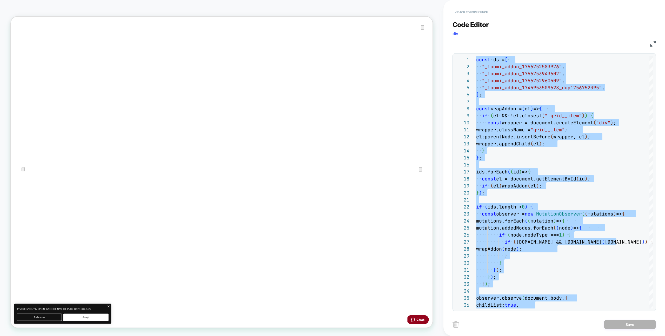
drag, startPoint x: 460, startPoint y: 7, endPoint x: 479, endPoint y: 13, distance: 19.6
click at [460, 7] on div "< Back to experience" at bounding box center [564, 8] width 222 height 16
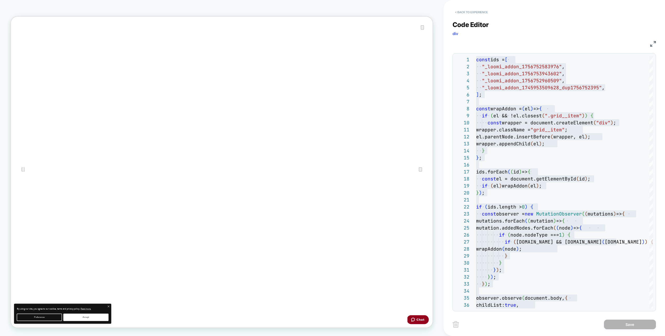
click at [479, 13] on button "< Back to experience" at bounding box center [472, 12] width 38 height 8
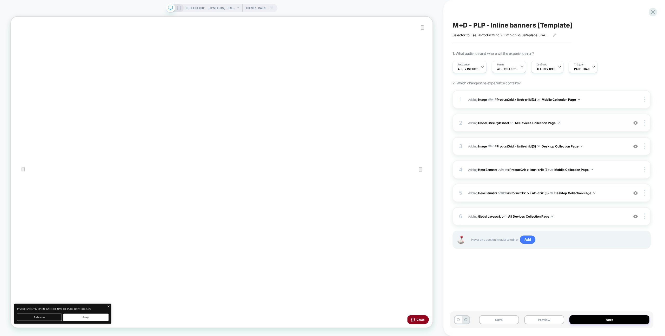
click at [593, 125] on span "Adding Global CSS Stylesheet on All Devices Collection Page" at bounding box center [547, 123] width 158 height 6
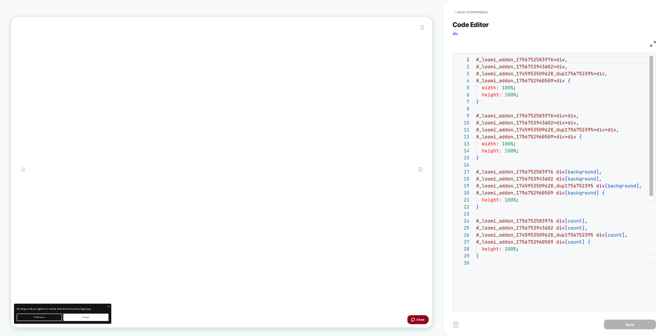
scroll to position [70, 0]
click at [586, 125] on div "# _ loomi_addon_1756752583976 > div , # _ loomi_addon_1756753943602 > div , # _…" at bounding box center [564, 284] width 177 height 456
type textarea "**********"
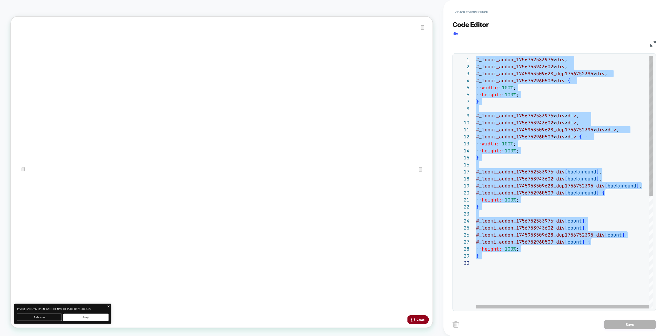
click at [570, 120] on div "# _ loomi_addon_1756752583976 > div , # _ loomi_addon_1756753943602 > div , # _…" at bounding box center [564, 284] width 177 height 456
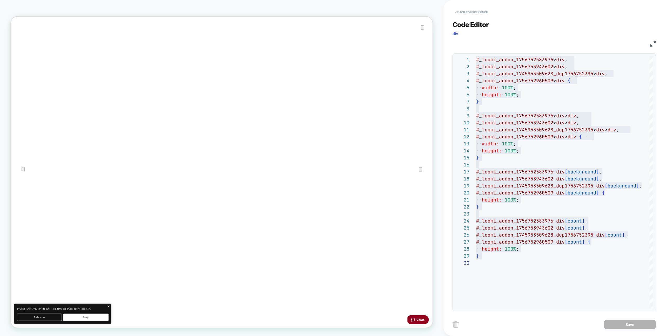
click at [481, 15] on button "< Back to experience" at bounding box center [472, 12] width 38 height 8
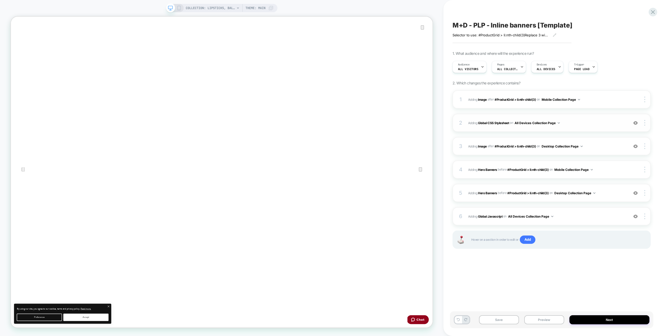
click at [646, 127] on div "2 Adding Global CSS Stylesheet on All Devices Collection Page Add Before Add Af…" at bounding box center [552, 123] width 198 height 18
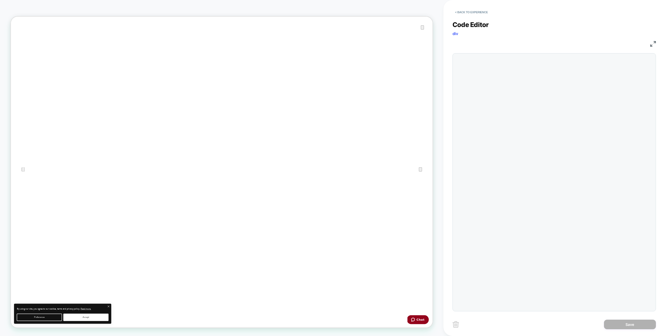
scroll to position [70, 0]
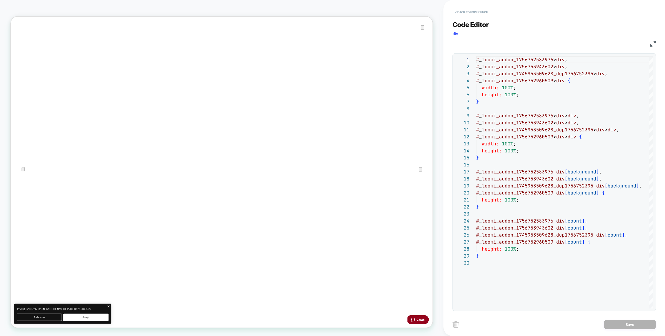
click at [469, 16] on div "< Back to experience Code Editor div CSS 1 2 3 4 5 6 7 8 9 10 11 12 13 14 15 16…" at bounding box center [554, 168] width 203 height 336
click at [476, 15] on button "< Back to experience" at bounding box center [472, 12] width 38 height 8
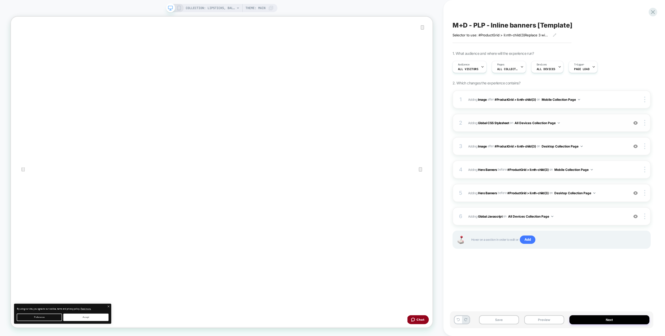
click at [634, 123] on img at bounding box center [635, 123] width 4 height 4
click at [592, 220] on div "6 Adding Global Javascript on All Devices Collection Page Add Before Add After …" at bounding box center [552, 216] width 198 height 18
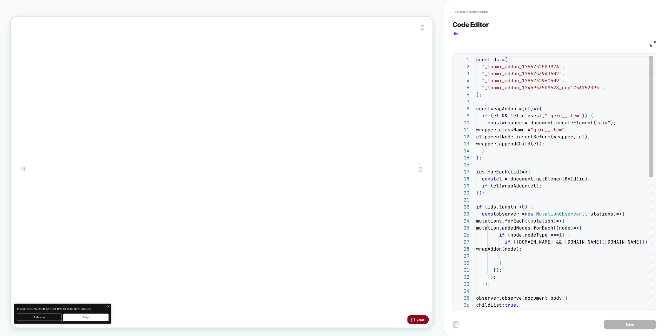
click at [603, 210] on div "const ids = [ "_loomi_addon_1756752583976" , "_loomi_addon_1756753943602" , "_l…" at bounding box center [564, 319] width 177 height 526
type textarea "**********"
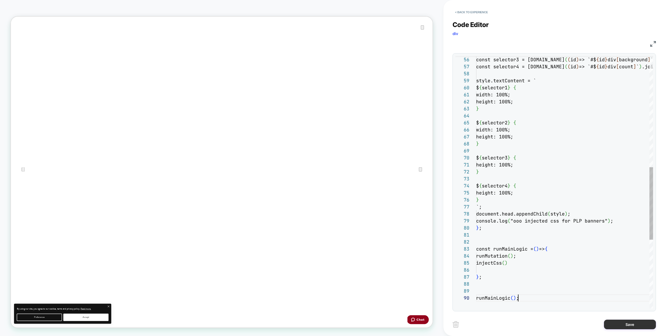
scroll to position [63, 42]
click at [624, 325] on button "Save" at bounding box center [630, 325] width 52 height 10
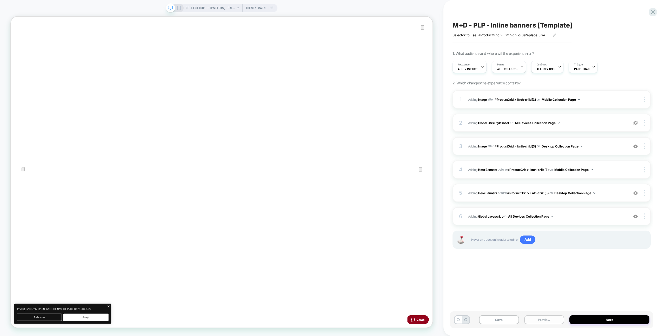
click at [559, 319] on button "Preview" at bounding box center [544, 319] width 40 height 9
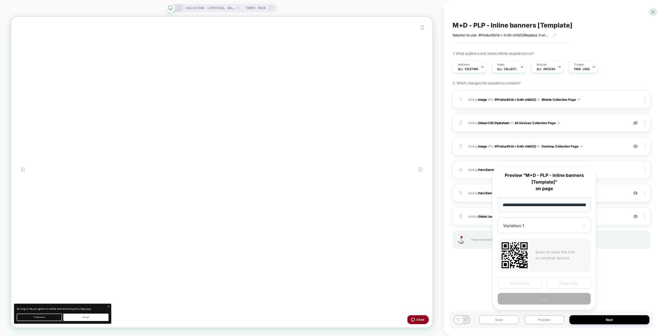
scroll to position [0, 86]
click at [555, 295] on button "Preview" at bounding box center [544, 299] width 93 height 12
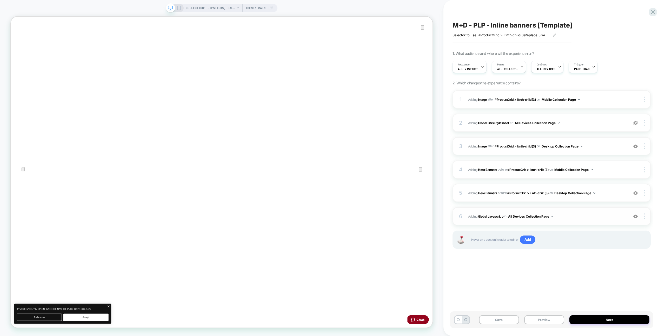
click at [579, 211] on div "6 Adding Global Javascript on All Devices Collection Page Add Before Add After …" at bounding box center [552, 216] width 198 height 18
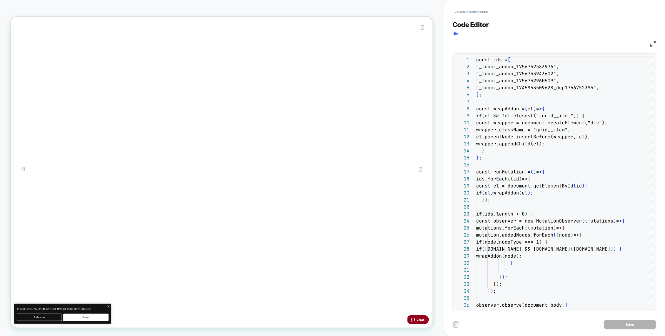
scroll to position [70, 0]
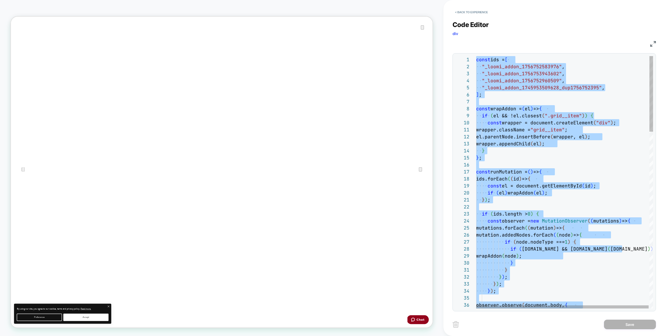
type textarea "**********"
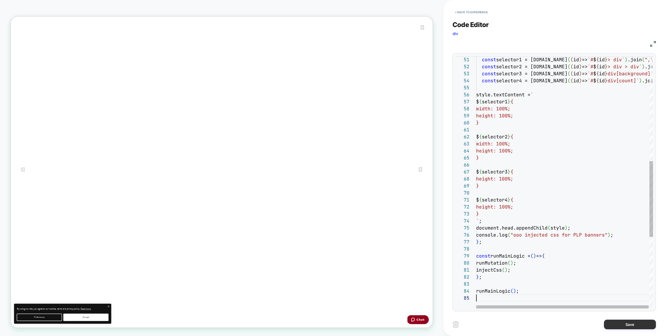
drag, startPoint x: 630, startPoint y: 323, endPoint x: 618, endPoint y: 321, distance: 11.8
click at [630, 323] on button "Save" at bounding box center [630, 325] width 52 height 10
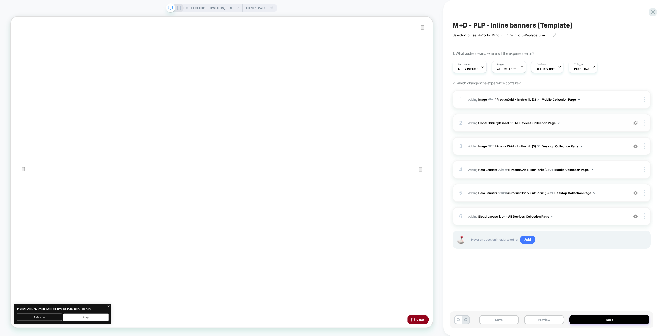
click at [643, 122] on div at bounding box center [645, 123] width 10 height 6
click at [647, 121] on div at bounding box center [645, 123] width 10 height 6
click at [614, 128] on div "Delete" at bounding box center [614, 130] width 46 height 14
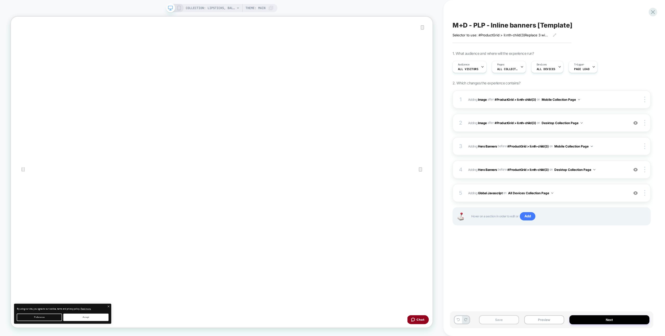
drag, startPoint x: 506, startPoint y: 318, endPoint x: 513, endPoint y: 316, distance: 6.8
click at [506, 318] on button "Save" at bounding box center [499, 319] width 40 height 9
click at [591, 189] on div "5 Adding Global Javascript on All Devices Collection Page Add Before Add After …" at bounding box center [552, 193] width 198 height 18
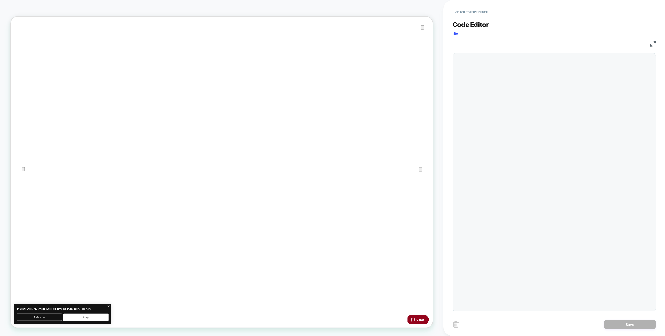
scroll to position [70, 0]
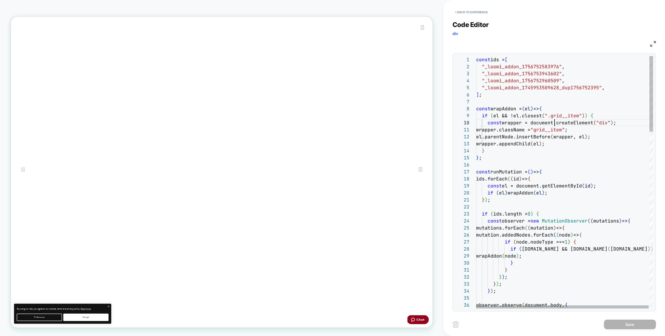
click at [462, 17] on div "Code Editor div JS 1 2 3 4 5 6 7 8 9 10 11 12 13 14 15 16 17 18 19 20 21 22 23 …" at bounding box center [554, 162] width 203 height 297
click at [462, 15] on button "< Back to experience" at bounding box center [472, 12] width 38 height 8
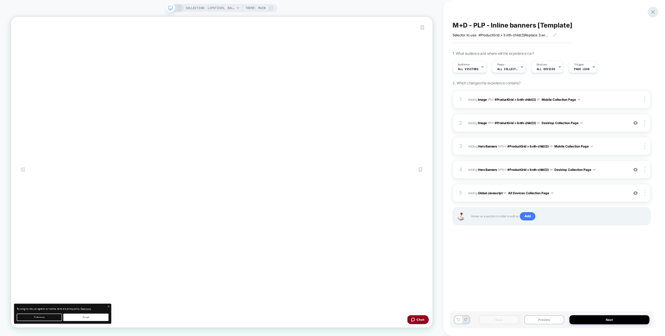
click at [651, 12] on icon at bounding box center [652, 12] width 7 height 7
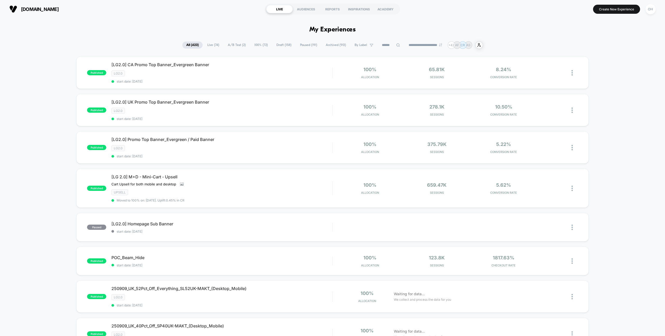
click at [201, 15] on section "[DOMAIN_NAME]" at bounding box center [115, 9] width 214 height 13
